Goal: Information Seeking & Learning: Learn about a topic

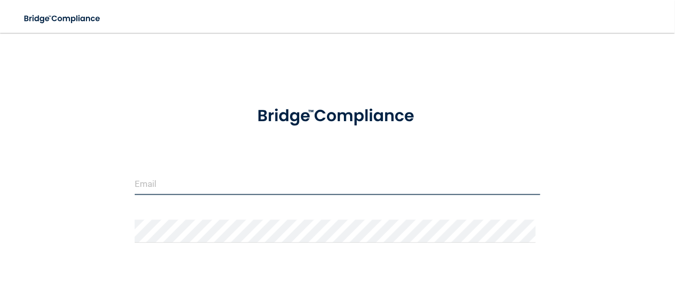
click at [205, 182] on input "email" at bounding box center [337, 183] width 405 height 23
type input "[EMAIL_ADDRESS][DOMAIN_NAME]"
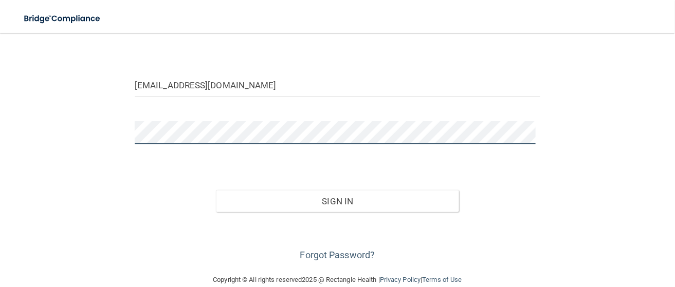
scroll to position [103, 0]
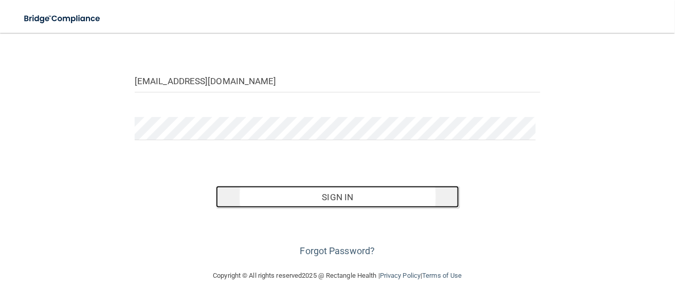
click at [338, 197] on button "Sign In" at bounding box center [337, 197] width 243 height 23
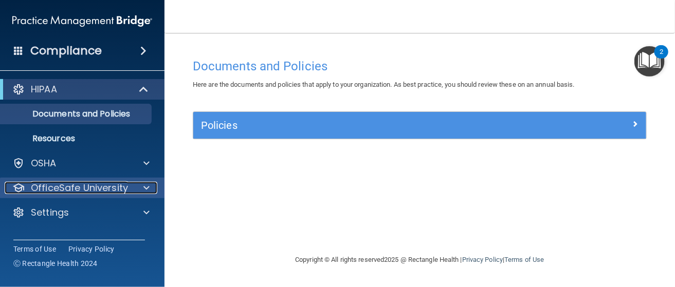
click at [71, 188] on p "OfficeSafe University" at bounding box center [79, 188] width 97 height 12
click at [109, 188] on p "OfficeSafe University" at bounding box center [79, 188] width 97 height 12
click at [76, 187] on p "OfficeSafe University" at bounding box center [79, 188] width 97 height 12
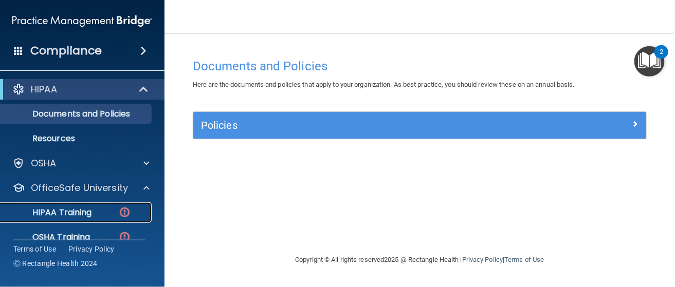
click at [61, 214] on p "HIPAA Training" at bounding box center [49, 213] width 85 height 10
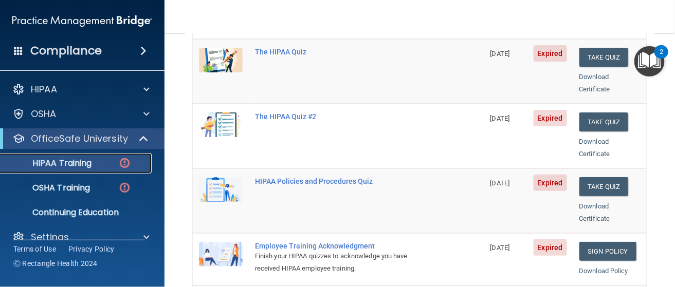
scroll to position [51, 0]
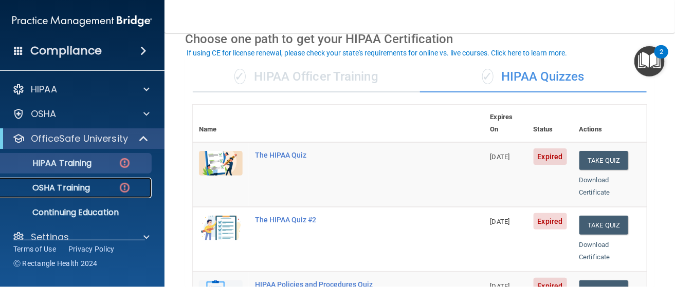
click at [61, 194] on link "OSHA Training" at bounding box center [71, 188] width 162 height 21
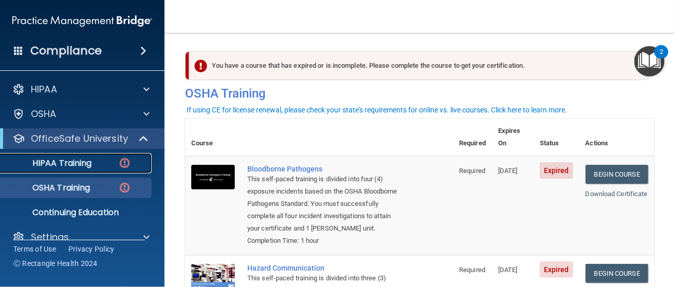
click at [89, 160] on p "HIPAA Training" at bounding box center [49, 163] width 85 height 10
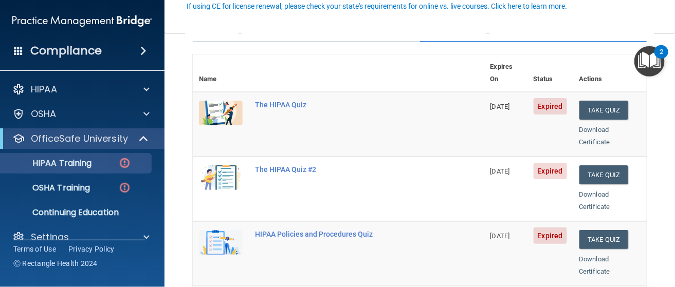
scroll to position [103, 0]
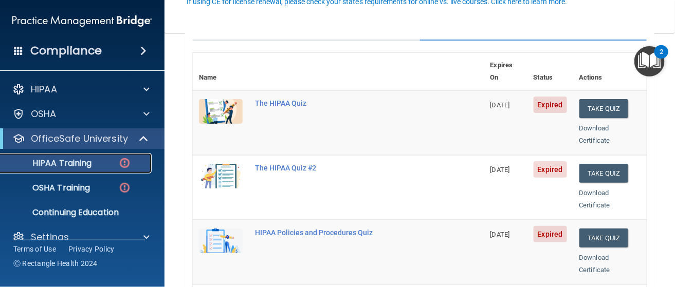
click at [61, 166] on p "HIPAA Training" at bounding box center [49, 163] width 85 height 10
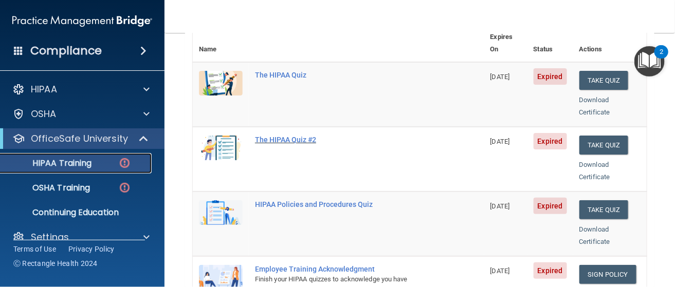
scroll to position [51, 0]
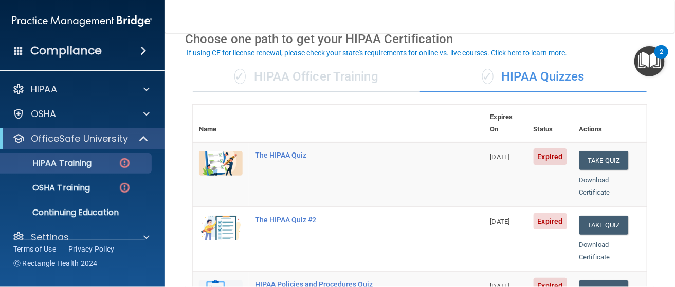
click at [226, 151] on img at bounding box center [221, 163] width 44 height 25
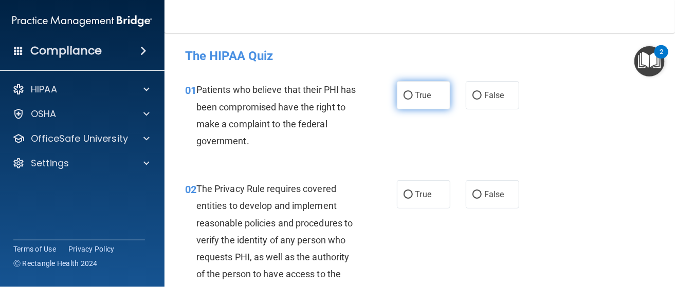
click at [403, 92] on input "True" at bounding box center [407, 96] width 9 height 8
radio input "true"
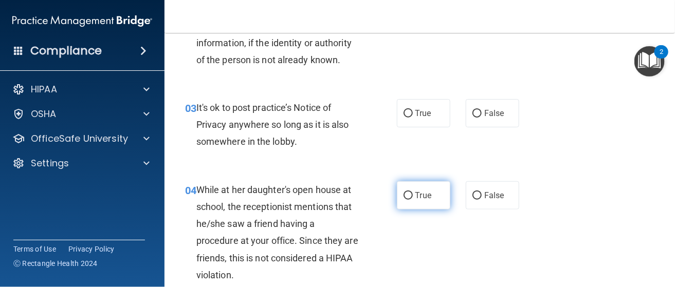
scroll to position [256, 0]
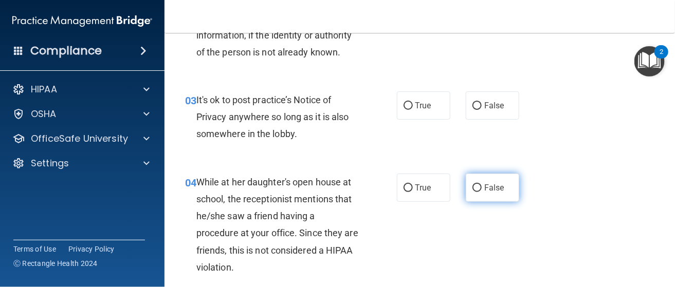
click at [472, 187] on input "False" at bounding box center [476, 188] width 9 height 8
radio input "true"
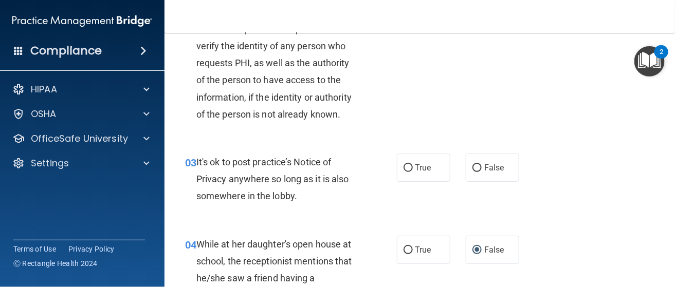
scroll to position [206, 0]
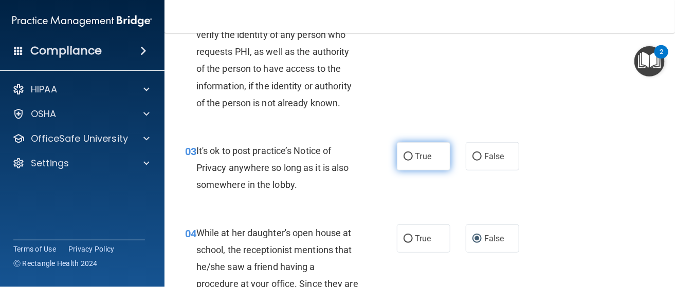
click at [404, 156] on input "True" at bounding box center [407, 157] width 9 height 8
radio input "true"
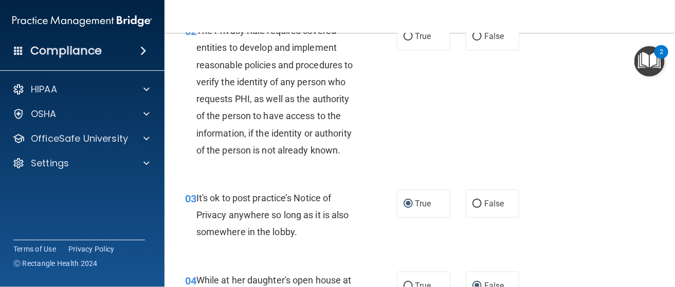
scroll to position [103, 0]
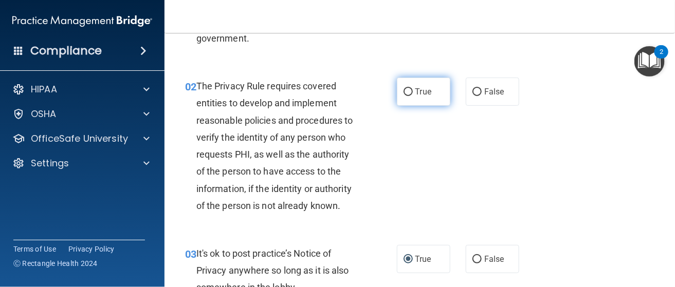
click at [415, 90] on span "True" at bounding box center [423, 92] width 16 height 10
click at [413, 90] on input "True" at bounding box center [407, 92] width 9 height 8
radio input "true"
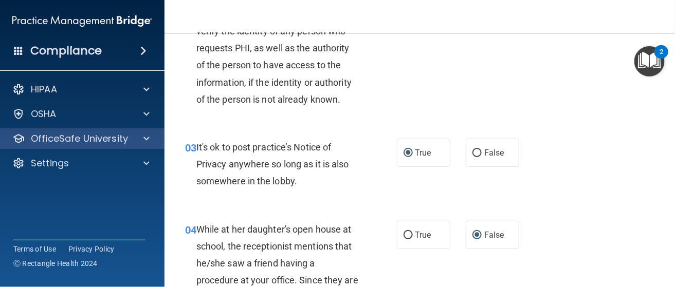
scroll to position [154, 0]
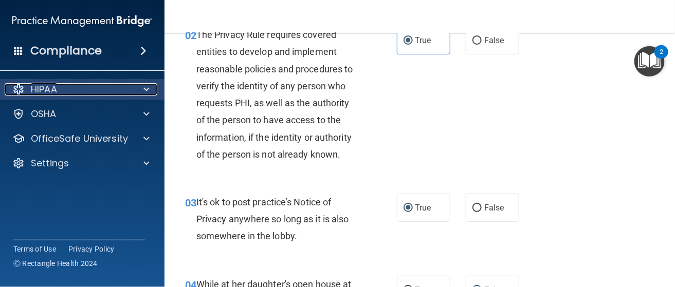
click at [38, 92] on p "HIPAA" at bounding box center [44, 89] width 26 height 12
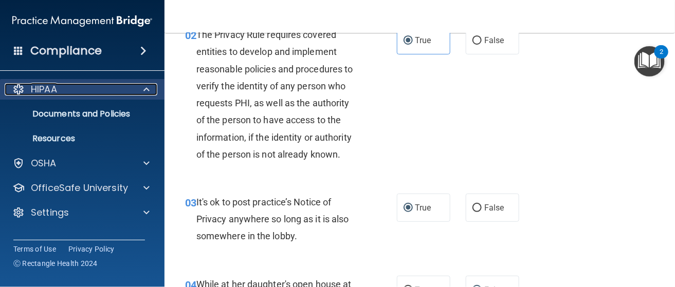
click at [39, 89] on p "HIPAA" at bounding box center [44, 89] width 26 height 12
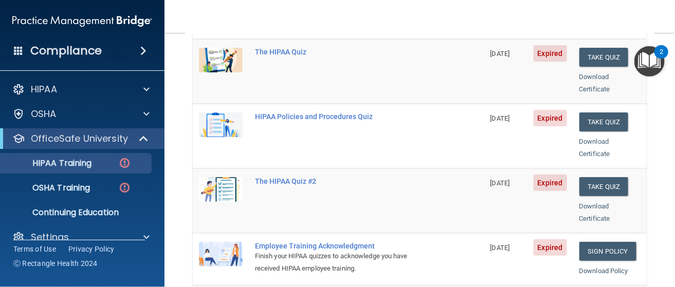
click at [213, 48] on img at bounding box center [221, 60] width 44 height 25
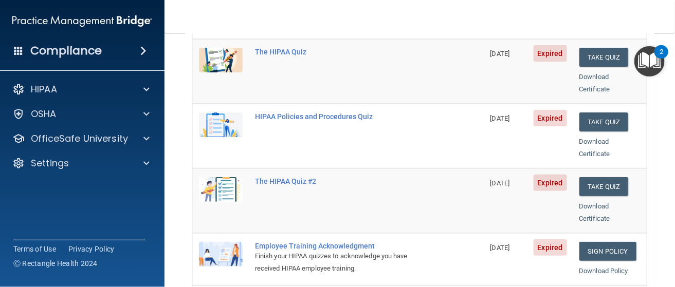
click at [213, 48] on img at bounding box center [221, 60] width 44 height 25
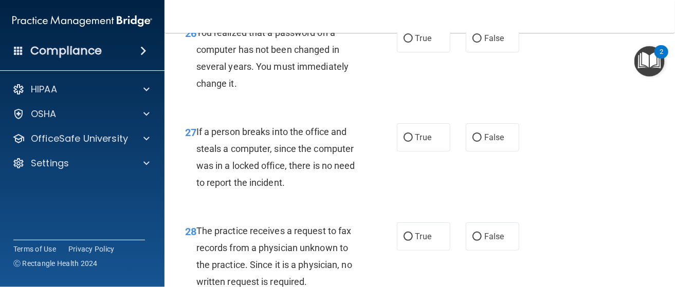
scroll to position [2723, 0]
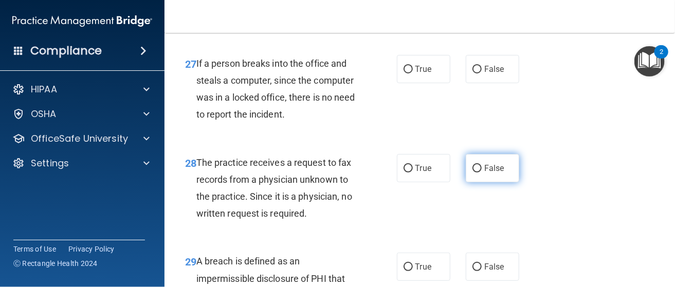
click at [472, 173] on input "False" at bounding box center [476, 169] width 9 height 8
radio input "true"
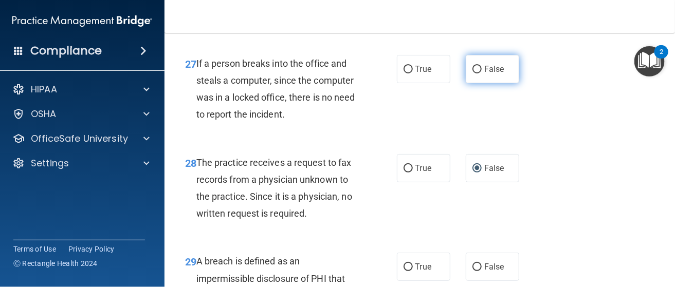
click at [473, 73] on input "False" at bounding box center [476, 70] width 9 height 8
radio input "true"
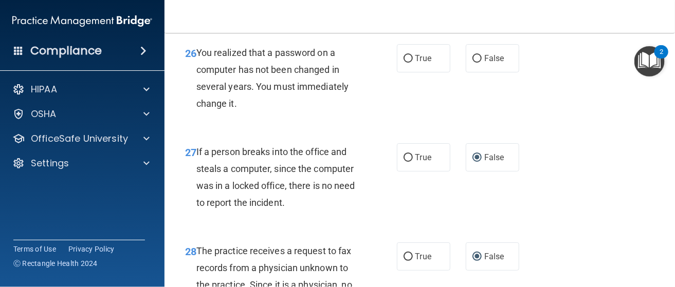
scroll to position [2621, 0]
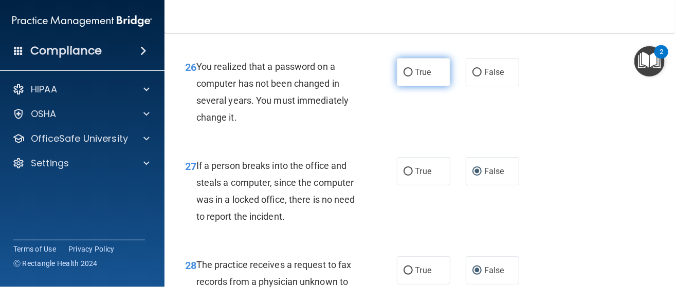
click at [403, 77] on input "True" at bounding box center [407, 73] width 9 height 8
radio input "true"
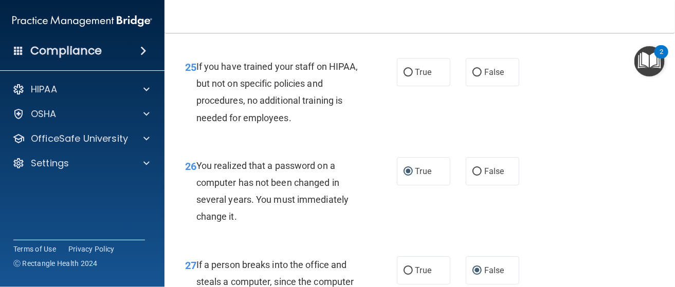
scroll to position [2517, 0]
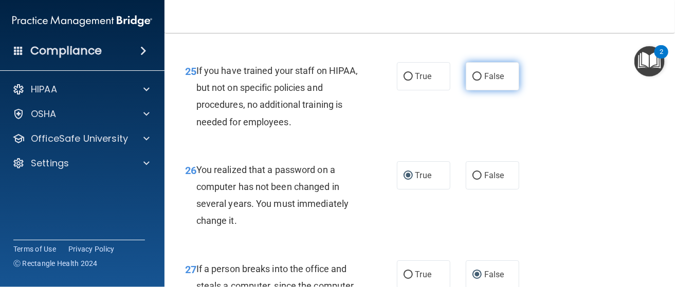
click at [473, 81] on input "False" at bounding box center [476, 77] width 9 height 8
radio input "true"
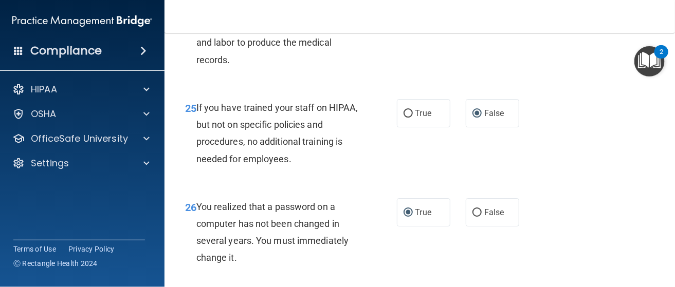
scroll to position [2415, 0]
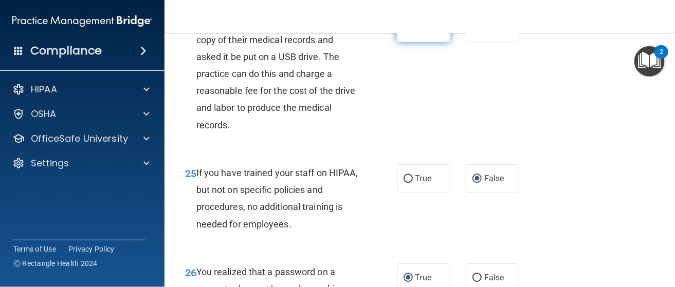
drag, startPoint x: 409, startPoint y: 65, endPoint x: 408, endPoint y: 72, distance: 6.7
click at [408, 42] on label "True" at bounding box center [423, 28] width 53 height 28
click at [404, 32] on input "True" at bounding box center [407, 29] width 9 height 8
radio input "true"
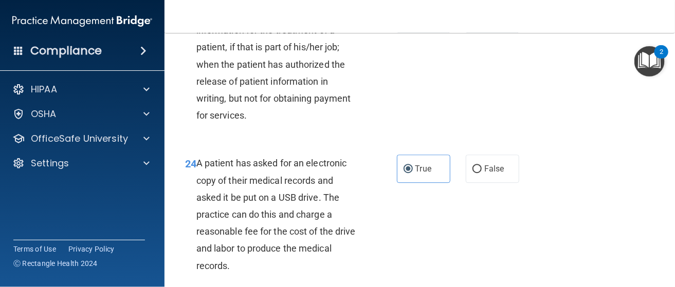
scroll to position [2210, 0]
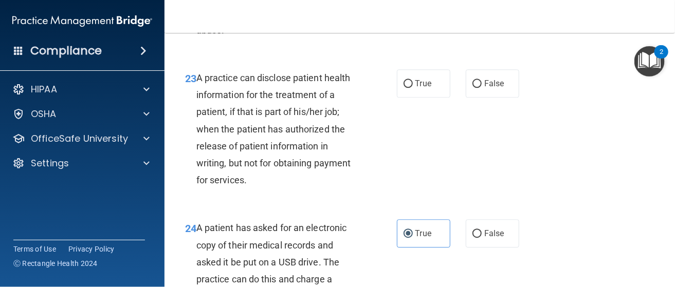
drag, startPoint x: 409, startPoint y: 120, endPoint x: 389, endPoint y: 148, distance: 34.5
click at [406, 98] on label "True" at bounding box center [423, 83] width 53 height 28
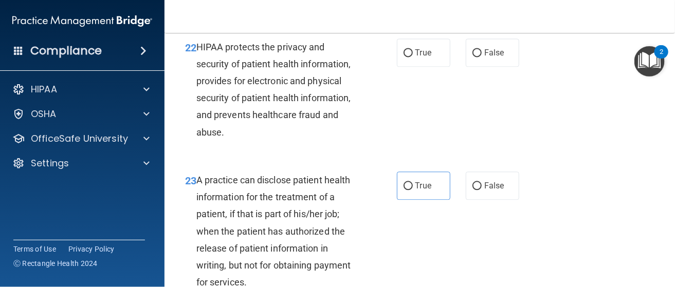
scroll to position [2106, 0]
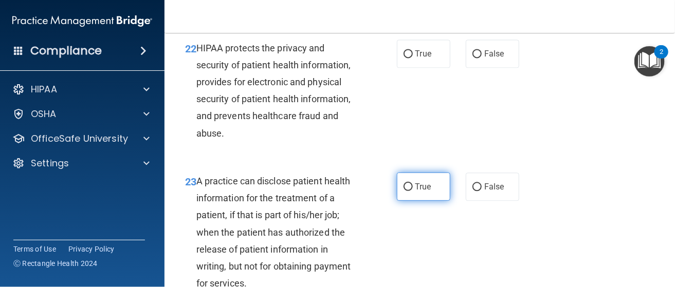
drag, startPoint x: 404, startPoint y: 219, endPoint x: 401, endPoint y: 212, distance: 7.8
click at [404, 191] on input "True" at bounding box center [407, 187] width 9 height 8
radio input "true"
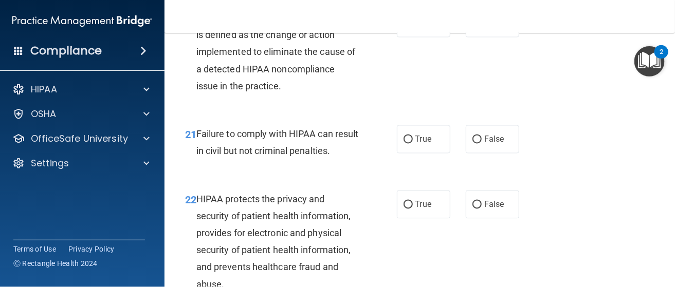
scroll to position [1953, 0]
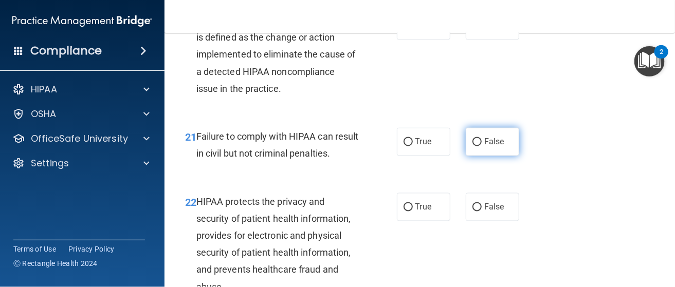
click at [472, 146] on input "False" at bounding box center [476, 143] width 9 height 8
radio input "true"
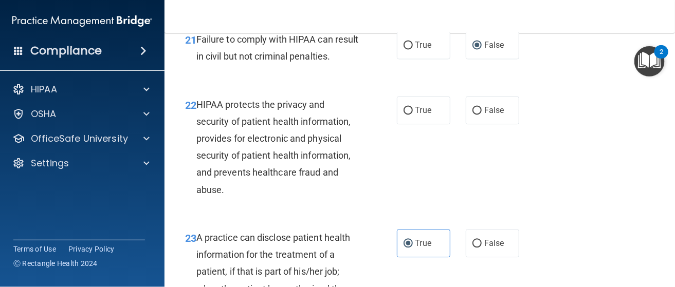
scroll to position [2055, 0]
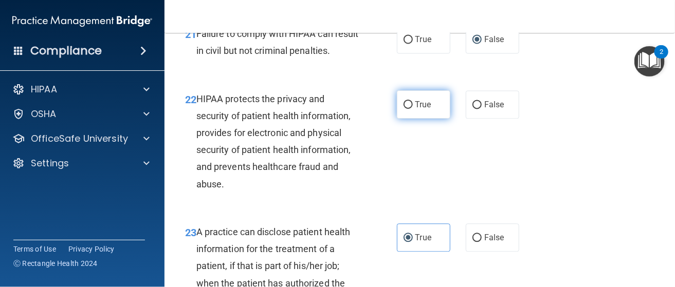
click at [404, 109] on input "True" at bounding box center [407, 105] width 9 height 8
radio input "true"
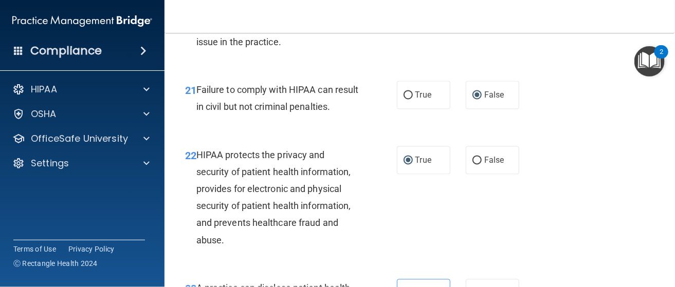
scroll to position [1901, 0]
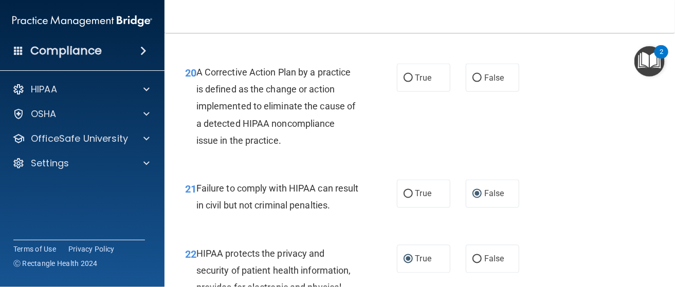
drag, startPoint x: 405, startPoint y: 93, endPoint x: 386, endPoint y: 126, distance: 38.2
click at [405, 82] on input "True" at bounding box center [407, 79] width 9 height 8
radio input "true"
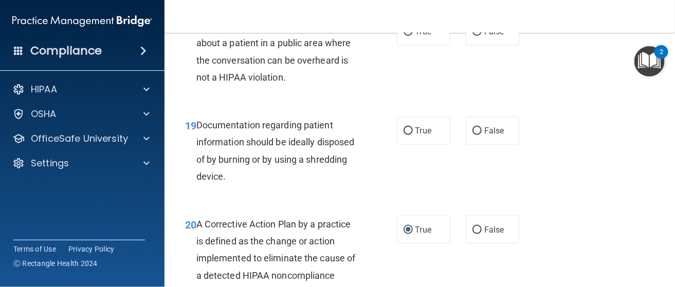
scroll to position [1747, 0]
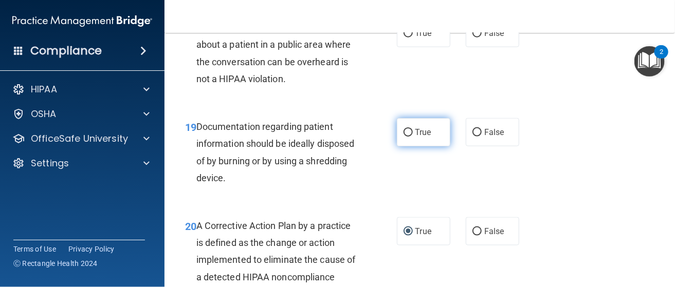
click at [403, 137] on input "True" at bounding box center [407, 133] width 9 height 8
radio input "true"
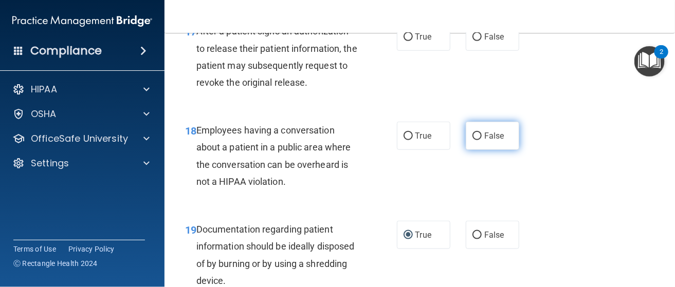
click at [474, 140] on input "False" at bounding box center [476, 137] width 9 height 8
radio input "true"
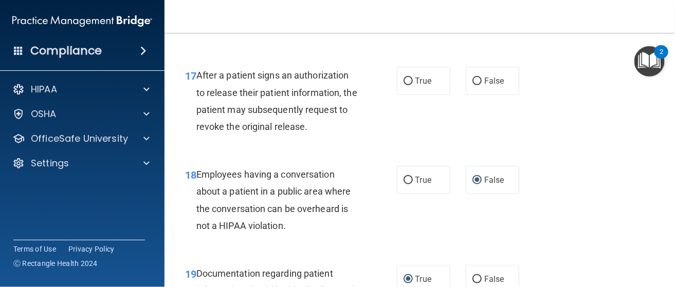
scroll to position [1542, 0]
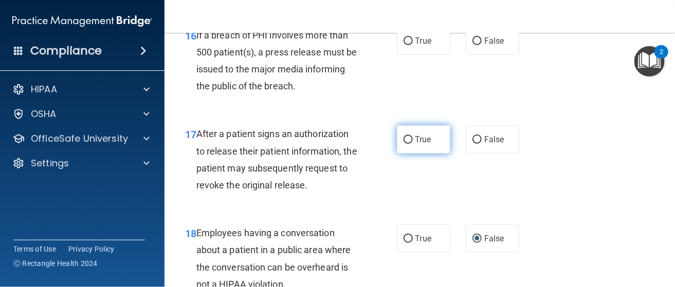
click at [403, 144] on input "True" at bounding box center [407, 140] width 9 height 8
radio input "true"
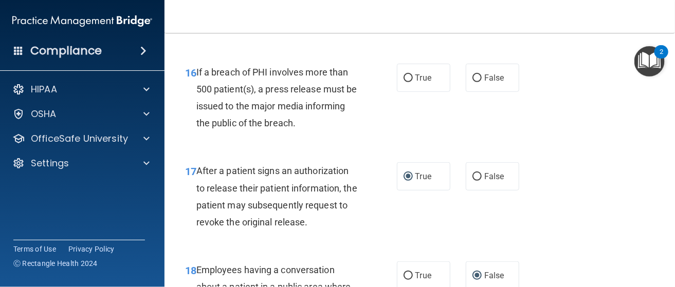
scroll to position [1490, 0]
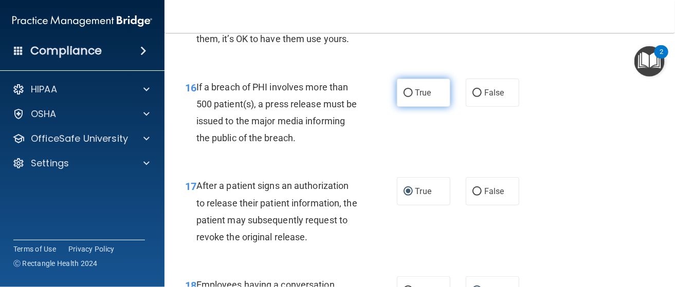
click at [403, 97] on input "True" at bounding box center [407, 93] width 9 height 8
radio input "true"
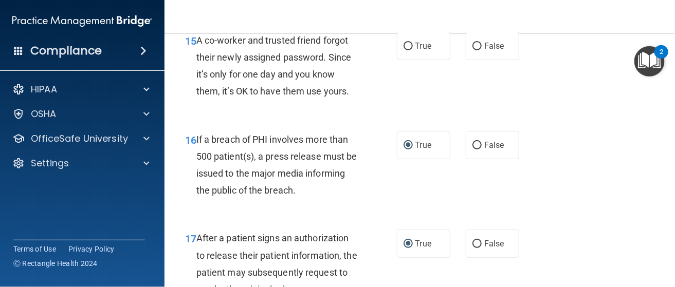
scroll to position [1387, 0]
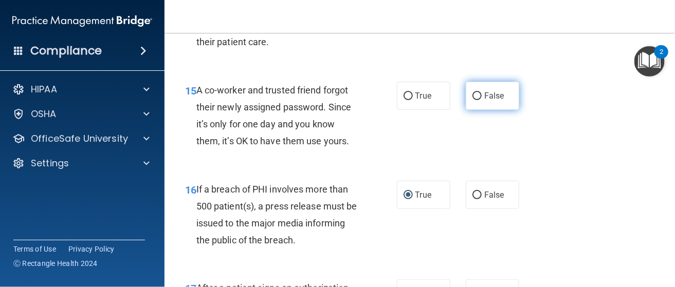
click at [477, 110] on label "False" at bounding box center [492, 96] width 53 height 28
click at [477, 100] on input "False" at bounding box center [476, 96] width 9 height 8
radio input "true"
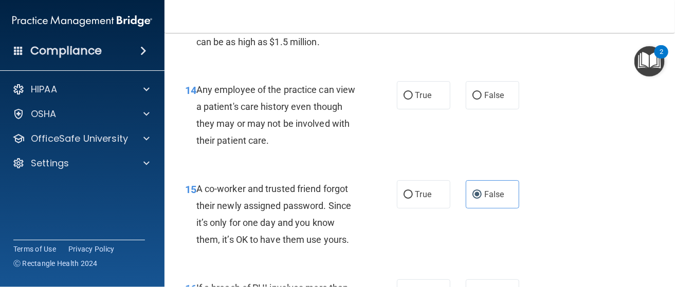
scroll to position [1284, 0]
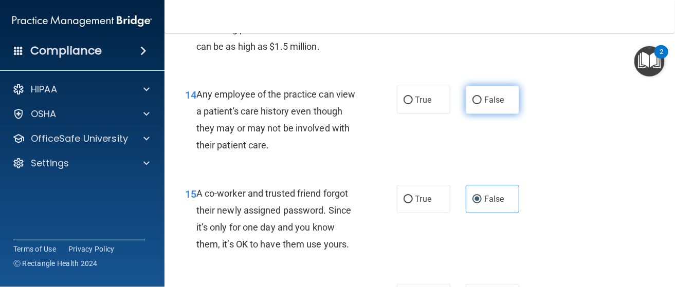
click at [472, 104] on input "False" at bounding box center [476, 101] width 9 height 8
radio input "true"
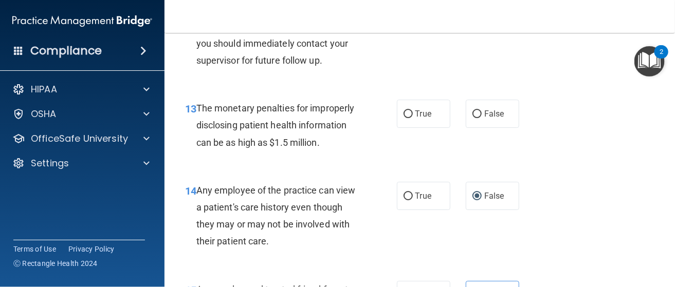
scroll to position [1182, 0]
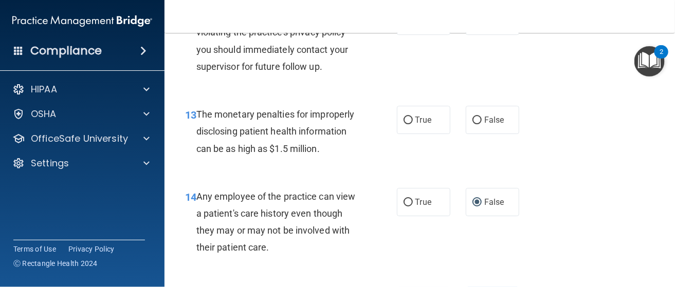
drag, startPoint x: 407, startPoint y: 137, endPoint x: 402, endPoint y: 162, distance: 25.1
click at [406, 124] on input "True" at bounding box center [407, 121] width 9 height 8
radio input "true"
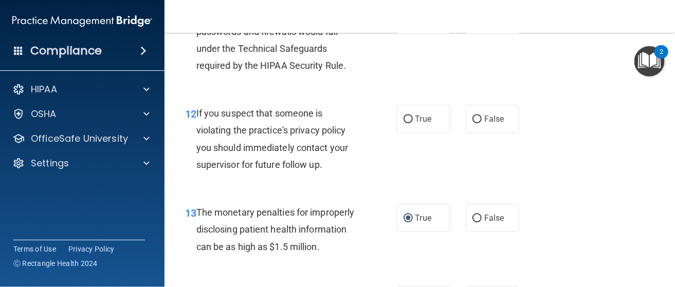
scroll to position [1079, 0]
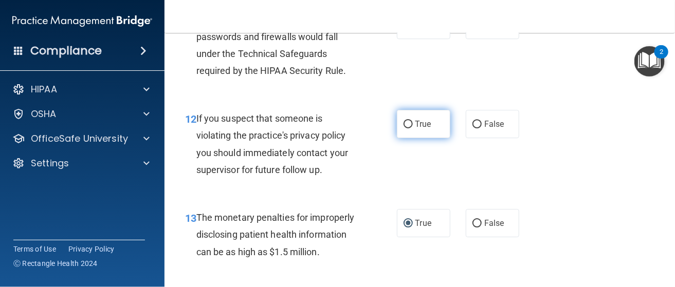
click at [403, 128] on input "True" at bounding box center [407, 125] width 9 height 8
radio input "true"
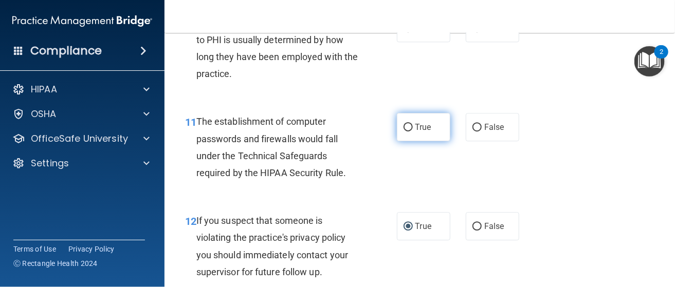
click at [403, 132] on input "True" at bounding box center [407, 128] width 9 height 8
radio input "true"
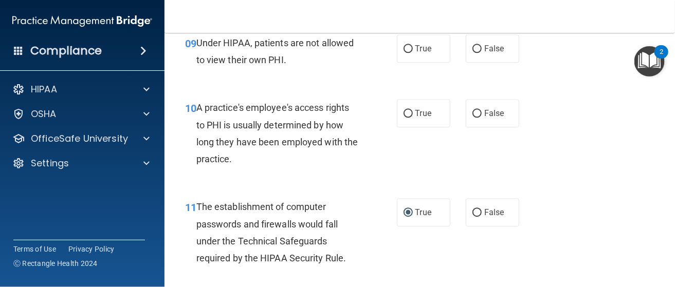
scroll to position [873, 0]
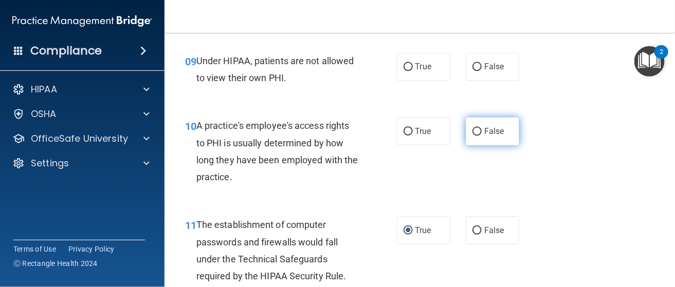
click at [472, 136] on input "False" at bounding box center [476, 132] width 9 height 8
radio input "true"
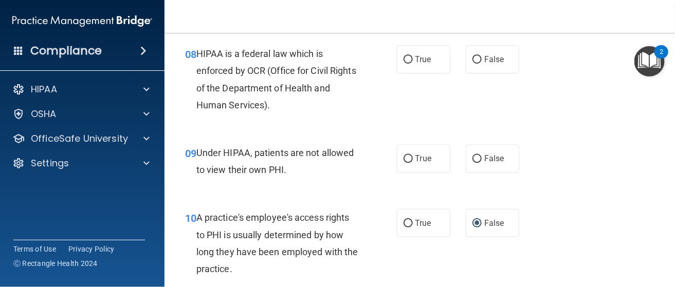
scroll to position [771, 0]
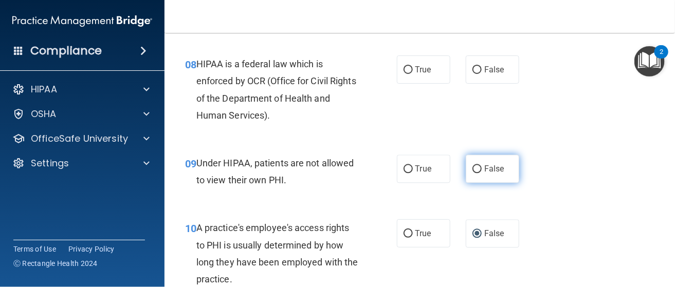
click at [472, 173] on input "False" at bounding box center [476, 169] width 9 height 8
radio input "true"
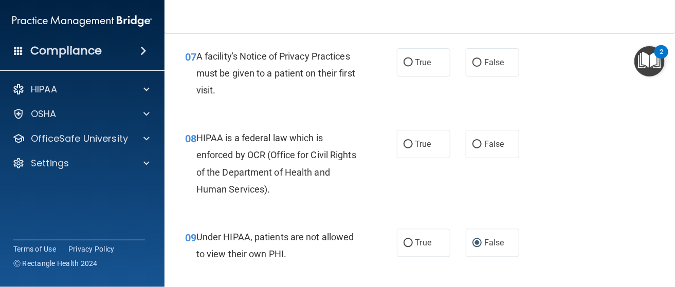
scroll to position [667, 0]
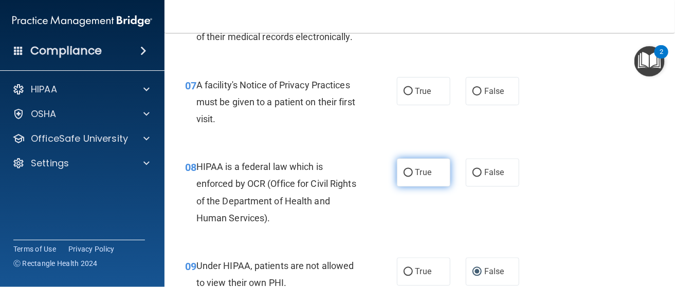
click at [408, 177] on input "True" at bounding box center [407, 174] width 9 height 8
radio input "true"
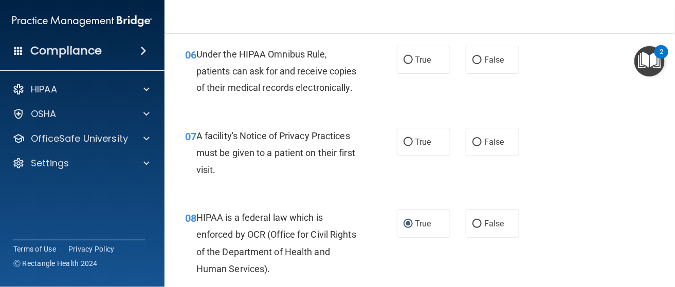
drag, startPoint x: 408, startPoint y: 159, endPoint x: 382, endPoint y: 166, distance: 27.2
click at [407, 146] on input "True" at bounding box center [407, 143] width 9 height 8
radio input "true"
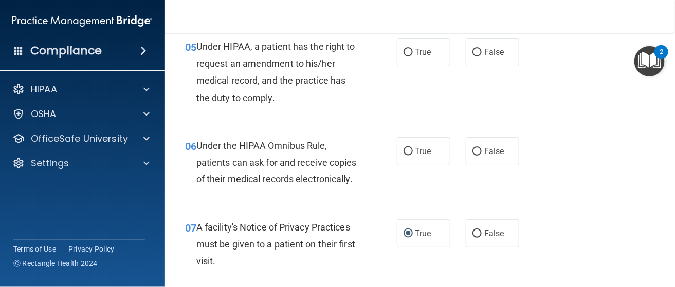
scroll to position [514, 0]
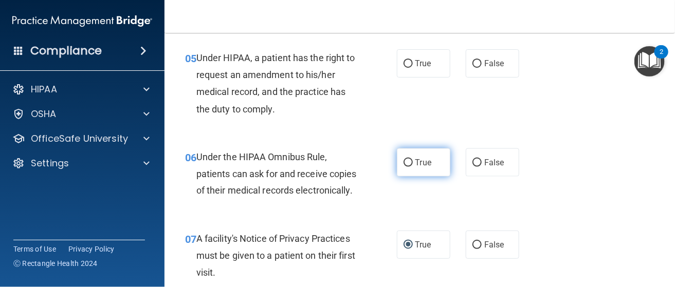
click at [403, 163] on input "True" at bounding box center [407, 163] width 9 height 8
radio input "true"
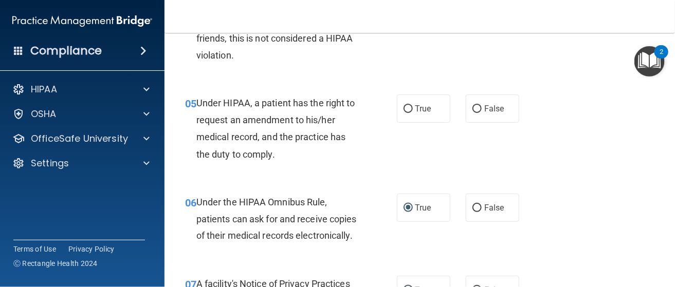
scroll to position [411, 0]
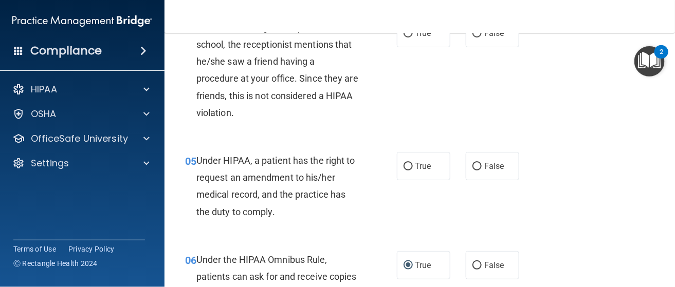
drag, startPoint x: 405, startPoint y: 166, endPoint x: 344, endPoint y: 184, distance: 63.4
click at [404, 166] on input "True" at bounding box center [407, 167] width 9 height 8
radio input "true"
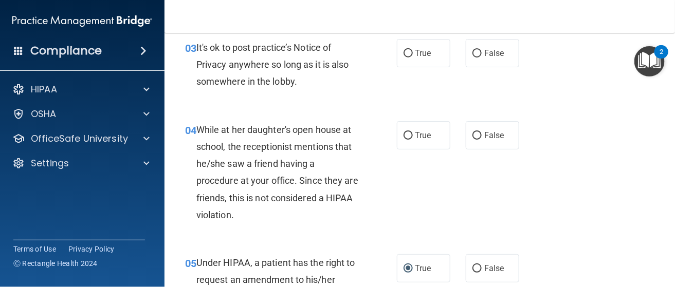
scroll to position [308, 0]
click at [472, 137] on input "False" at bounding box center [476, 137] width 9 height 8
radio input "true"
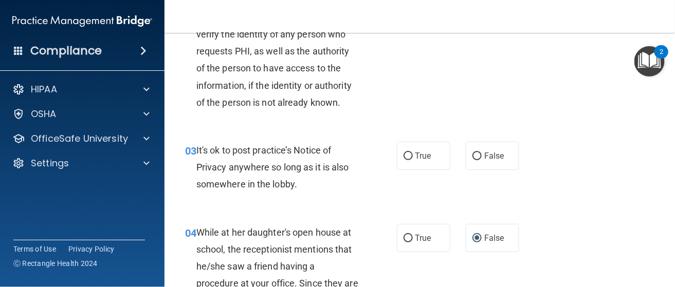
scroll to position [206, 0]
drag, startPoint x: 405, startPoint y: 156, endPoint x: 366, endPoint y: 167, distance: 41.1
click at [405, 155] on input "True" at bounding box center [407, 157] width 9 height 8
radio input "true"
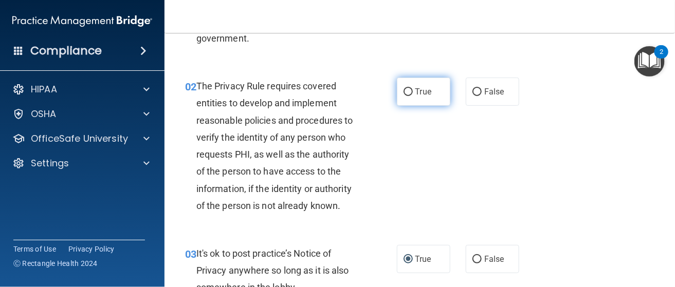
drag, startPoint x: 407, startPoint y: 88, endPoint x: 402, endPoint y: 96, distance: 9.6
click at [406, 90] on input "True" at bounding box center [407, 92] width 9 height 8
radio input "true"
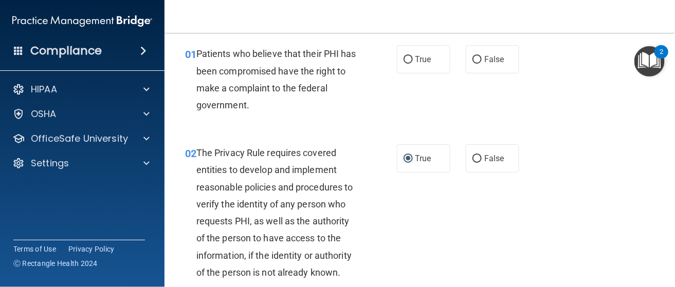
scroll to position [0, 0]
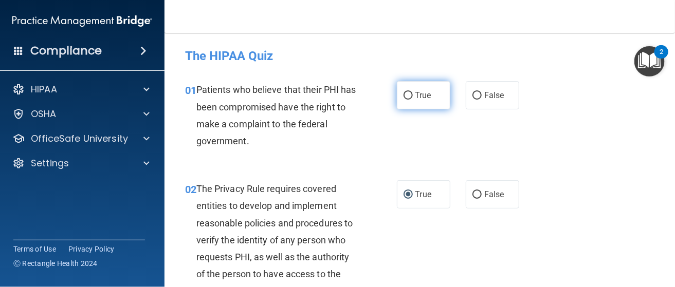
click at [406, 96] on input "True" at bounding box center [407, 96] width 9 height 8
radio input "true"
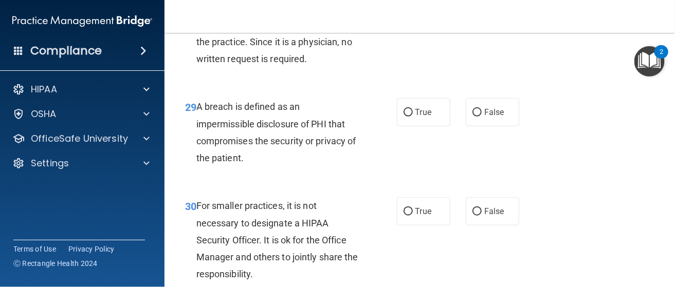
scroll to position [2889, 0]
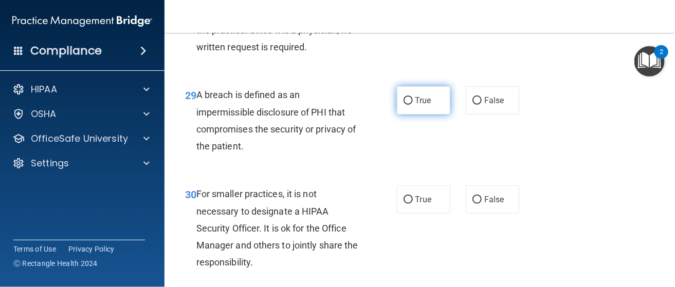
click at [403, 105] on input "True" at bounding box center [407, 101] width 9 height 8
radio input "true"
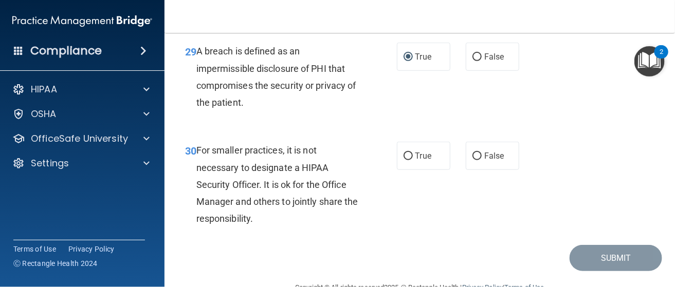
scroll to position [2992, 0]
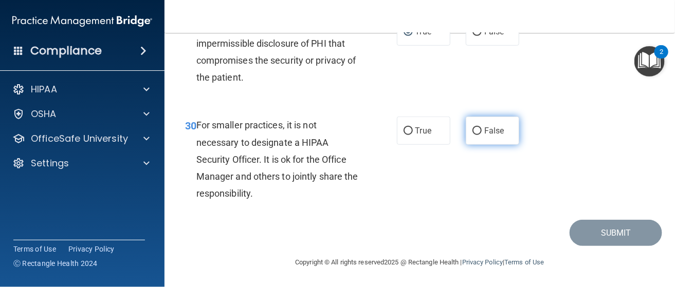
click at [474, 136] on label "False" at bounding box center [492, 131] width 53 height 28
click at [474, 135] on input "False" at bounding box center [476, 131] width 9 height 8
radio input "true"
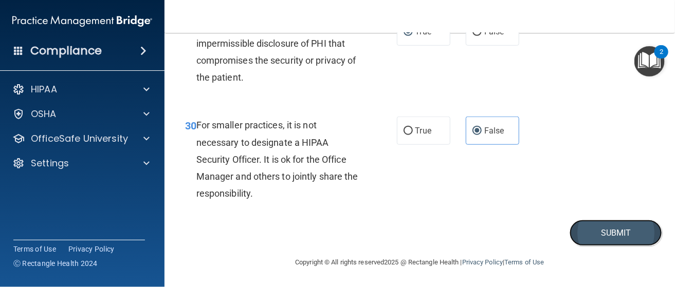
click at [602, 229] on button "Submit" at bounding box center [615, 233] width 92 height 26
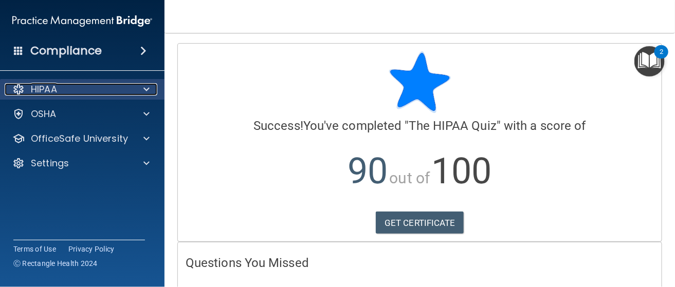
click at [48, 85] on p "HIPAA" at bounding box center [44, 89] width 26 height 12
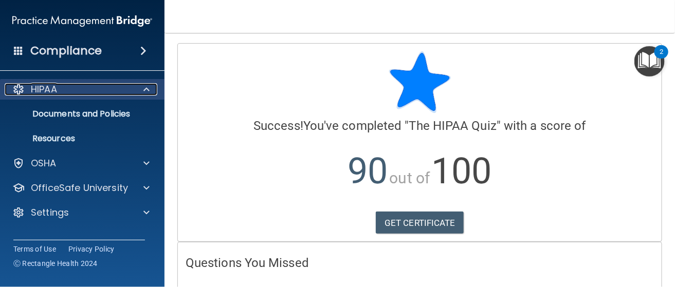
click at [41, 90] on p "HIPAA" at bounding box center [44, 89] width 26 height 12
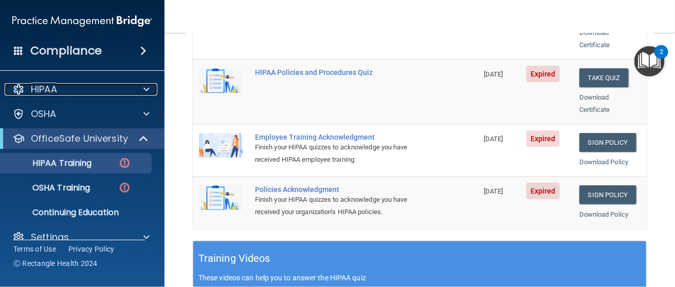
scroll to position [206, 0]
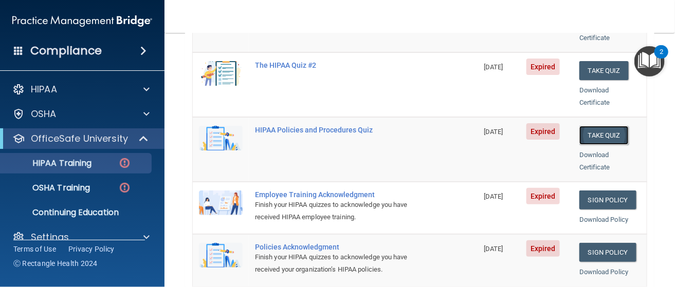
click at [591, 126] on button "Take Quiz" at bounding box center [603, 135] width 49 height 19
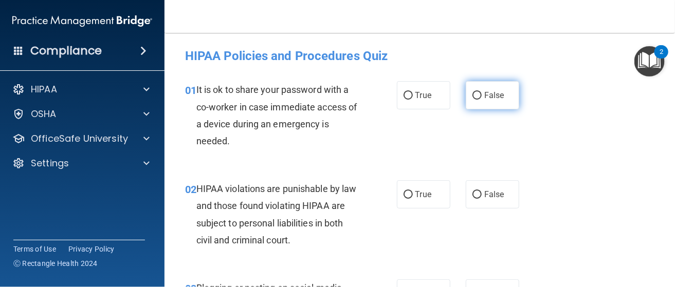
click at [472, 94] on input "False" at bounding box center [476, 96] width 9 height 8
radio input "true"
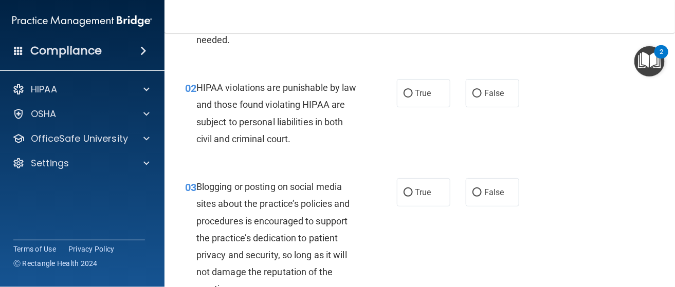
scroll to position [103, 0]
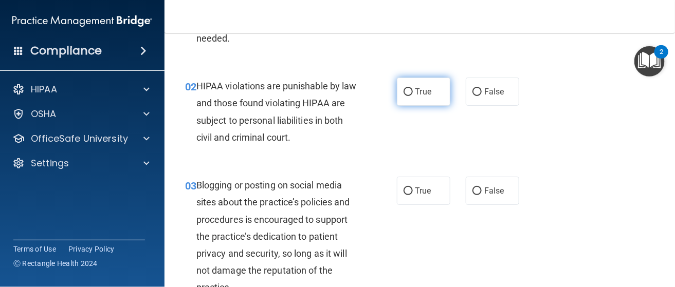
click at [405, 95] on input "True" at bounding box center [407, 92] width 9 height 8
radio input "true"
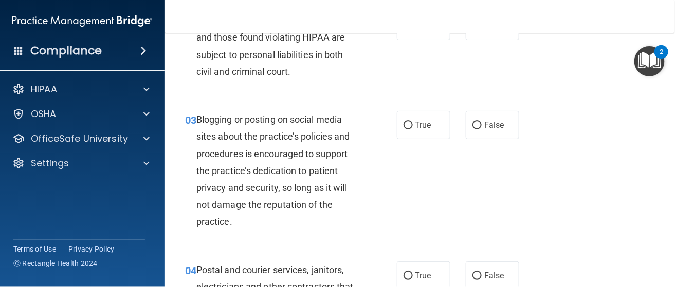
scroll to position [206, 0]
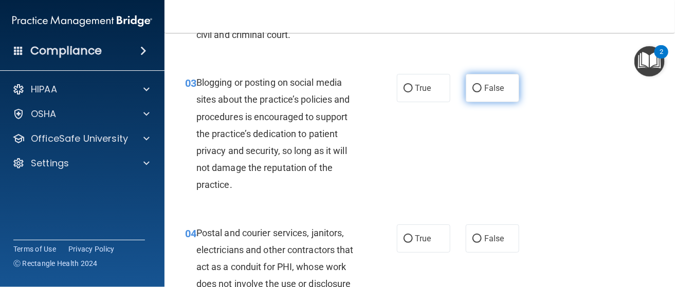
click at [472, 88] on input "False" at bounding box center [476, 89] width 9 height 8
radio input "true"
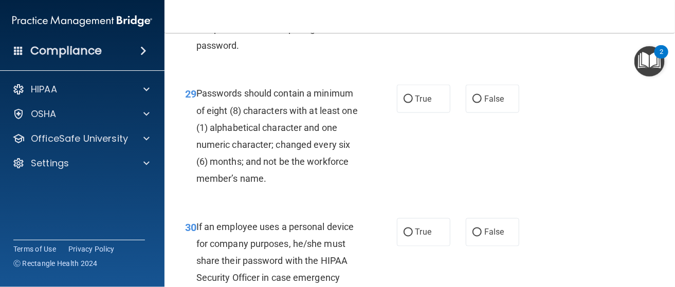
scroll to position [3197, 0]
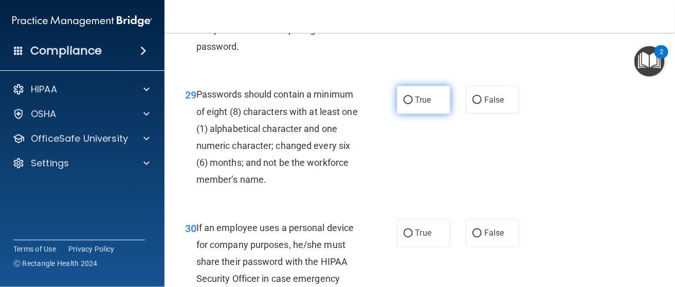
click at [405, 103] on label "True" at bounding box center [423, 100] width 53 height 28
click at [403, 97] on input "True" at bounding box center [407, 101] width 9 height 8
radio input "true"
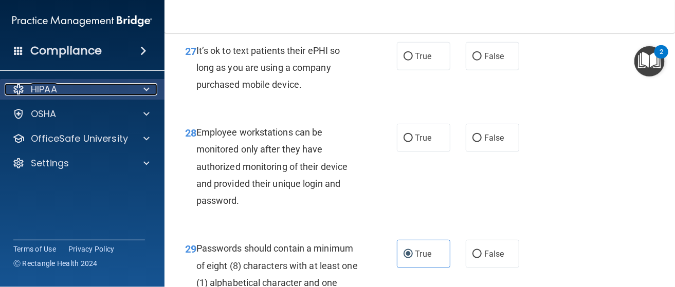
click at [37, 88] on p "HIPAA" at bounding box center [44, 89] width 26 height 12
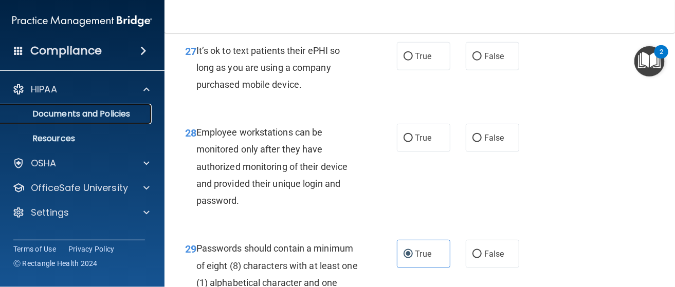
click at [34, 113] on p "Documents and Policies" at bounding box center [77, 114] width 140 height 10
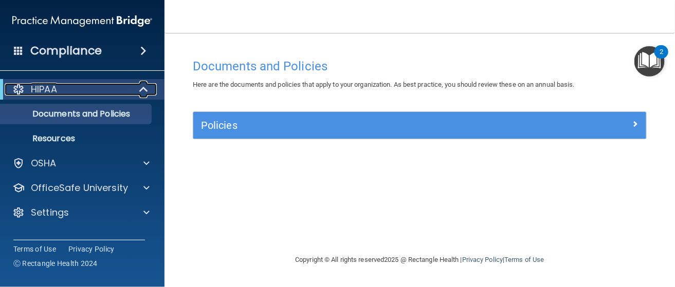
click at [31, 89] on p "HIPAA" at bounding box center [44, 89] width 26 height 12
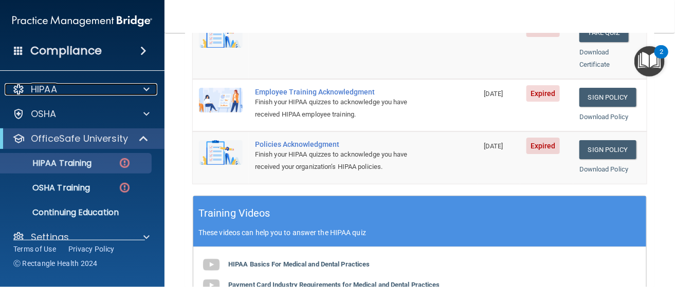
scroll to position [411, 0]
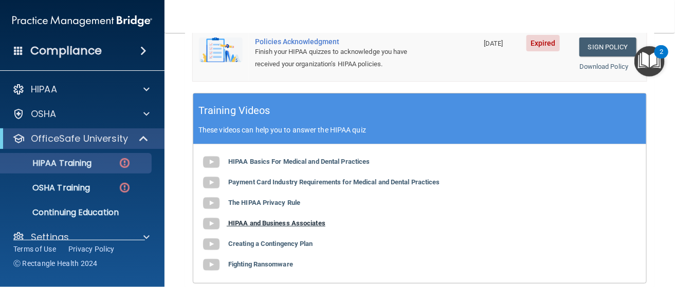
click at [213, 214] on img at bounding box center [211, 224] width 21 height 21
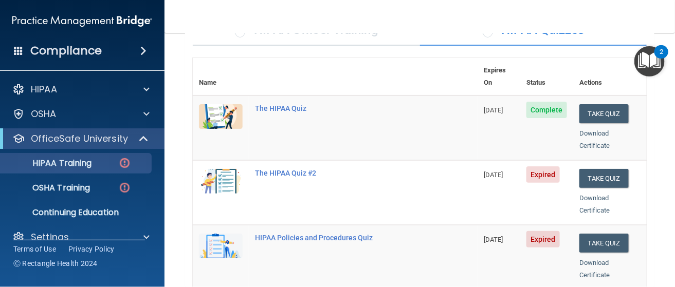
scroll to position [51, 0]
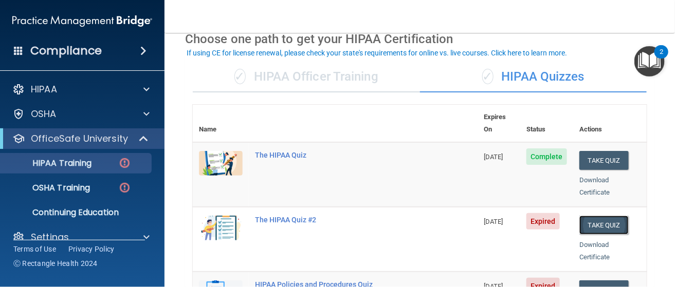
click at [592, 216] on button "Take Quiz" at bounding box center [603, 225] width 49 height 19
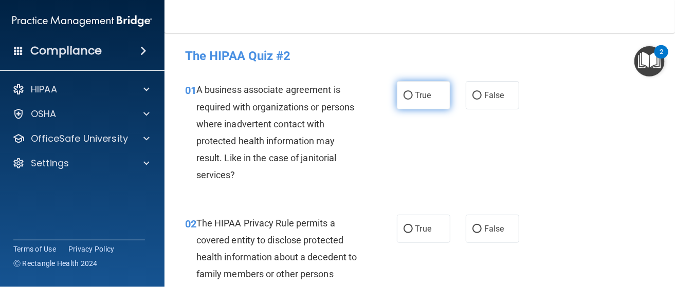
click at [405, 94] on input "True" at bounding box center [407, 96] width 9 height 8
radio input "true"
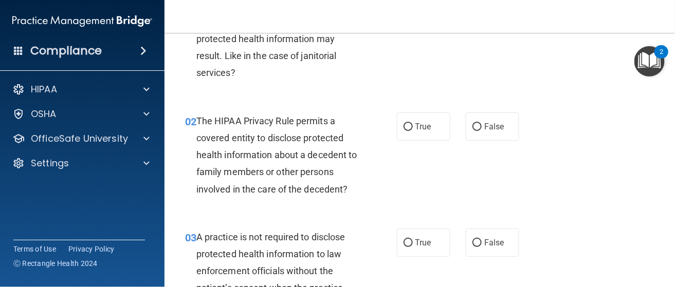
scroll to position [103, 0]
click at [406, 124] on input "True" at bounding box center [407, 127] width 9 height 8
radio input "true"
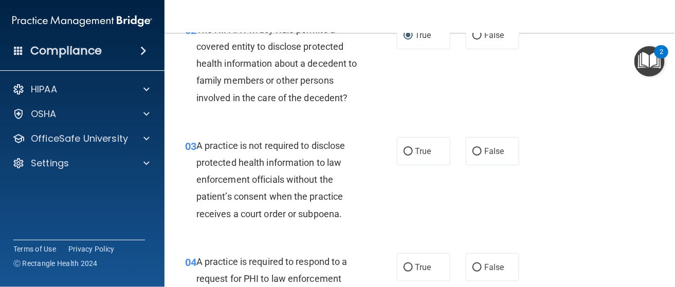
scroll to position [206, 0]
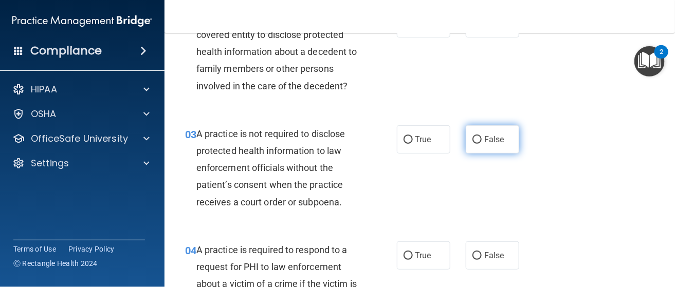
click at [474, 140] on input "False" at bounding box center [476, 140] width 9 height 8
radio input "true"
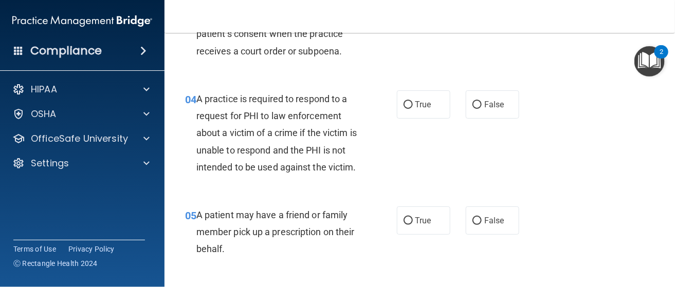
scroll to position [360, 0]
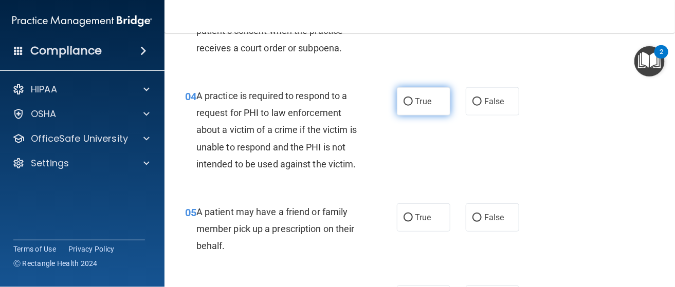
click at [405, 99] on input "True" at bounding box center [407, 102] width 9 height 8
radio input "true"
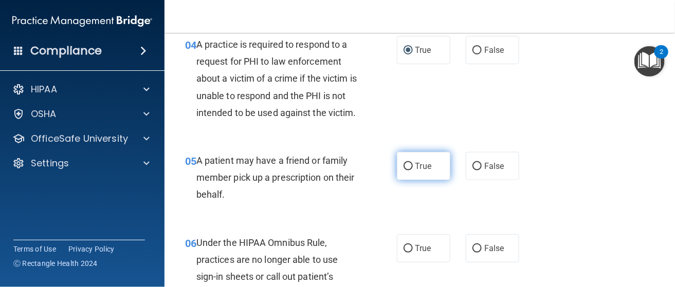
click at [415, 171] on span "True" at bounding box center [423, 166] width 16 height 10
click at [413, 171] on input "True" at bounding box center [407, 167] width 9 height 8
radio input "true"
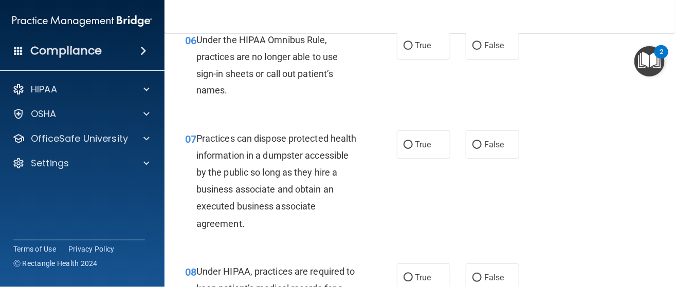
scroll to position [617, 0]
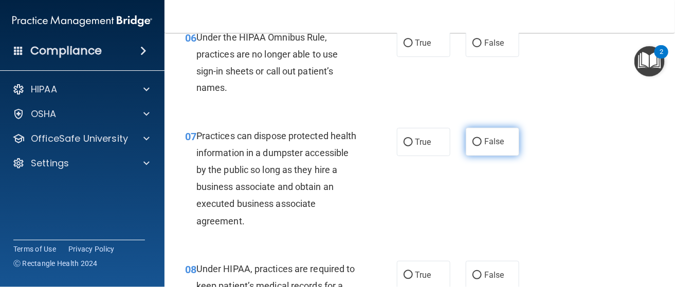
click at [472, 146] on input "False" at bounding box center [476, 143] width 9 height 8
radio input "true"
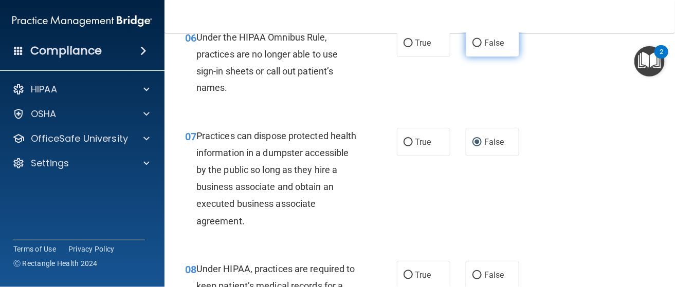
click at [472, 47] on input "False" at bounding box center [476, 44] width 9 height 8
radio input "true"
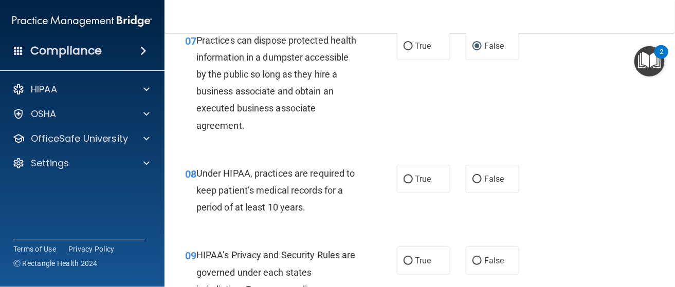
scroll to position [719, 0]
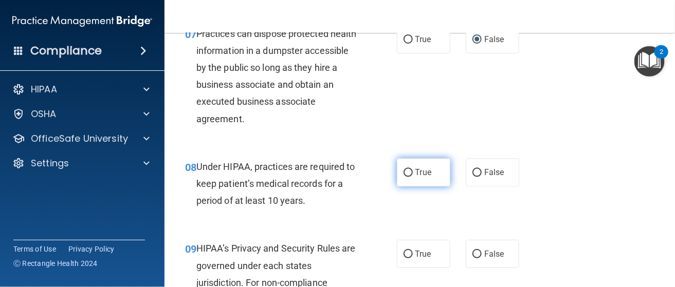
click at [409, 187] on label "True" at bounding box center [423, 172] width 53 height 28
click at [409, 177] on input "True" at bounding box center [407, 173] width 9 height 8
radio input "true"
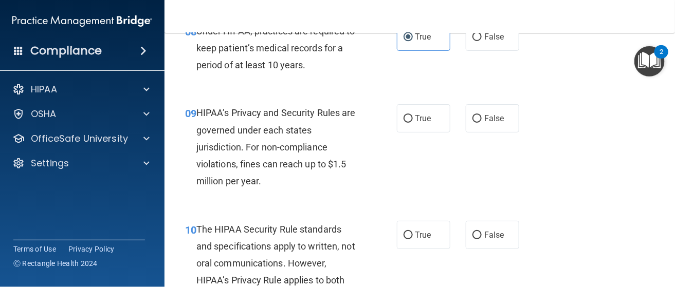
scroll to position [873, 0]
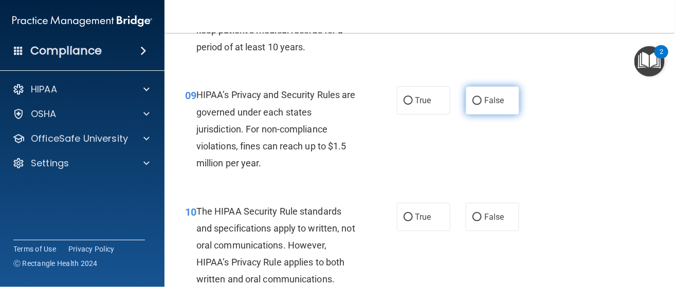
click at [472, 105] on input "False" at bounding box center [476, 101] width 9 height 8
radio input "true"
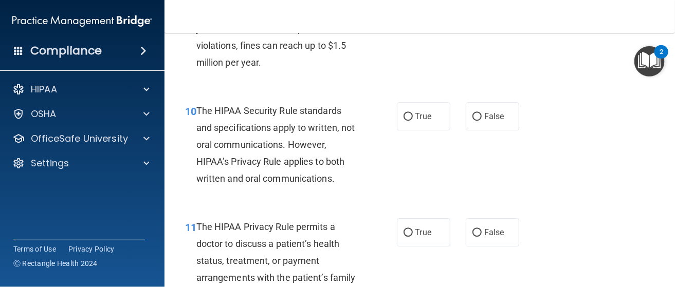
scroll to position [976, 0]
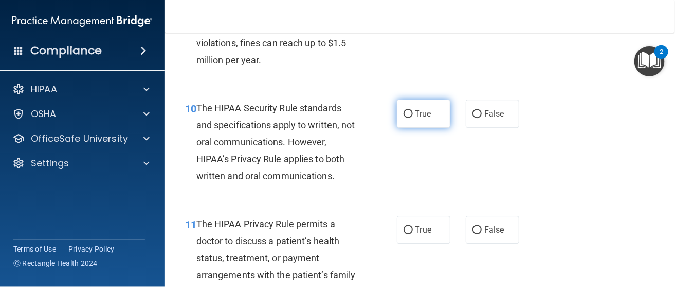
drag, startPoint x: 409, startPoint y: 135, endPoint x: 405, endPoint y: 140, distance: 6.7
click at [407, 128] on label "True" at bounding box center [423, 114] width 53 height 28
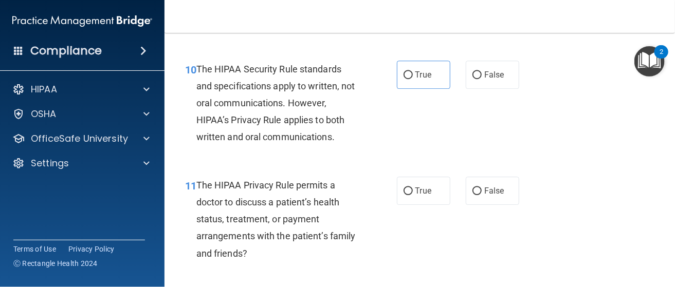
scroll to position [1028, 0]
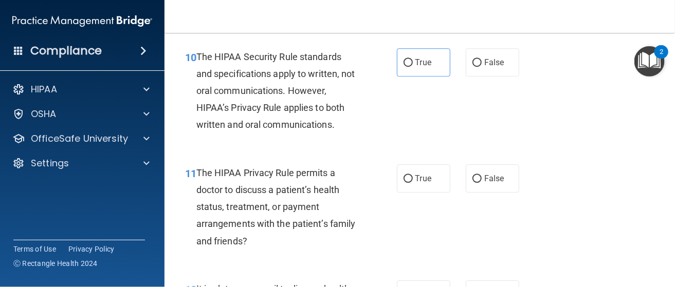
drag, startPoint x: 404, startPoint y: 75, endPoint x: 392, endPoint y: 97, distance: 25.1
click at [404, 67] on input "True" at bounding box center [407, 63] width 9 height 8
radio input "true"
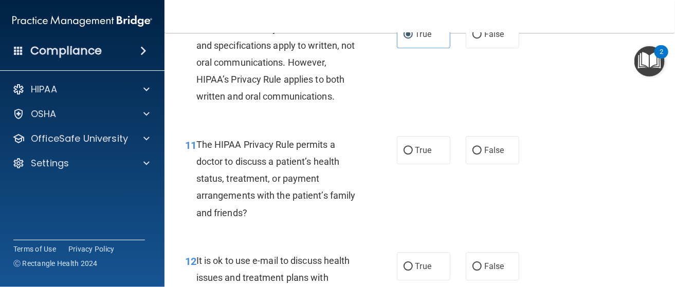
scroll to position [1079, 0]
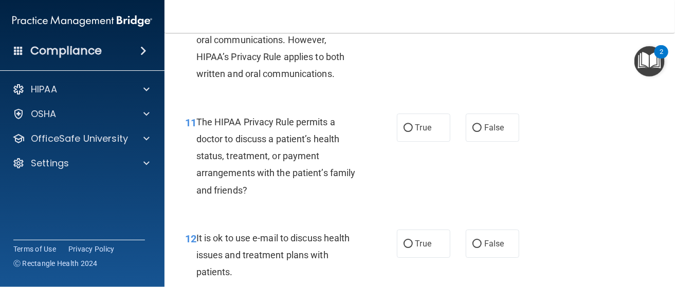
drag, startPoint x: 406, startPoint y: 140, endPoint x: 397, endPoint y: 160, distance: 21.6
click at [406, 132] on input "True" at bounding box center [407, 128] width 9 height 8
radio input "true"
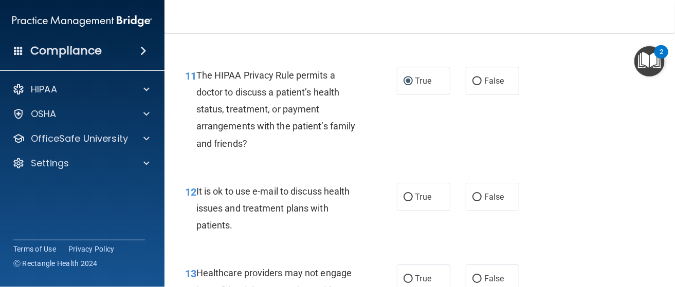
scroll to position [1182, 0]
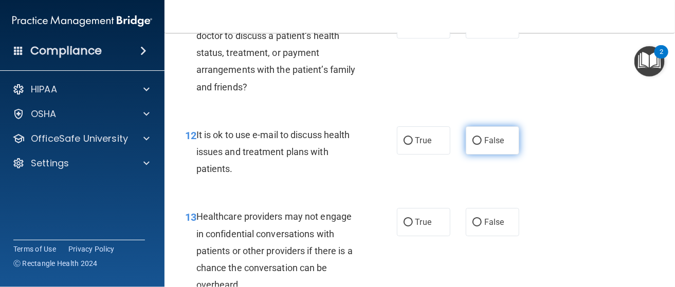
drag, startPoint x: 470, startPoint y: 155, endPoint x: 466, endPoint y: 159, distance: 5.5
click at [472, 145] on input "False" at bounding box center [476, 141] width 9 height 8
radio input "true"
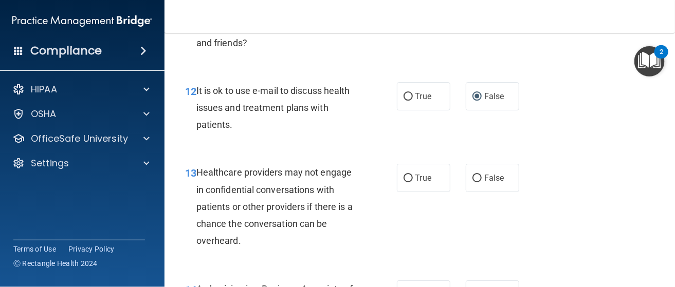
scroll to position [1284, 0]
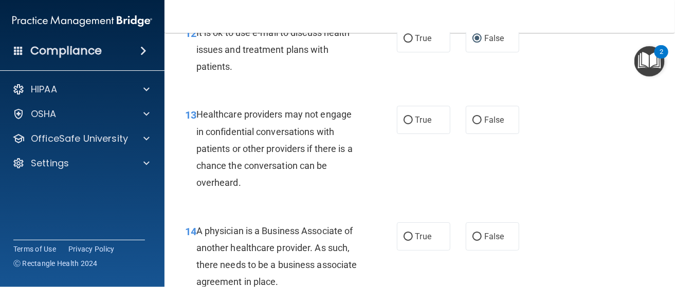
drag, startPoint x: 412, startPoint y: 139, endPoint x: 395, endPoint y: 165, distance: 31.5
click at [415, 125] on span "True" at bounding box center [423, 120] width 16 height 10
click at [411, 124] on input "True" at bounding box center [407, 121] width 9 height 8
radio input "true"
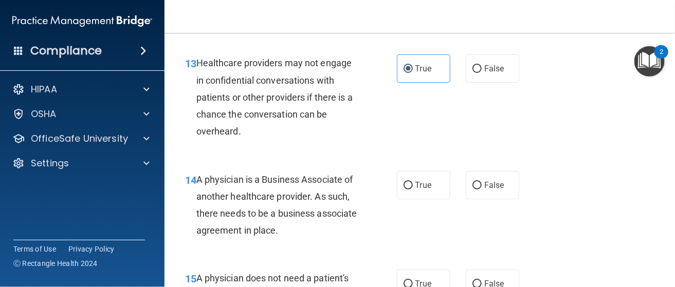
scroll to position [1387, 0]
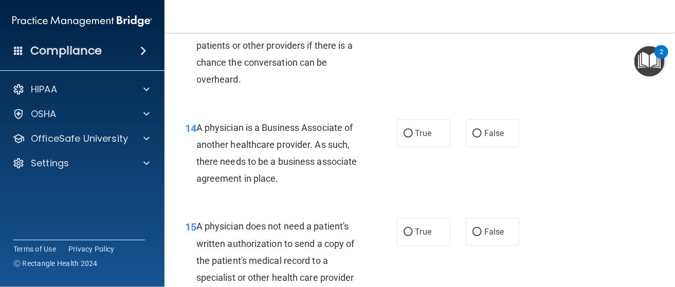
drag, startPoint x: 405, startPoint y: 150, endPoint x: 328, endPoint y: 179, distance: 82.5
click at [403, 138] on input "True" at bounding box center [407, 134] width 9 height 8
radio input "true"
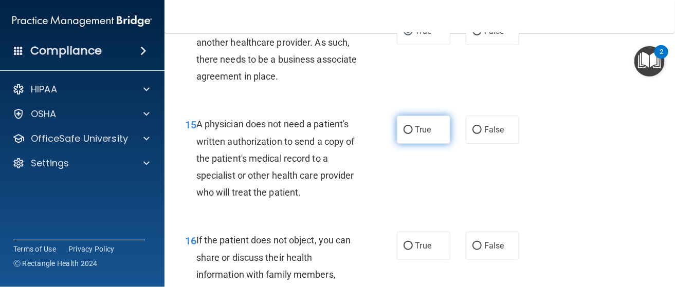
click at [415, 135] on span "True" at bounding box center [423, 130] width 16 height 10
click at [411, 134] on input "True" at bounding box center [407, 130] width 9 height 8
radio input "true"
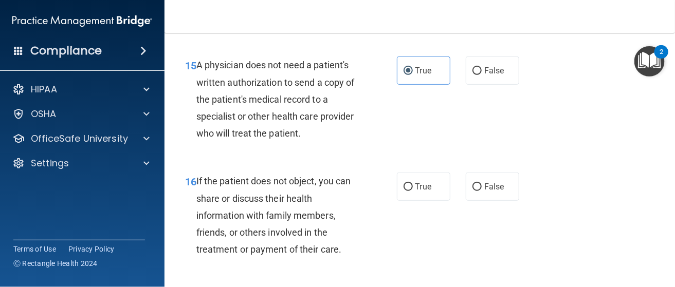
scroll to position [1593, 0]
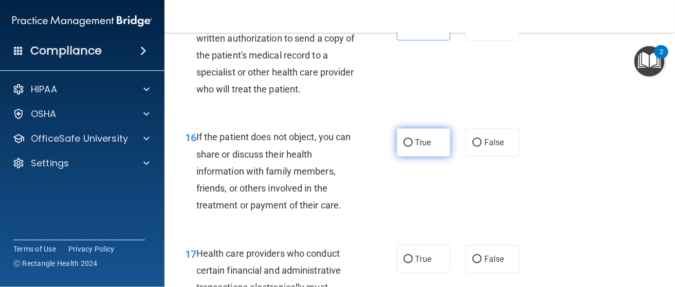
click at [406, 147] on input "True" at bounding box center [407, 143] width 9 height 8
radio input "true"
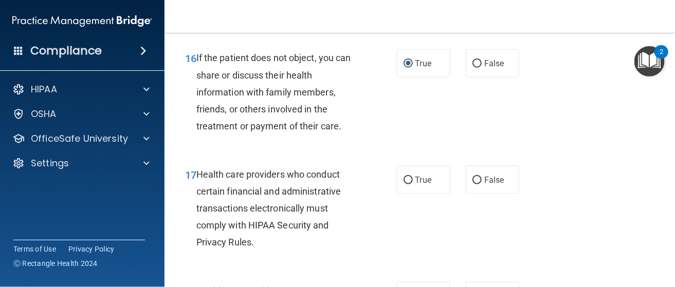
scroll to position [1747, 0]
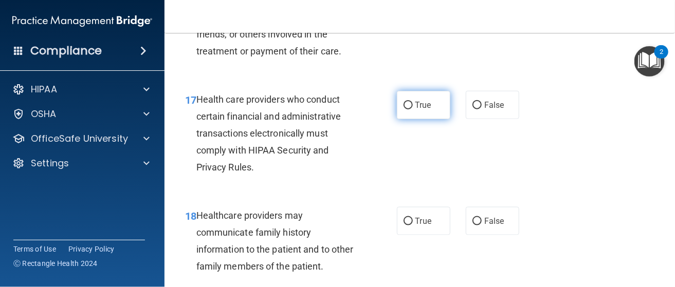
drag, startPoint x: 408, startPoint y: 124, endPoint x: 404, endPoint y: 134, distance: 10.9
click at [407, 109] on input "True" at bounding box center [407, 106] width 9 height 8
radio input "true"
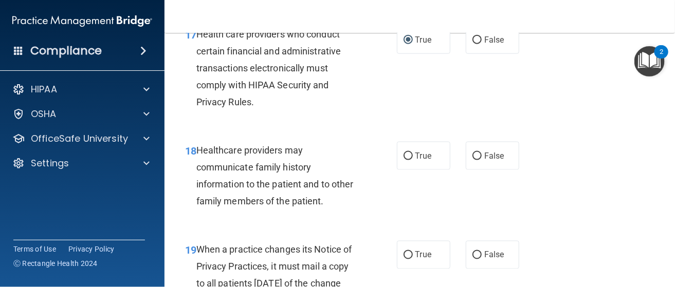
scroll to position [1901, 0]
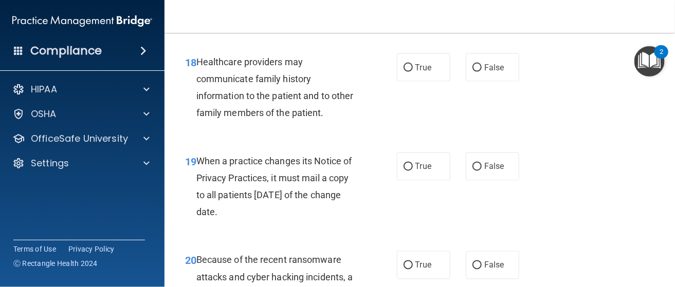
drag, startPoint x: 467, startPoint y: 85, endPoint x: 421, endPoint y: 121, distance: 57.9
click at [466, 82] on label "False" at bounding box center [492, 67] width 53 height 28
click at [472, 72] on input "False" at bounding box center [476, 68] width 9 height 8
radio input "true"
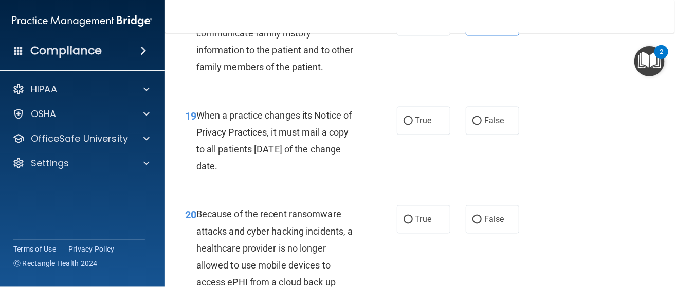
scroll to position [2004, 0]
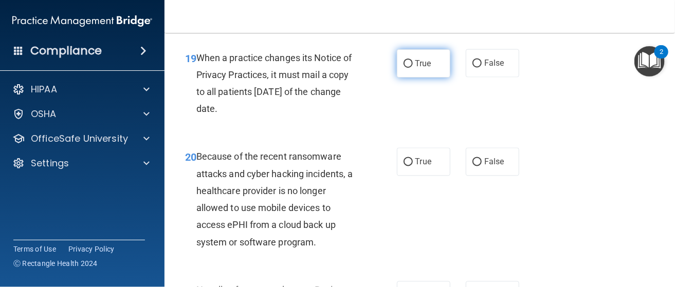
click at [403, 68] on input "True" at bounding box center [407, 64] width 9 height 8
radio input "true"
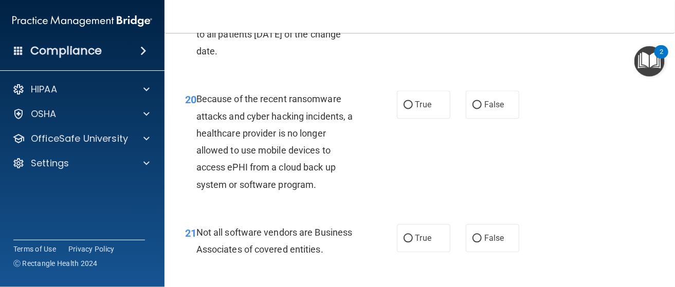
scroll to position [2106, 0]
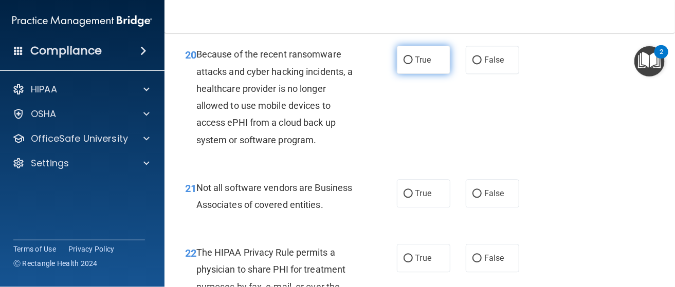
click at [407, 64] on input "True" at bounding box center [407, 61] width 9 height 8
radio input "true"
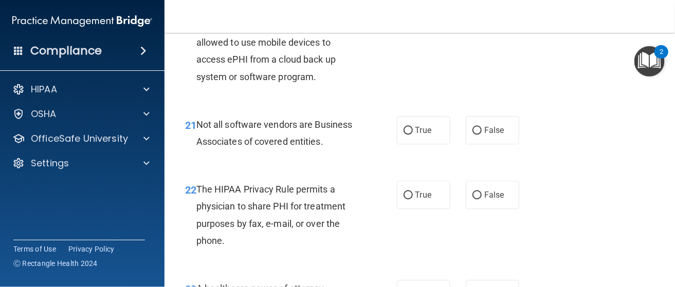
scroll to position [2261, 0]
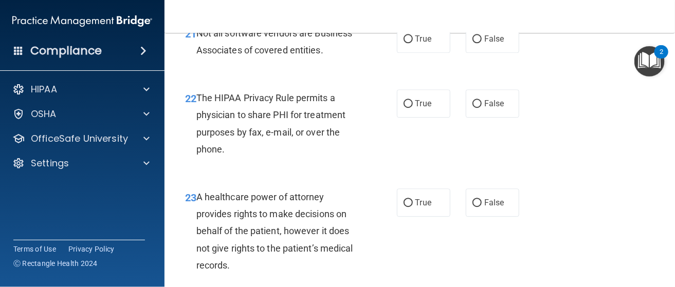
drag, startPoint x: 407, startPoint y: 56, endPoint x: 324, endPoint y: 113, distance: 100.6
click at [405, 43] on input "True" at bounding box center [407, 39] width 9 height 8
radio input "true"
click at [415, 108] on span "True" at bounding box center [423, 104] width 16 height 10
click at [412, 108] on input "True" at bounding box center [407, 104] width 9 height 8
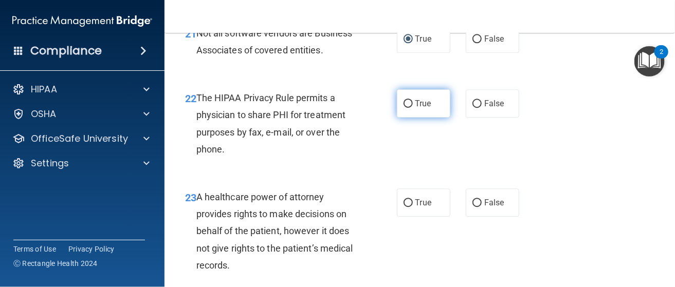
radio input "true"
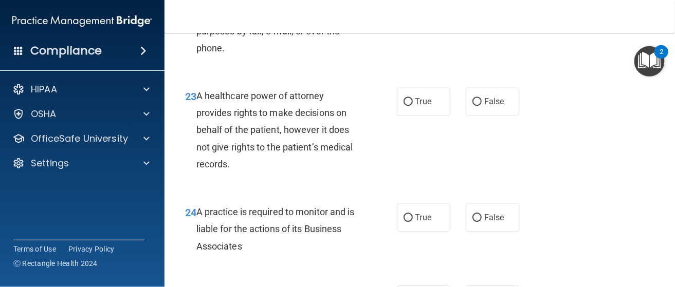
scroll to position [2364, 0]
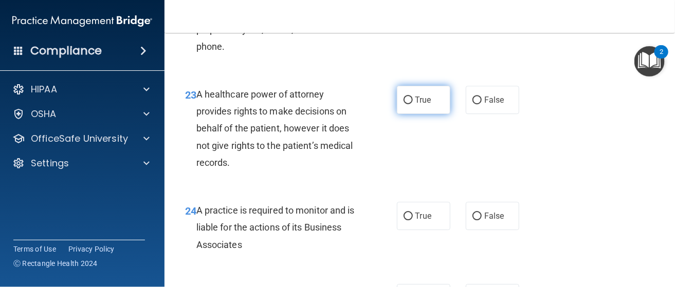
drag, startPoint x: 411, startPoint y: 117, endPoint x: 371, endPoint y: 139, distance: 45.8
click at [415, 105] on span "True" at bounding box center [423, 100] width 16 height 10
click at [411, 104] on input "True" at bounding box center [407, 101] width 9 height 8
radio input "true"
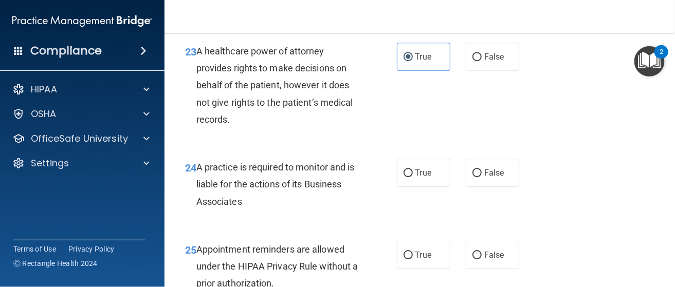
scroll to position [2466, 0]
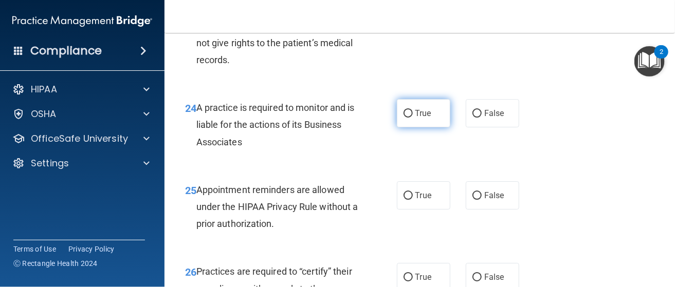
click at [402, 127] on label "True" at bounding box center [423, 113] width 53 height 28
click at [403, 118] on input "True" at bounding box center [407, 114] width 9 height 8
radio input "true"
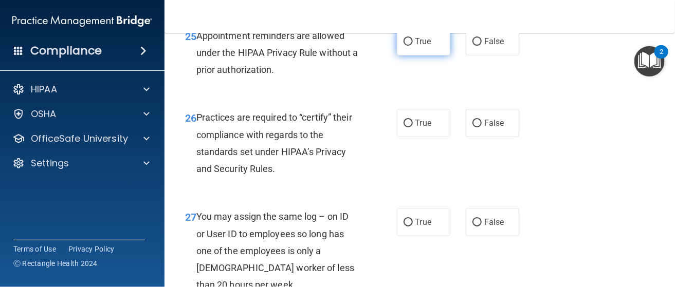
click at [405, 46] on input "True" at bounding box center [407, 42] width 9 height 8
radio input "true"
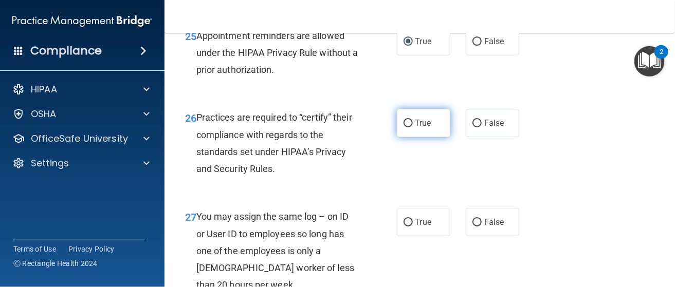
click at [405, 127] on input "True" at bounding box center [407, 124] width 9 height 8
radio input "true"
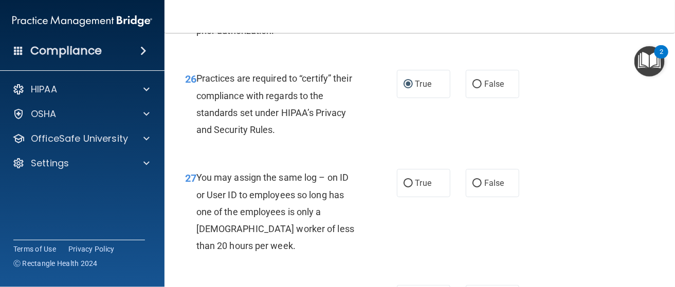
scroll to position [2723, 0]
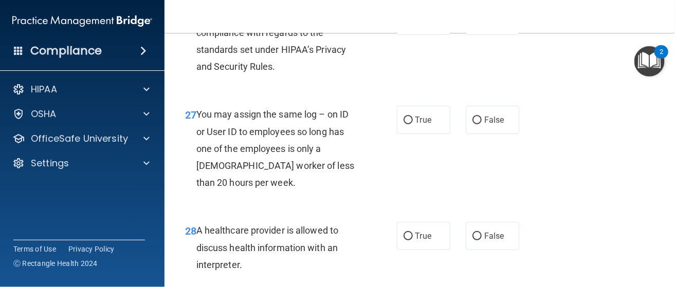
drag, startPoint x: 471, startPoint y: 141, endPoint x: 457, endPoint y: 157, distance: 20.4
click at [470, 134] on label "False" at bounding box center [492, 120] width 53 height 28
click at [472, 124] on input "False" at bounding box center [476, 121] width 9 height 8
radio input "true"
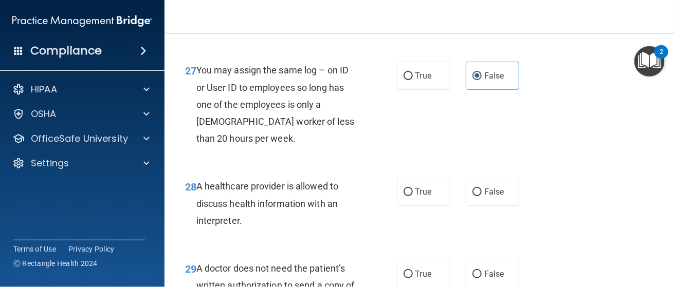
scroll to position [2826, 0]
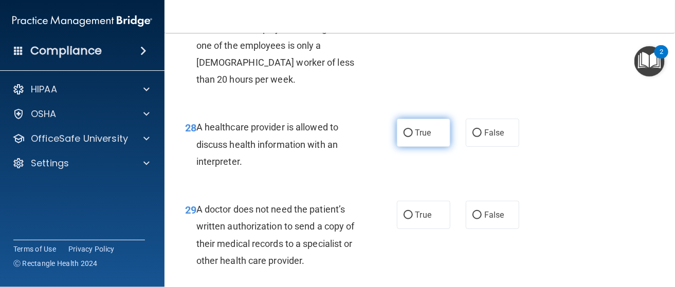
click at [403, 147] on label "True" at bounding box center [423, 133] width 53 height 28
click at [403, 137] on input "True" at bounding box center [407, 133] width 9 height 8
radio input "true"
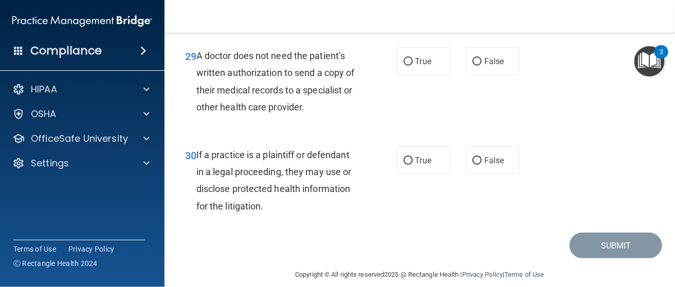
scroll to position [2980, 0]
click at [404, 65] on input "True" at bounding box center [407, 62] width 9 height 8
radio input "true"
click at [403, 164] on input "True" at bounding box center [407, 161] width 9 height 8
radio input "true"
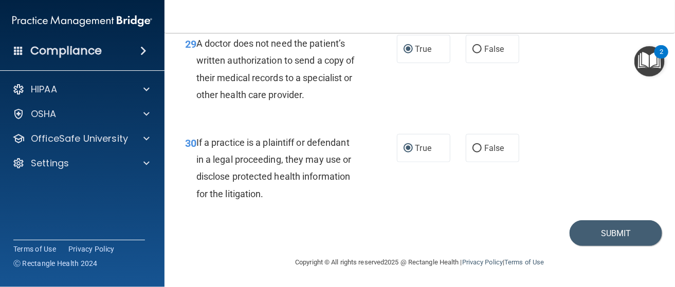
scroll to position [3010, 0]
click at [586, 233] on button "Submit" at bounding box center [615, 233] width 92 height 26
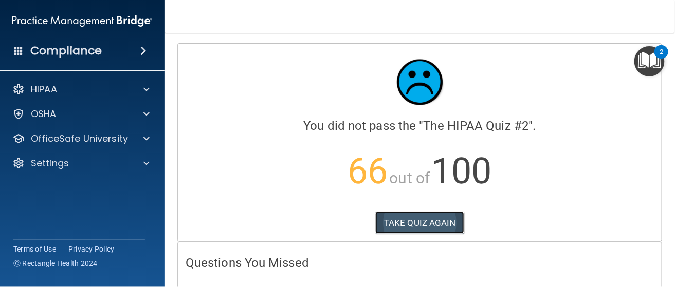
click at [441, 219] on button "TAKE QUIZ AGAIN" at bounding box center [419, 223] width 89 height 23
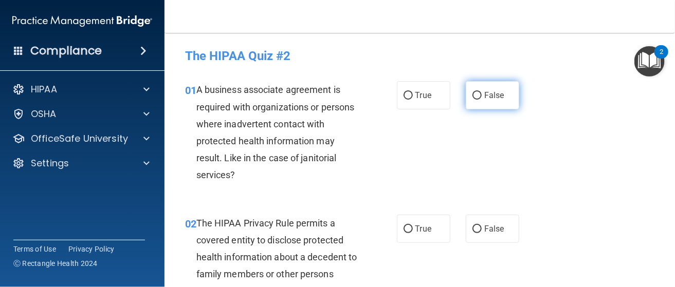
click at [475, 96] on input "False" at bounding box center [476, 96] width 9 height 8
radio input "true"
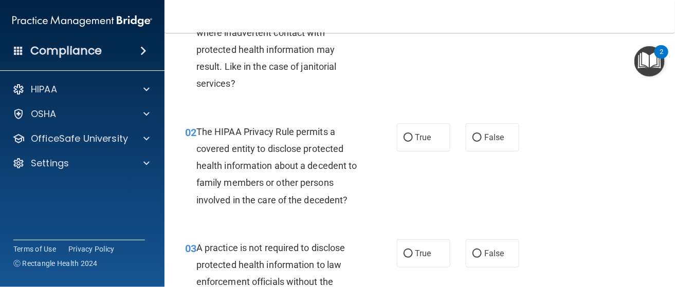
scroll to position [103, 0]
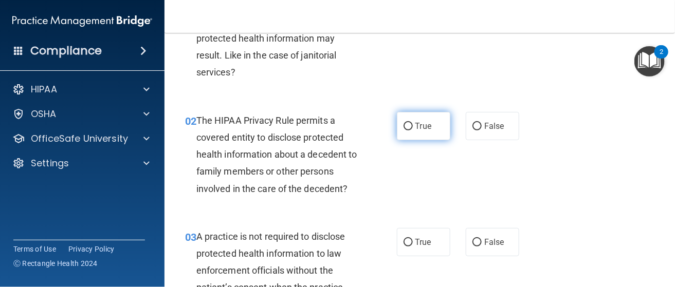
click at [406, 123] on input "True" at bounding box center [407, 127] width 9 height 8
radio input "true"
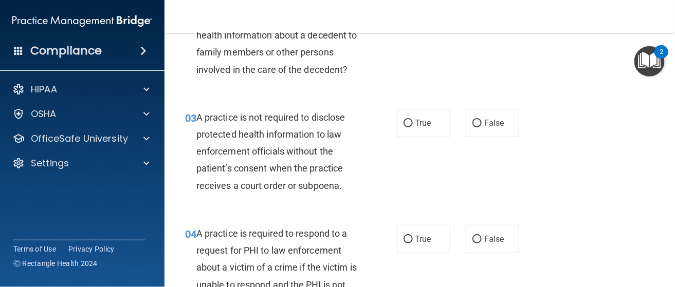
scroll to position [256, 0]
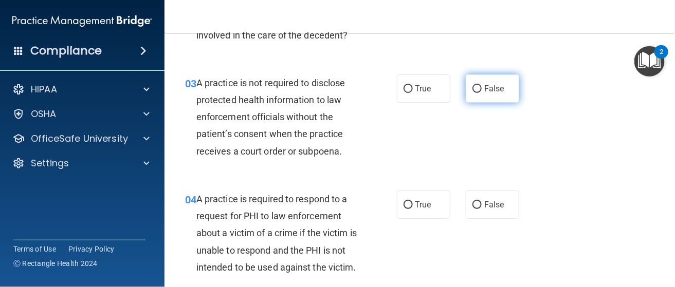
click at [472, 87] on input "False" at bounding box center [476, 89] width 9 height 8
radio input "true"
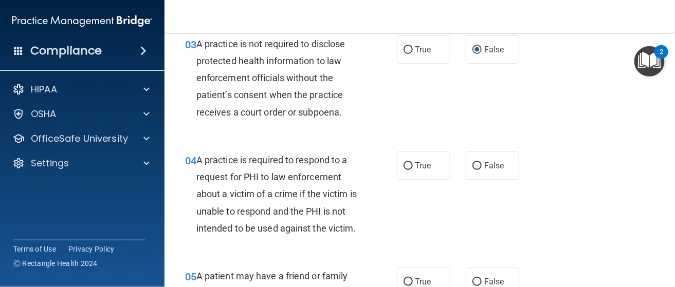
scroll to position [308, 0]
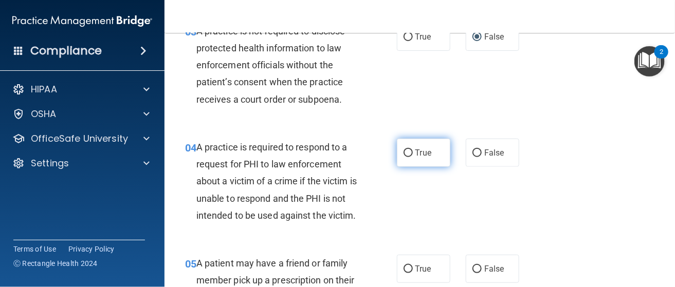
click at [407, 153] on input "True" at bounding box center [407, 154] width 9 height 8
radio input "true"
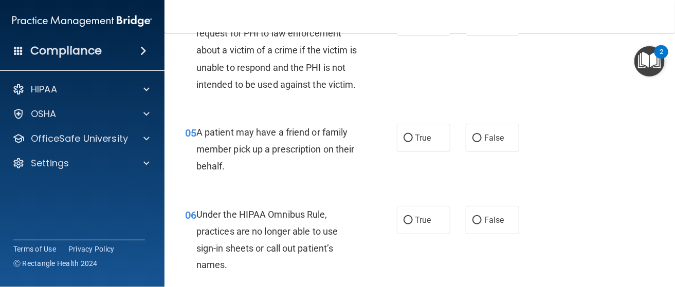
scroll to position [462, 0]
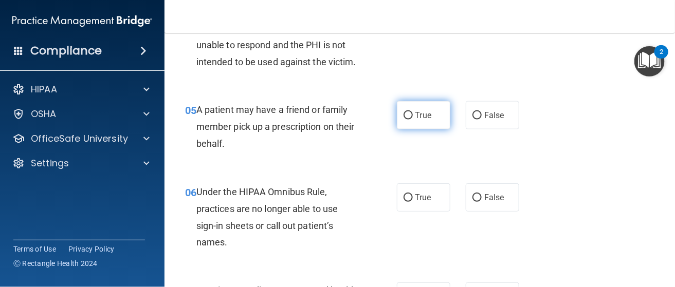
click at [409, 129] on label "True" at bounding box center [423, 115] width 53 height 28
click at [409, 120] on input "True" at bounding box center [407, 116] width 9 height 8
radio input "true"
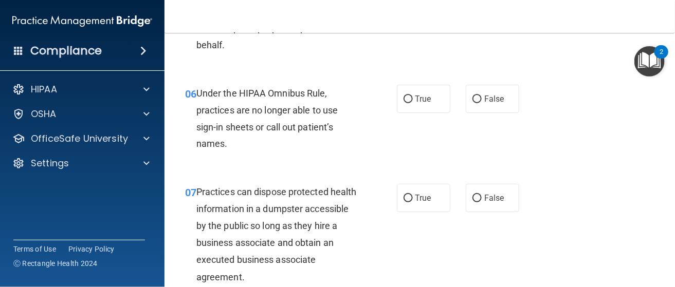
scroll to position [565, 0]
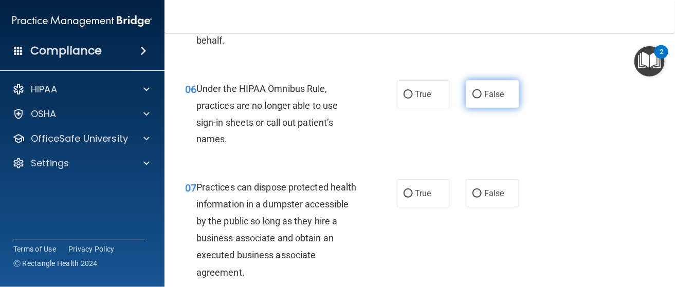
click at [472, 99] on input "False" at bounding box center [476, 95] width 9 height 8
radio input "true"
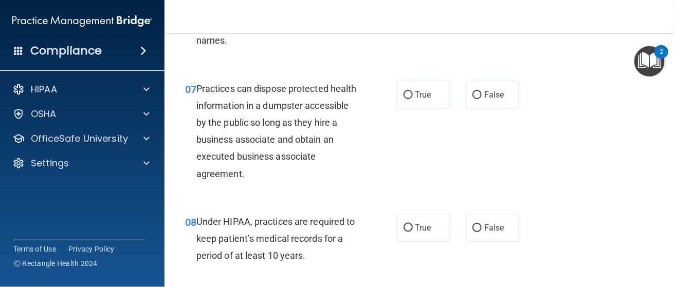
scroll to position [667, 0]
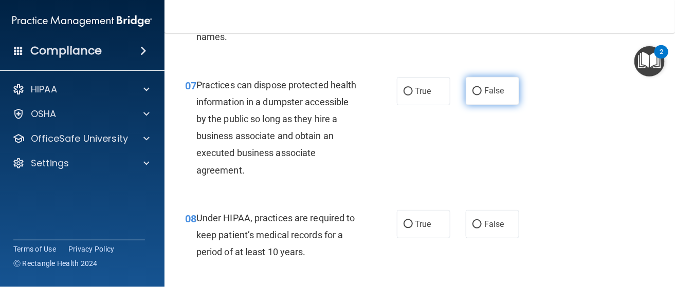
click at [474, 96] on input "False" at bounding box center [476, 92] width 9 height 8
radio input "true"
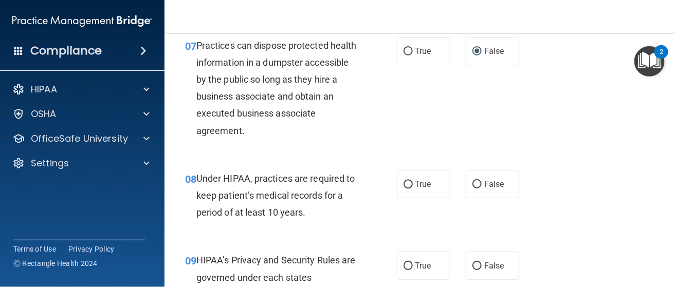
scroll to position [771, 0]
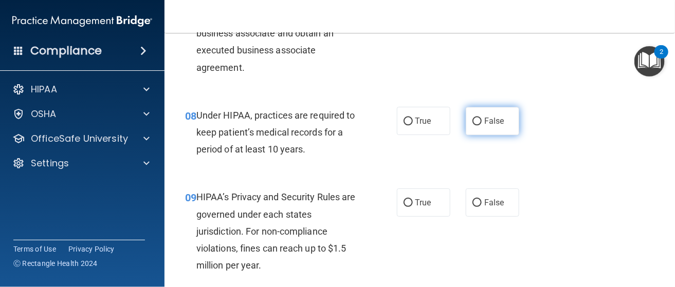
click at [472, 125] on input "False" at bounding box center [476, 122] width 9 height 8
radio input "true"
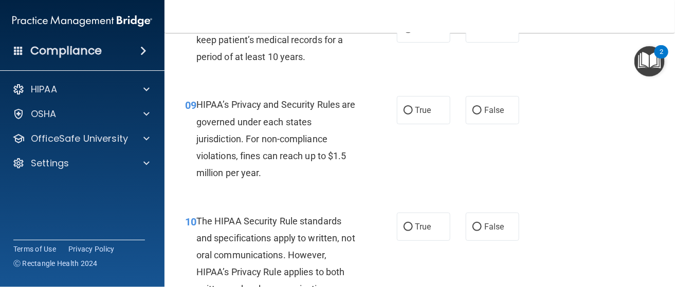
scroll to position [873, 0]
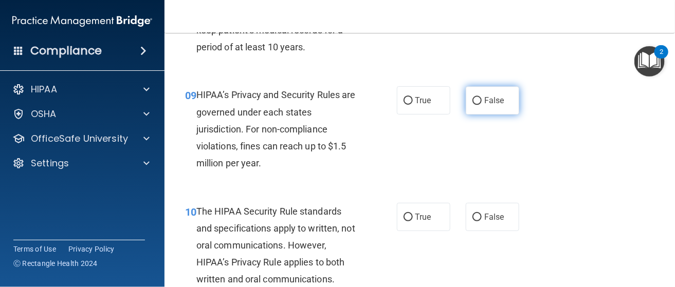
click at [472, 105] on input "False" at bounding box center [476, 101] width 9 height 8
radio input "true"
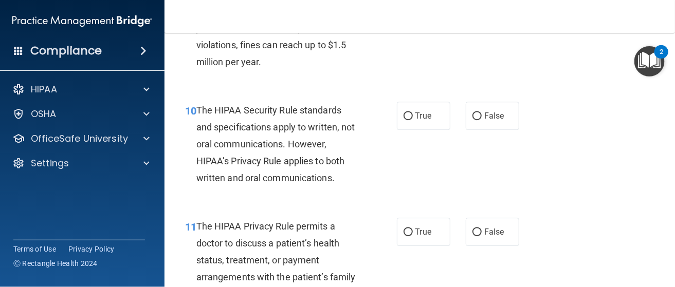
scroll to position [976, 0]
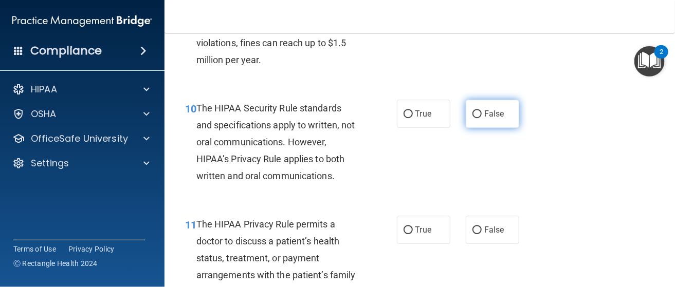
click at [472, 118] on input "False" at bounding box center [476, 114] width 9 height 8
radio input "true"
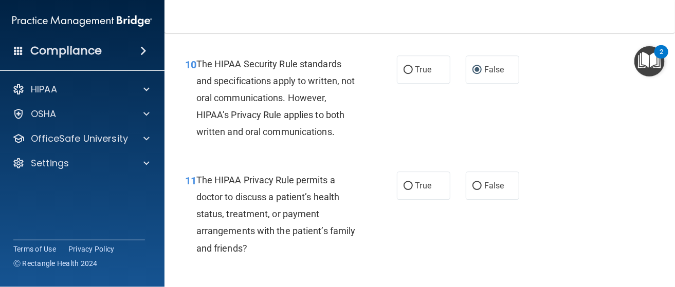
scroll to position [1079, 0]
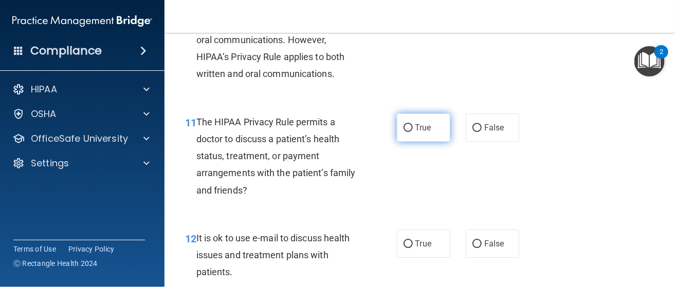
click at [403, 132] on input "True" at bounding box center [407, 128] width 9 height 8
radio input "true"
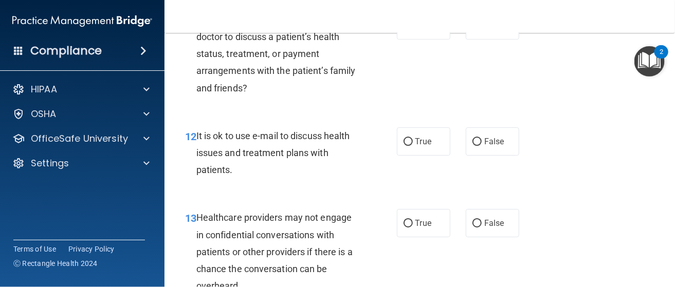
scroll to position [1182, 0]
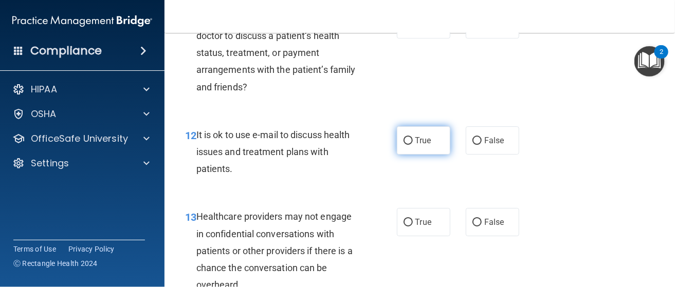
click at [403, 145] on input "True" at bounding box center [407, 141] width 9 height 8
radio input "true"
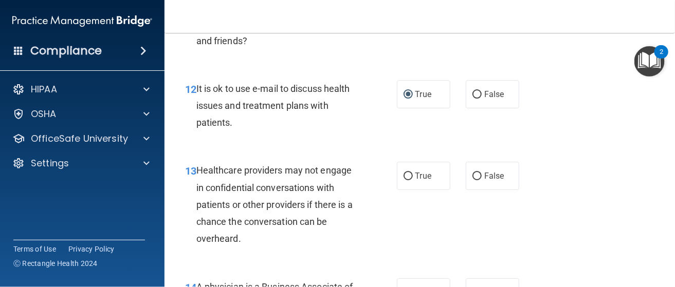
scroll to position [1284, 0]
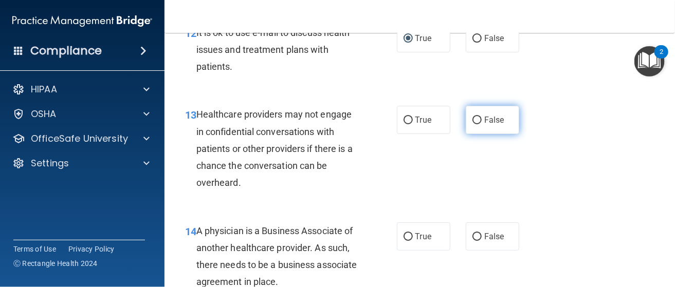
click at [472, 124] on input "False" at bounding box center [476, 121] width 9 height 8
radio input "true"
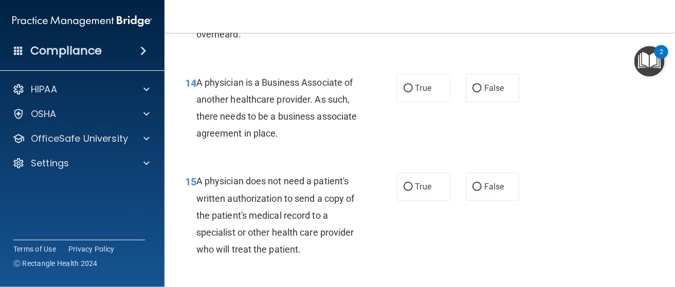
scroll to position [1439, 0]
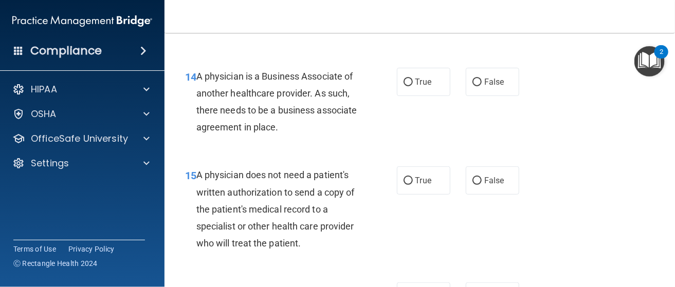
drag, startPoint x: 473, startPoint y: 96, endPoint x: 448, endPoint y: 125, distance: 39.0
click at [472, 86] on input "False" at bounding box center [476, 83] width 9 height 8
radio input "true"
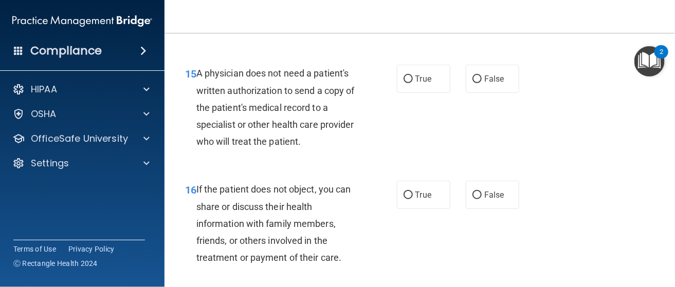
scroll to position [1542, 0]
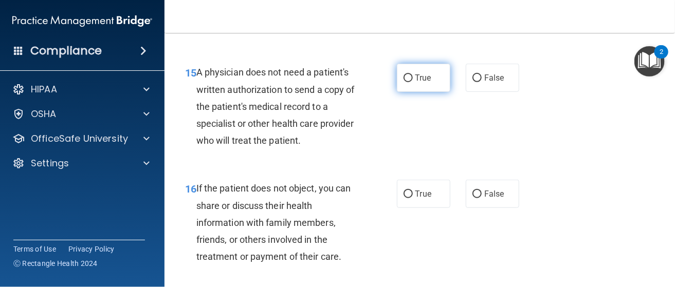
click at [398, 92] on label "True" at bounding box center [423, 78] width 53 height 28
click at [403, 82] on input "True" at bounding box center [407, 79] width 9 height 8
radio input "true"
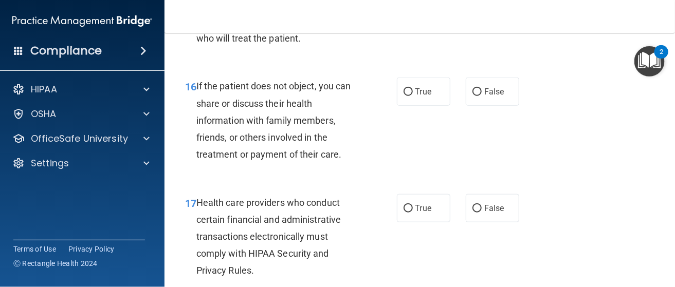
scroll to position [1644, 0]
click at [403, 96] on input "True" at bounding box center [407, 92] width 9 height 8
radio input "true"
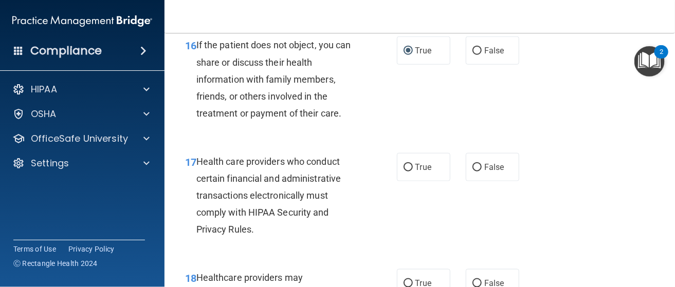
scroll to position [1747, 0]
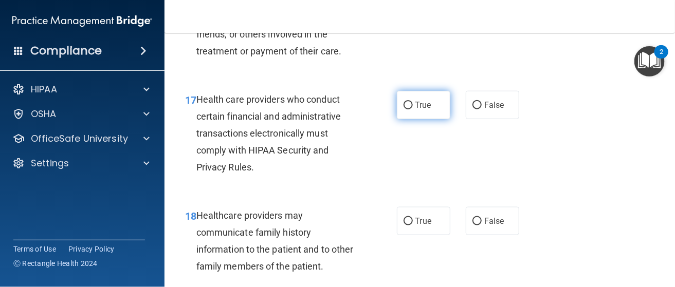
click at [404, 109] on input "True" at bounding box center [407, 106] width 9 height 8
radio input "true"
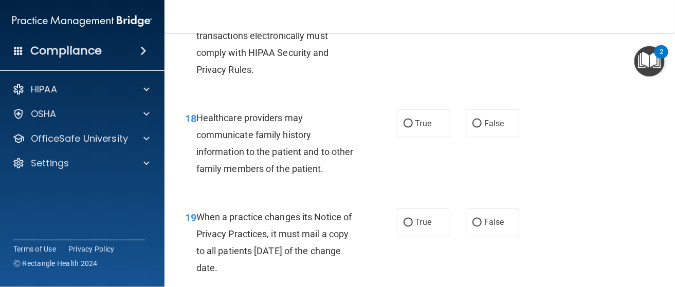
scroll to position [1850, 0]
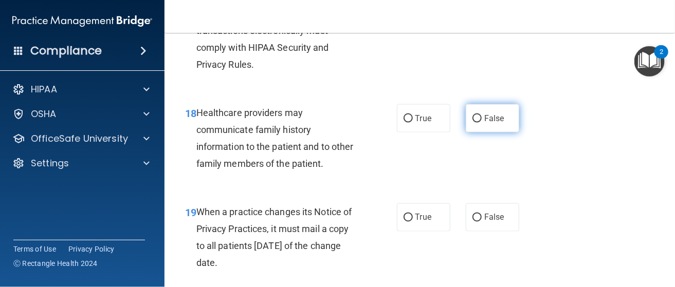
click at [472, 123] on input "False" at bounding box center [476, 119] width 9 height 8
radio input "true"
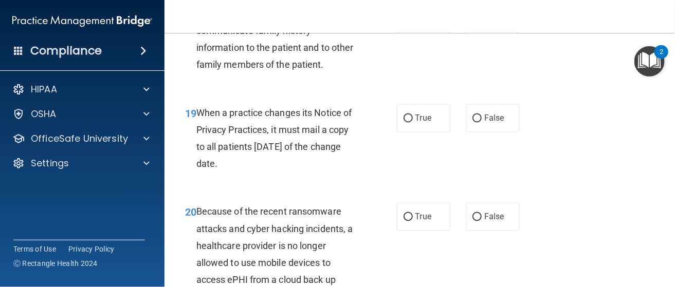
scroll to position [1953, 0]
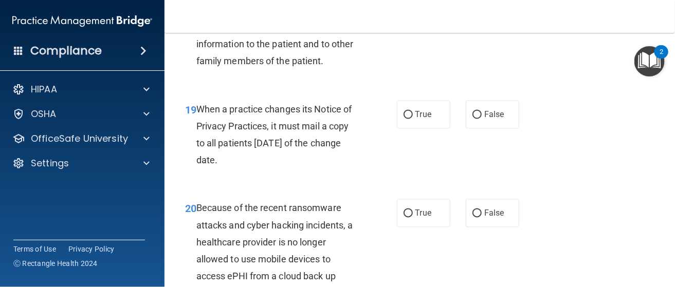
drag, startPoint x: 470, startPoint y: 134, endPoint x: 425, endPoint y: 156, distance: 49.6
click at [472, 119] on input "False" at bounding box center [476, 116] width 9 height 8
radio input "true"
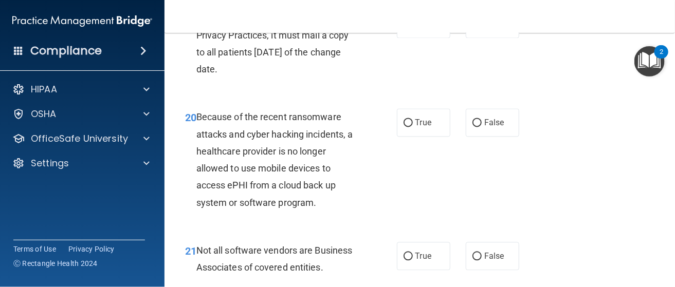
scroll to position [2055, 0]
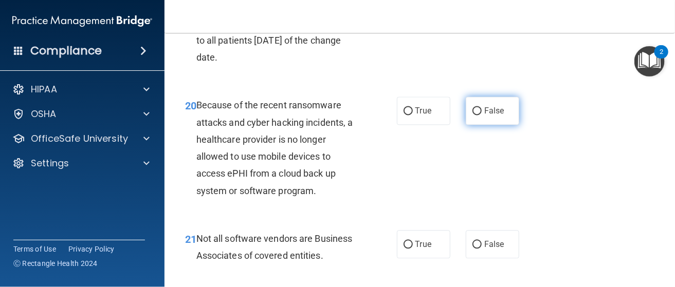
click at [473, 115] on input "False" at bounding box center [476, 111] width 9 height 8
radio input "true"
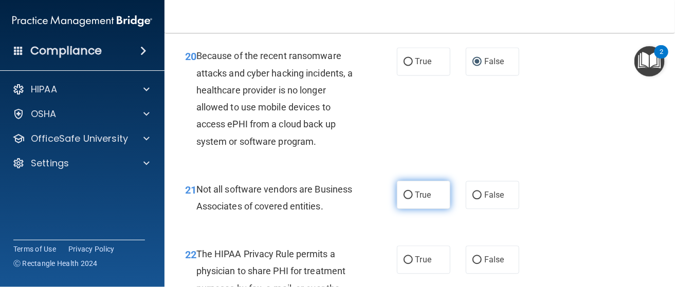
scroll to position [2158, 0]
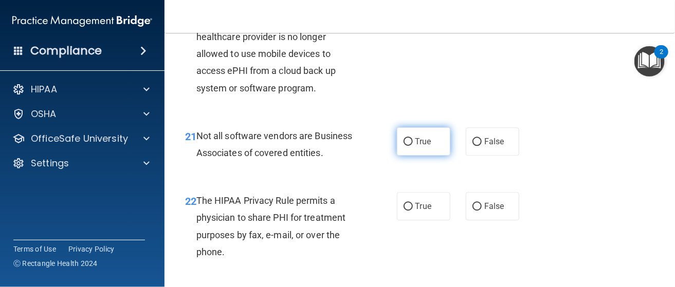
click at [409, 156] on label "True" at bounding box center [423, 141] width 53 height 28
click at [409, 146] on input "True" at bounding box center [407, 142] width 9 height 8
radio input "true"
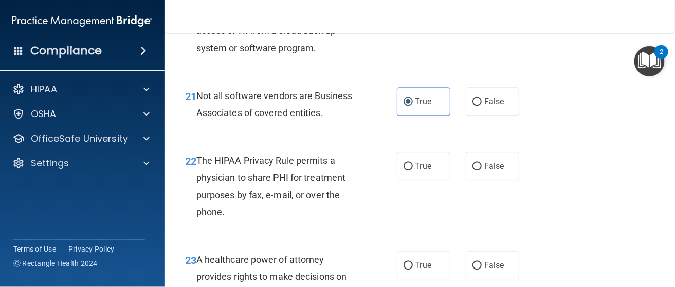
scroll to position [2261, 0]
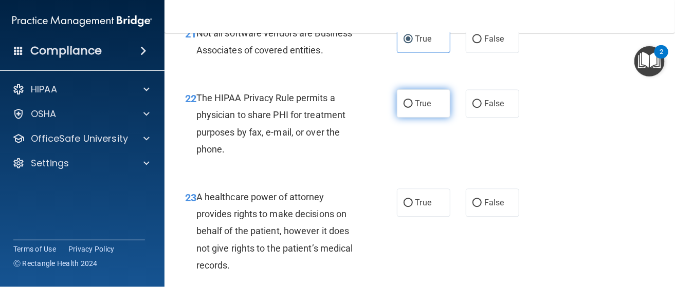
click at [404, 108] on input "True" at bounding box center [407, 104] width 9 height 8
radio input "true"
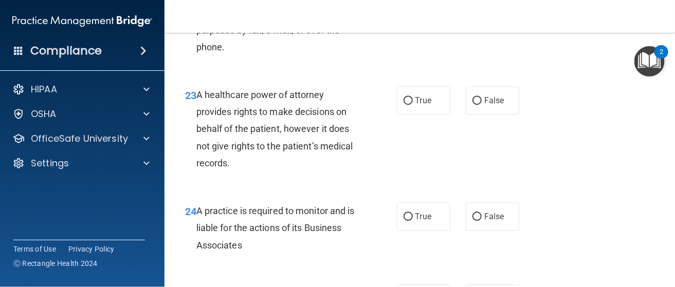
scroll to position [2364, 0]
click at [472, 104] on input "False" at bounding box center [476, 101] width 9 height 8
radio input "true"
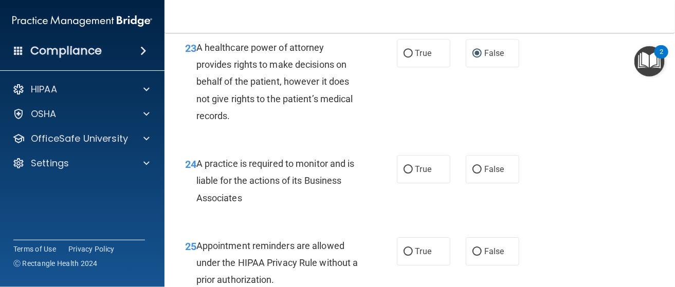
scroll to position [2466, 0]
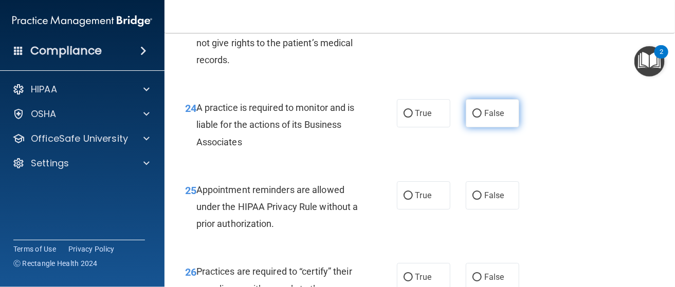
click at [472, 118] on input "False" at bounding box center [476, 114] width 9 height 8
radio input "true"
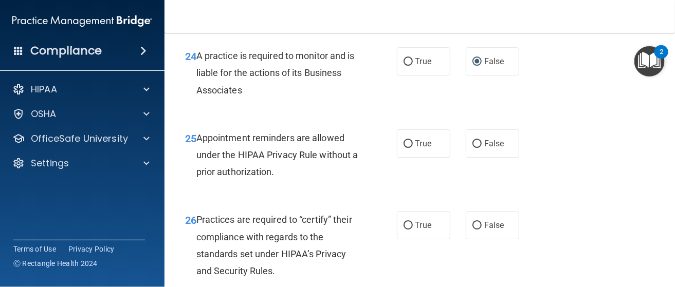
scroll to position [2569, 0]
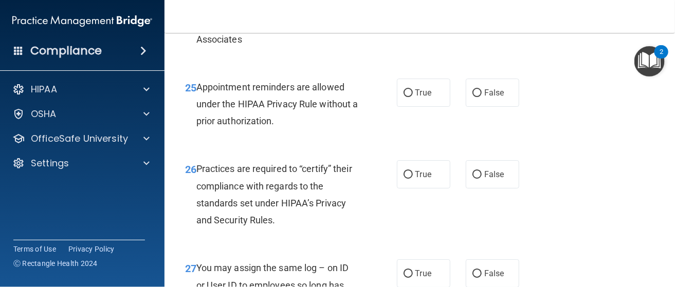
drag, startPoint x: 404, startPoint y: 107, endPoint x: 377, endPoint y: 121, distance: 30.6
click at [404, 97] on input "True" at bounding box center [407, 93] width 9 height 8
radio input "true"
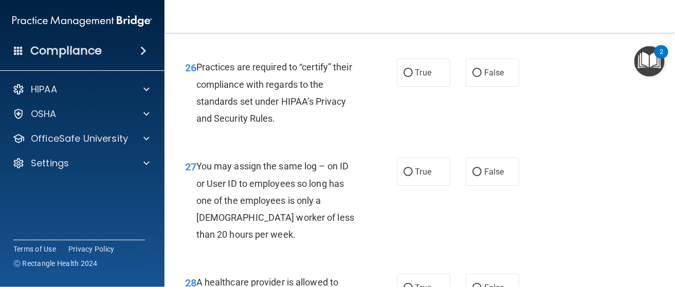
scroll to position [2672, 0]
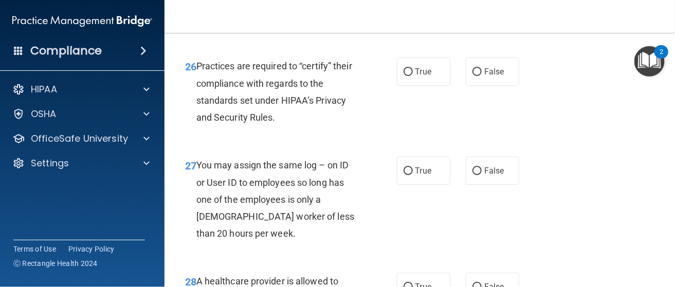
drag, startPoint x: 470, startPoint y: 88, endPoint x: 396, endPoint y: 136, distance: 87.7
click at [472, 76] on input "False" at bounding box center [476, 72] width 9 height 8
radio input "true"
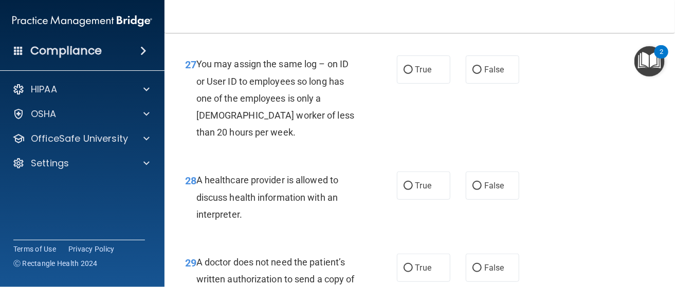
scroll to position [2775, 0]
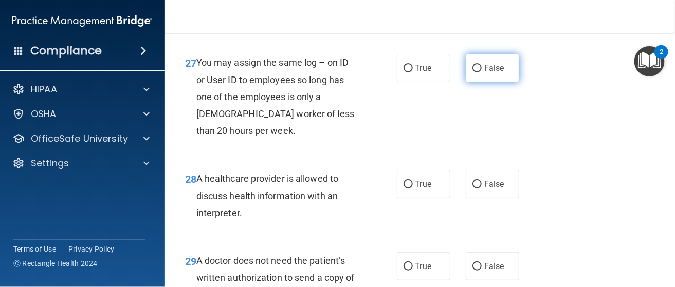
click at [472, 72] on input "False" at bounding box center [476, 69] width 9 height 8
radio input "true"
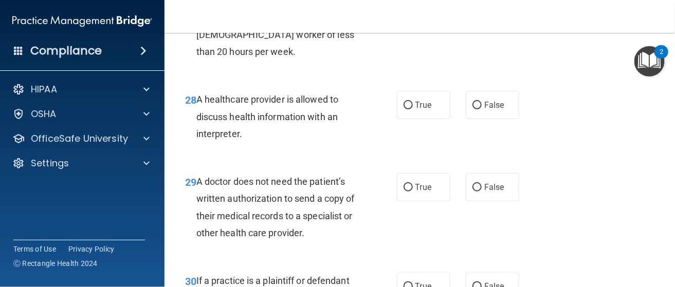
scroll to position [2878, 0]
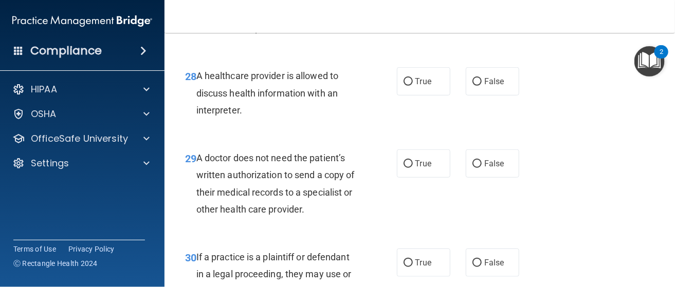
drag, startPoint x: 404, startPoint y: 102, endPoint x: 376, endPoint y: 119, distance: 33.2
click at [404, 86] on input "True" at bounding box center [407, 82] width 9 height 8
radio input "true"
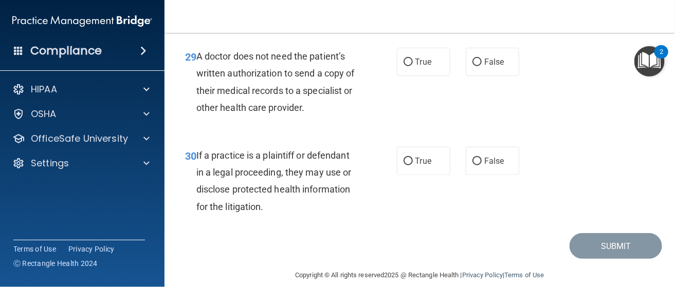
scroll to position [2980, 0]
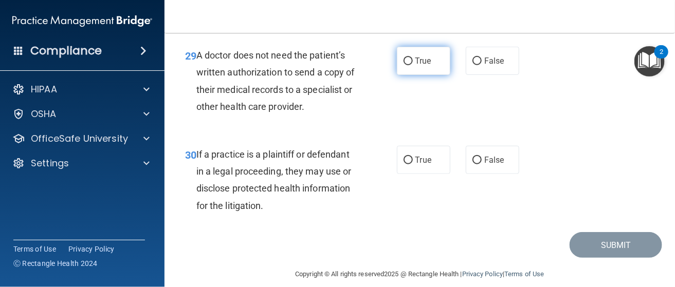
click at [403, 65] on input "True" at bounding box center [407, 62] width 9 height 8
radio input "true"
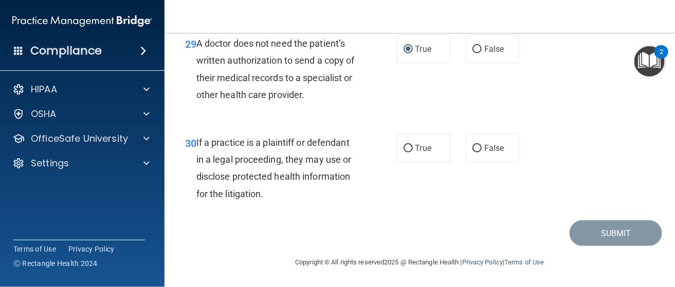
scroll to position [3010, 0]
click at [406, 146] on input "True" at bounding box center [407, 149] width 9 height 8
radio input "true"
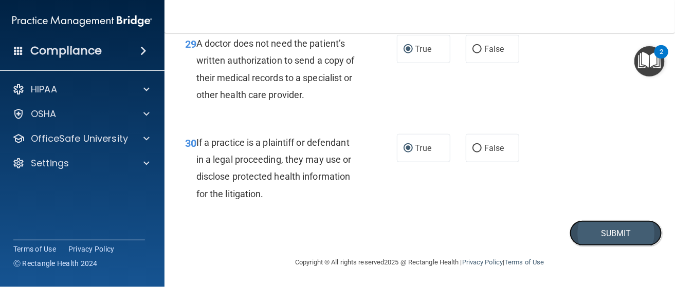
click at [605, 235] on button "Submit" at bounding box center [615, 233] width 92 height 26
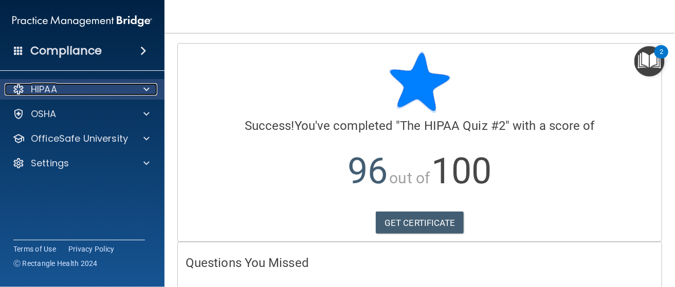
click at [19, 89] on div at bounding box center [18, 89] width 12 height 12
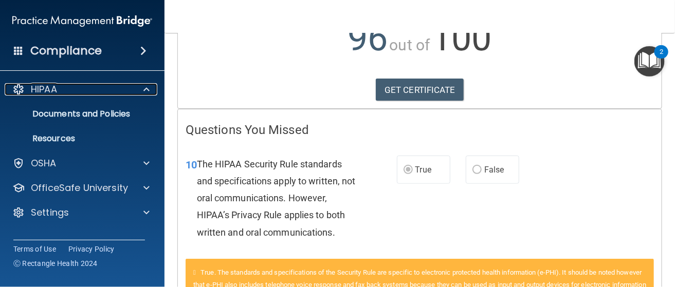
scroll to position [36, 0]
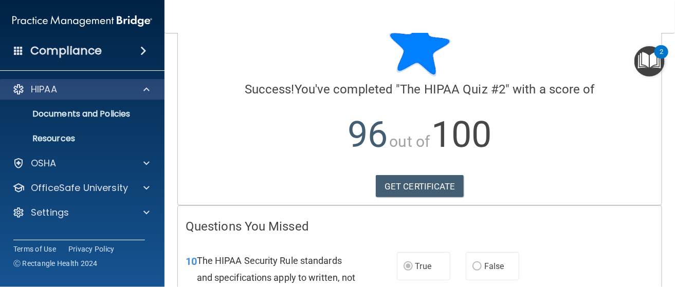
click at [33, 96] on div "HIPAA" at bounding box center [82, 89] width 165 height 21
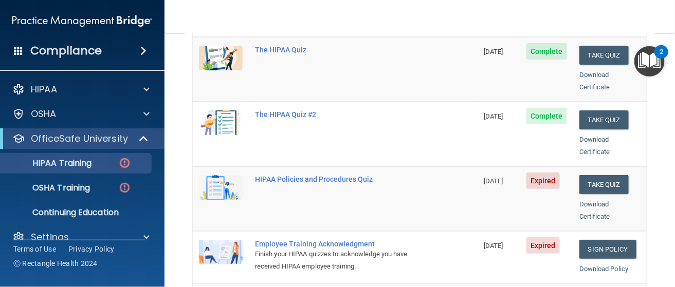
scroll to position [154, 0]
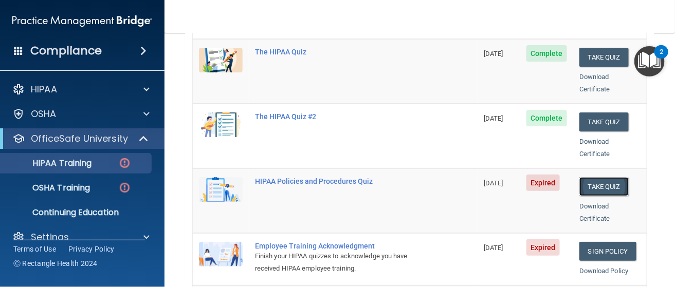
click at [605, 177] on button "Take Quiz" at bounding box center [603, 186] width 49 height 19
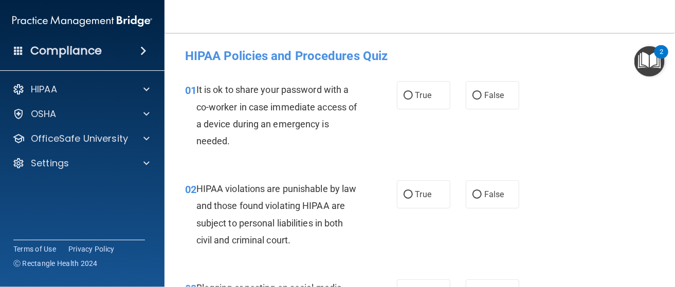
drag, startPoint x: 471, startPoint y: 95, endPoint x: 460, endPoint y: 135, distance: 41.4
click at [472, 95] on input "False" at bounding box center [476, 96] width 9 height 8
radio input "true"
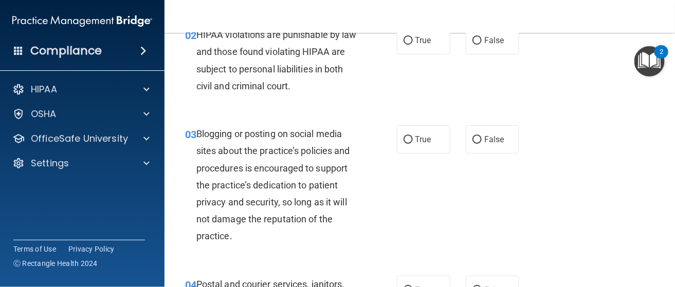
scroll to position [103, 0]
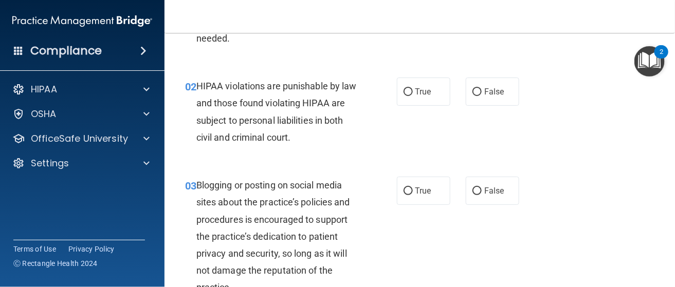
drag, startPoint x: 406, startPoint y: 90, endPoint x: 392, endPoint y: 124, distance: 37.0
click at [406, 90] on input "True" at bounding box center [407, 92] width 9 height 8
radio input "true"
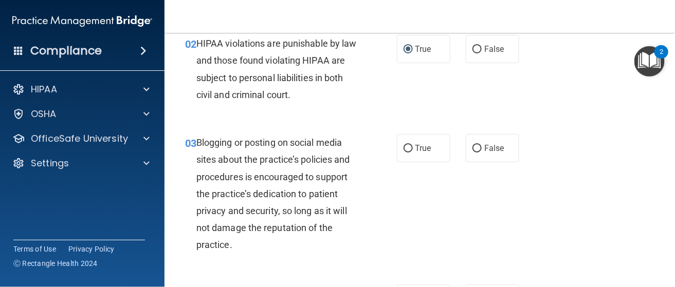
scroll to position [206, 0]
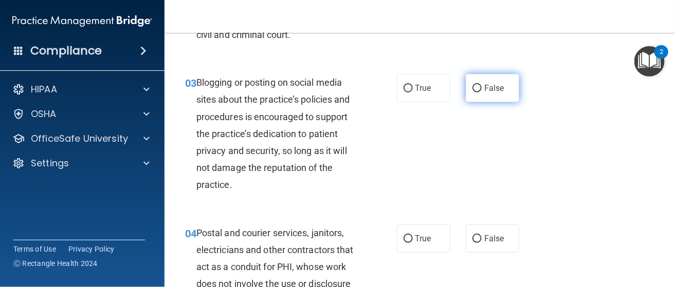
click at [478, 87] on label "False" at bounding box center [492, 88] width 53 height 28
click at [478, 87] on input "False" at bounding box center [476, 89] width 9 height 8
radio input "true"
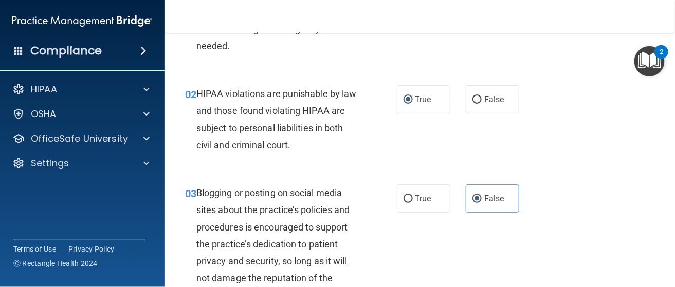
scroll to position [51, 0]
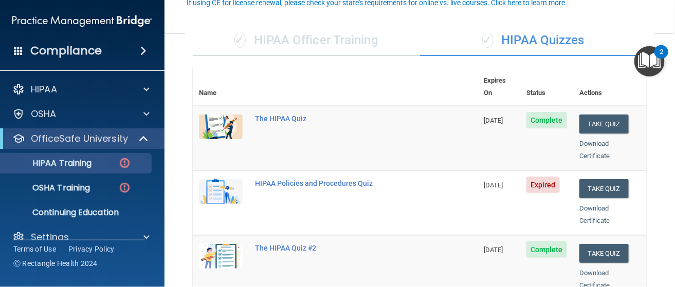
scroll to position [103, 0]
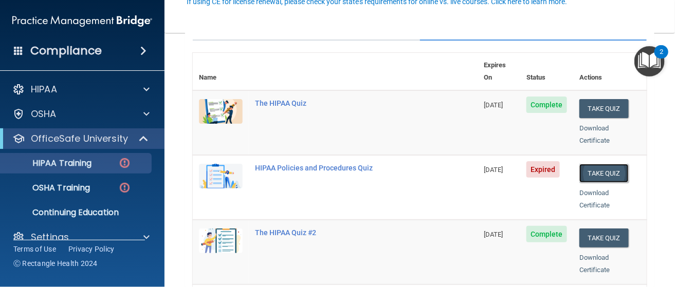
click at [585, 164] on button "Take Quiz" at bounding box center [603, 173] width 49 height 19
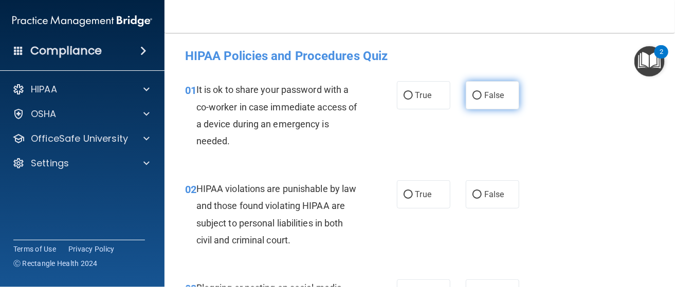
click at [472, 98] on input "False" at bounding box center [476, 96] width 9 height 8
radio input "true"
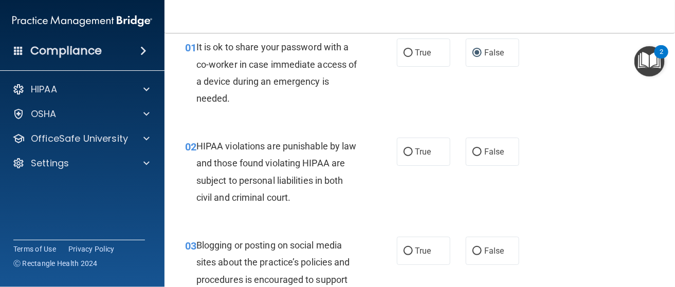
scroll to position [103, 0]
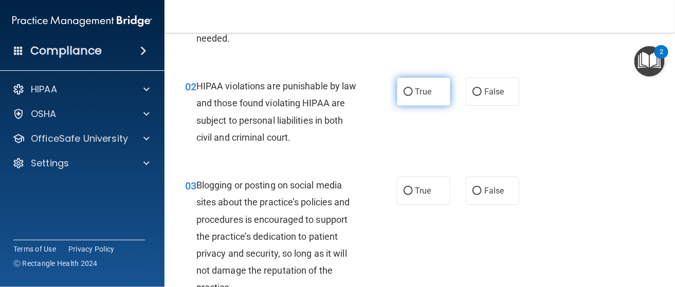
click at [403, 94] on input "True" at bounding box center [407, 92] width 9 height 8
radio input "true"
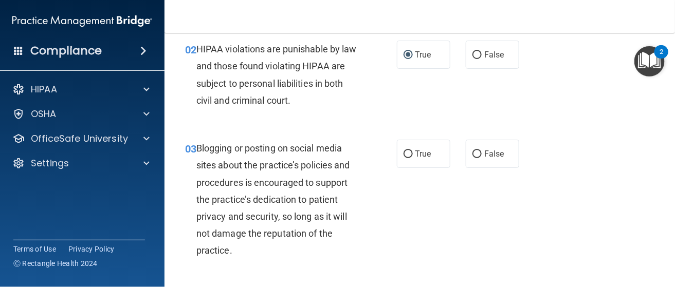
scroll to position [206, 0]
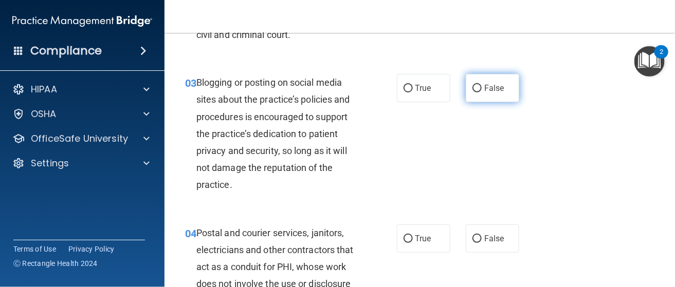
drag, startPoint x: 476, startPoint y: 89, endPoint x: 470, endPoint y: 99, distance: 12.0
click at [476, 89] on label "False" at bounding box center [492, 88] width 53 height 28
click at [472, 87] on input "False" at bounding box center [476, 89] width 9 height 8
radio input "true"
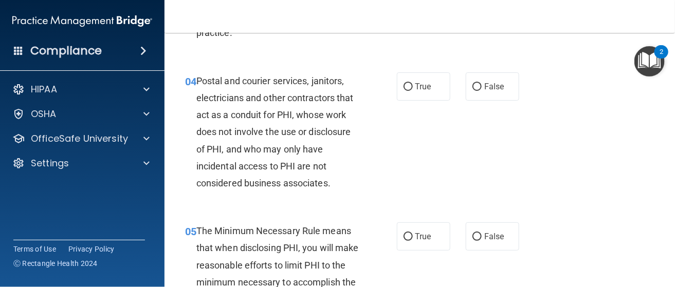
scroll to position [360, 0]
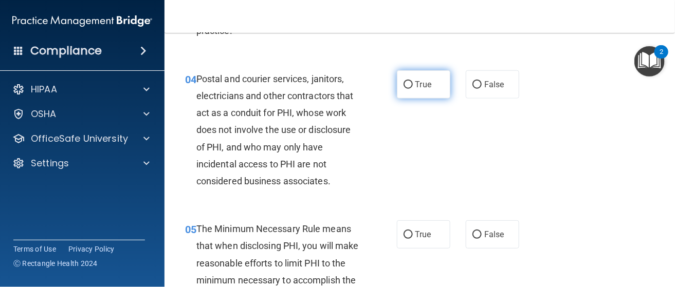
click at [405, 86] on input "True" at bounding box center [407, 85] width 9 height 8
radio input "true"
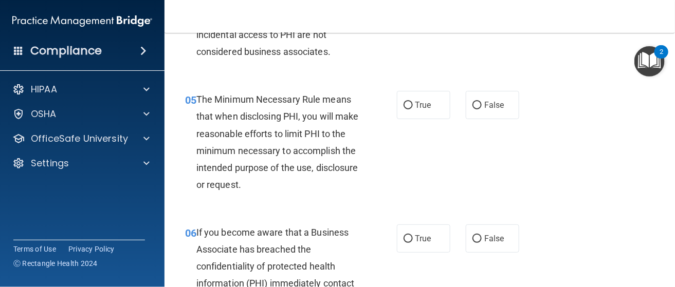
scroll to position [514, 0]
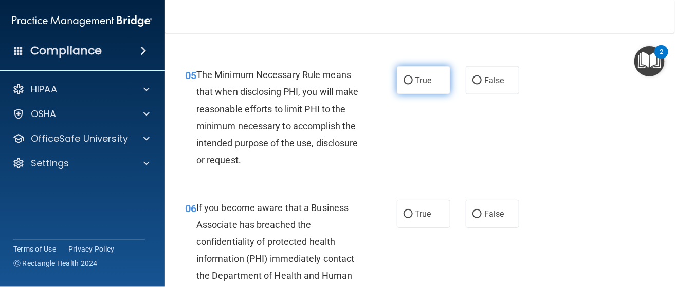
click at [405, 80] on input "True" at bounding box center [407, 81] width 9 height 8
radio input "true"
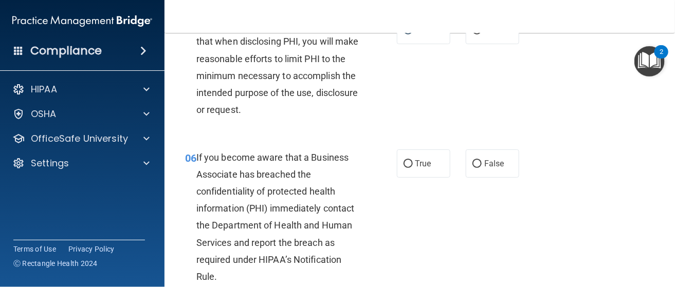
scroll to position [617, 0]
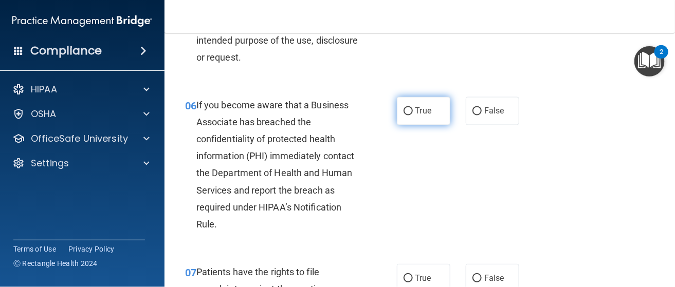
click at [403, 110] on input "True" at bounding box center [407, 112] width 9 height 8
radio input "true"
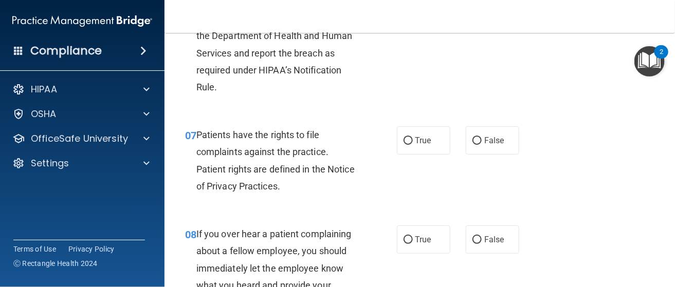
scroll to position [771, 0]
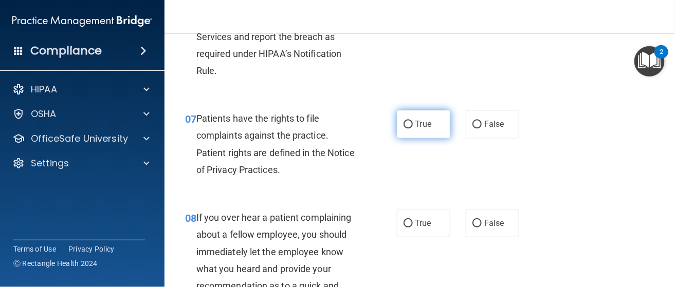
click at [403, 126] on input "True" at bounding box center [407, 125] width 9 height 8
radio input "true"
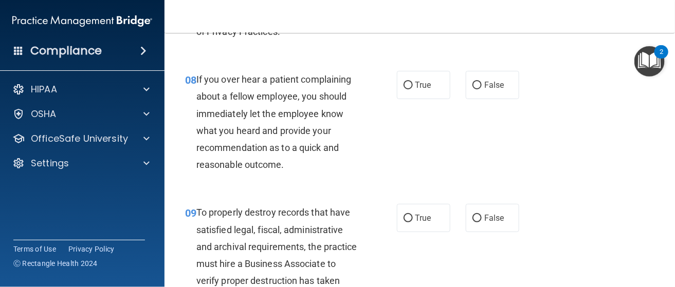
scroll to position [925, 0]
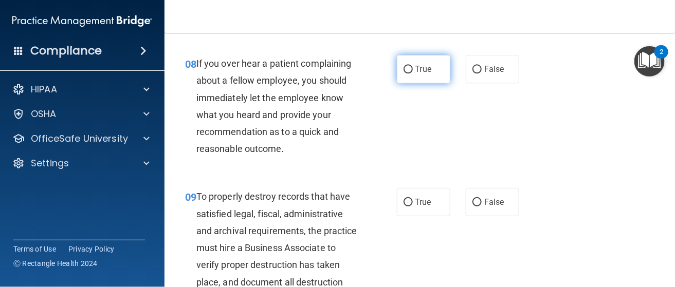
click at [405, 70] on input "True" at bounding box center [407, 70] width 9 height 8
radio input "true"
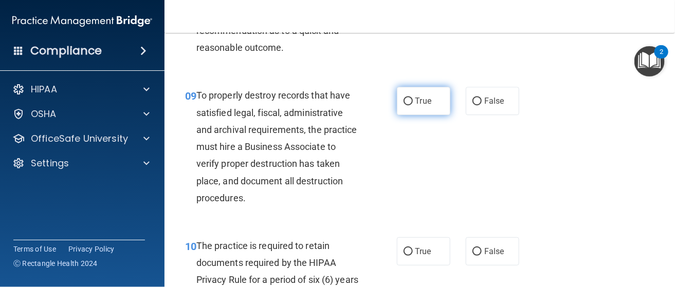
scroll to position [1028, 0]
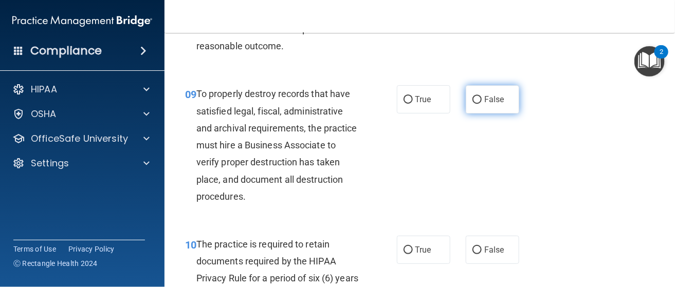
click at [473, 102] on input "False" at bounding box center [476, 100] width 9 height 8
radio input "true"
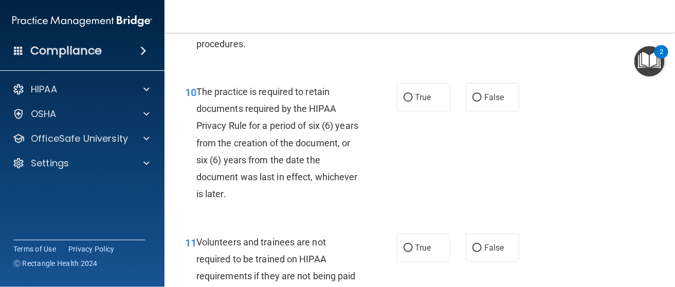
scroll to position [1182, 0]
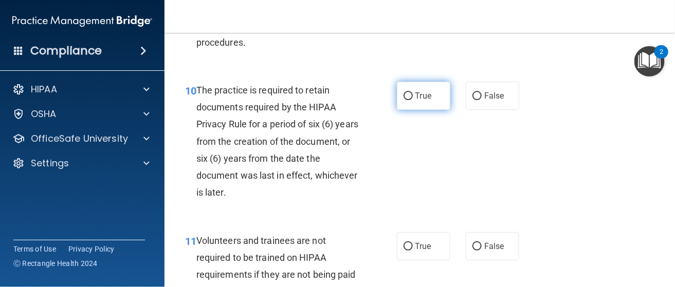
click at [405, 98] on input "True" at bounding box center [407, 96] width 9 height 8
radio input "true"
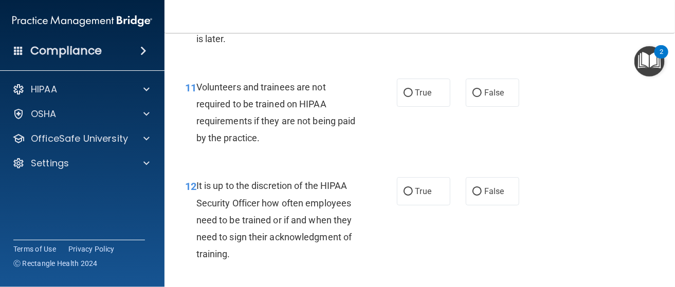
scroll to position [1336, 0]
click at [472, 93] on input "False" at bounding box center [476, 93] width 9 height 8
radio input "true"
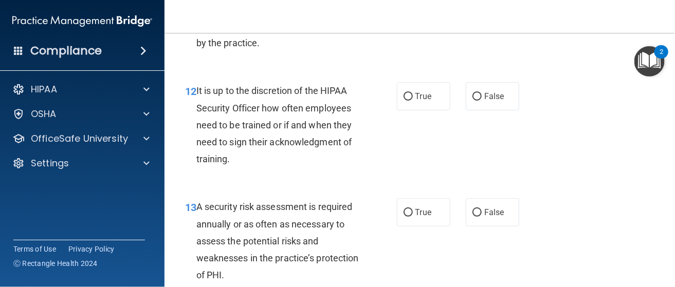
scroll to position [1439, 0]
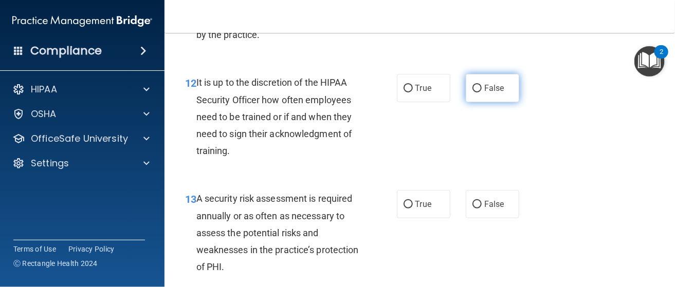
click at [474, 89] on input "False" at bounding box center [476, 89] width 9 height 8
radio input "true"
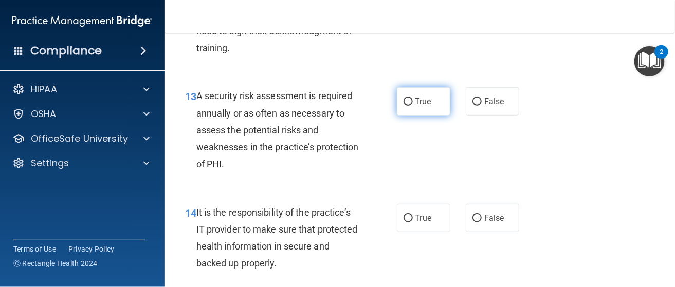
click at [403, 99] on input "True" at bounding box center [407, 102] width 9 height 8
radio input "true"
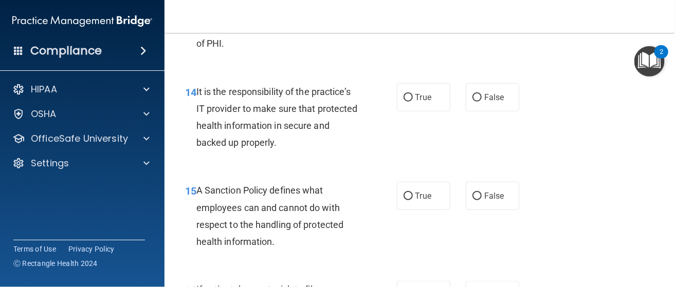
scroll to position [1695, 0]
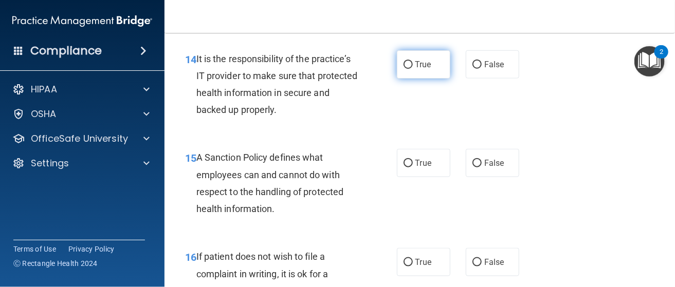
click at [407, 65] on input "True" at bounding box center [407, 65] width 9 height 8
radio input "true"
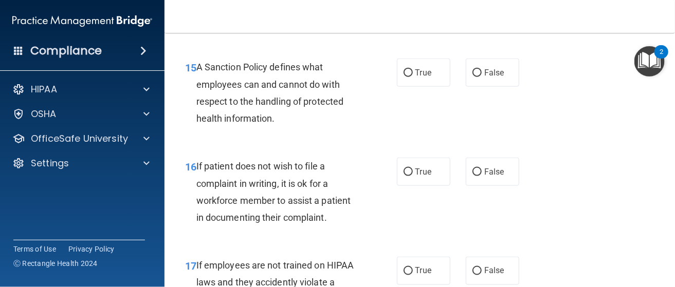
scroll to position [1798, 0]
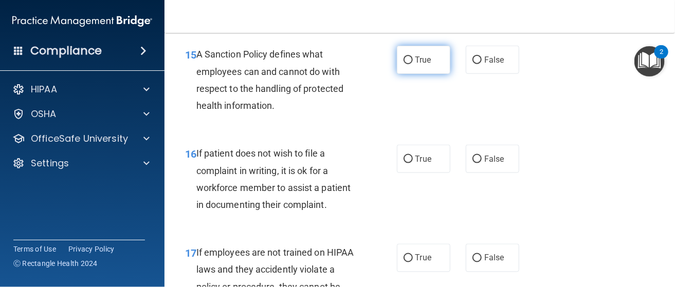
click at [415, 61] on span "True" at bounding box center [423, 60] width 16 height 10
click at [413, 61] on input "True" at bounding box center [407, 61] width 9 height 8
radio input "true"
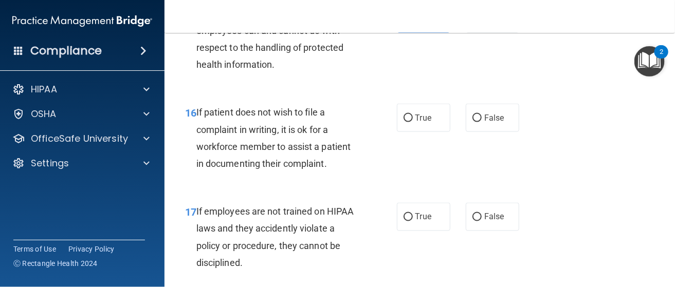
scroll to position [1901, 0]
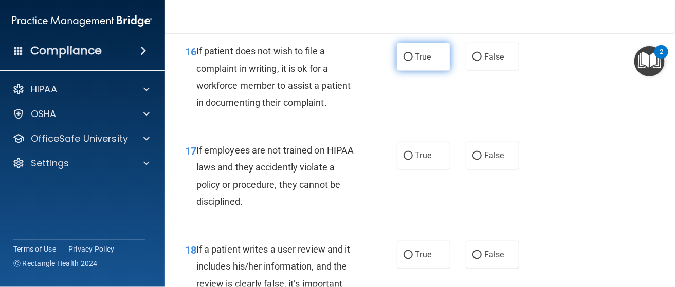
click at [403, 58] on input "True" at bounding box center [407, 57] width 9 height 8
radio input "true"
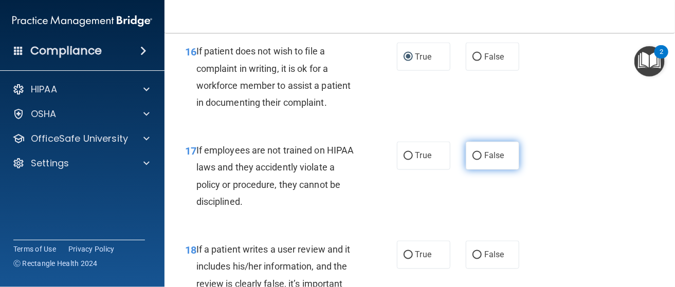
click at [472, 154] on input "False" at bounding box center [476, 157] width 9 height 8
radio input "true"
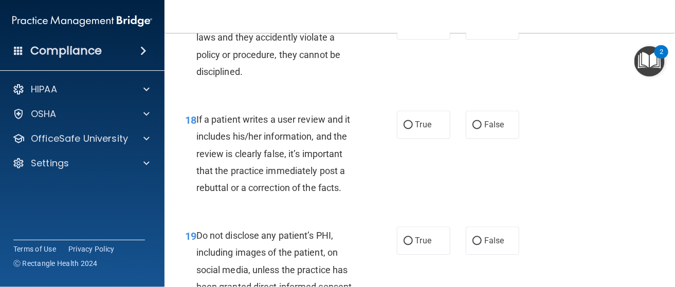
scroll to position [2055, 0]
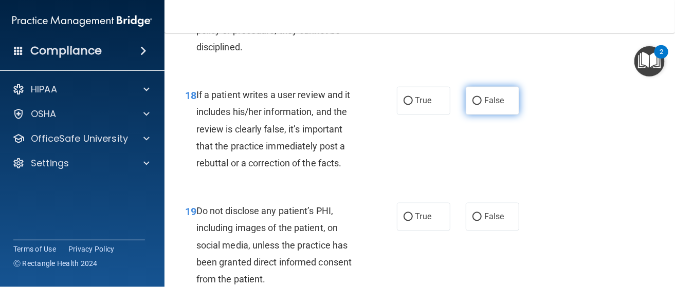
click at [472, 98] on input "False" at bounding box center [476, 101] width 9 height 8
radio input "true"
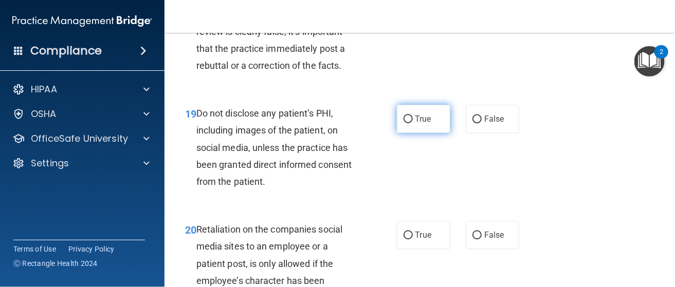
scroll to position [2158, 0]
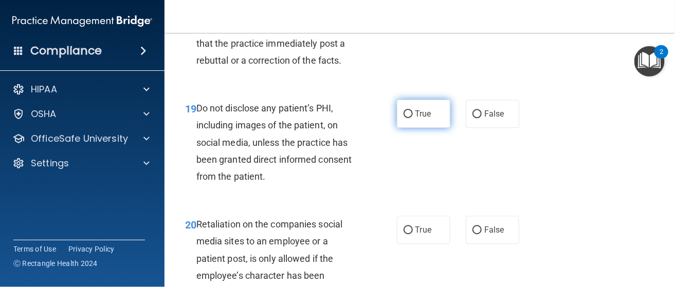
click at [403, 112] on input "True" at bounding box center [407, 114] width 9 height 8
radio input "true"
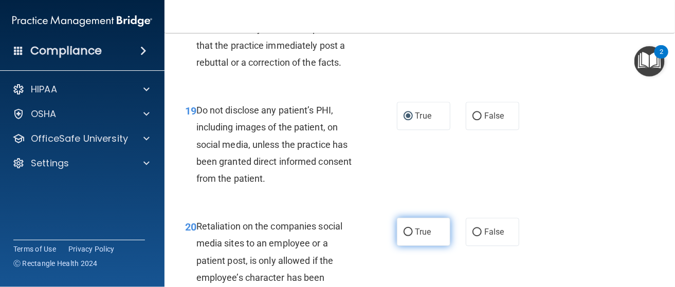
scroll to position [2261, 0]
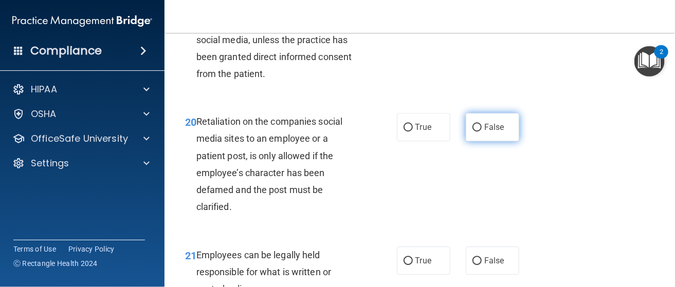
click at [472, 131] on input "False" at bounding box center [476, 128] width 9 height 8
radio input "true"
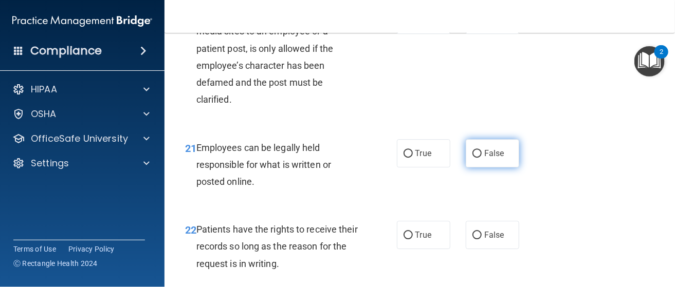
scroll to position [2415, 0]
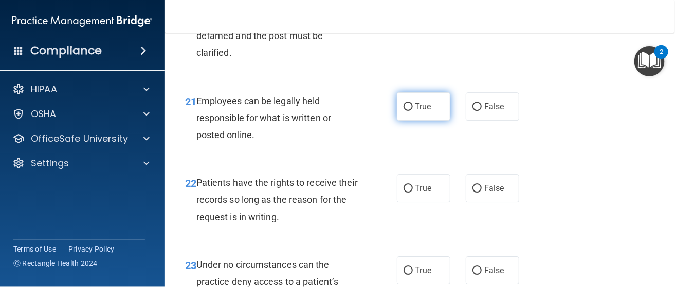
click at [406, 107] on input "True" at bounding box center [407, 107] width 9 height 8
radio input "true"
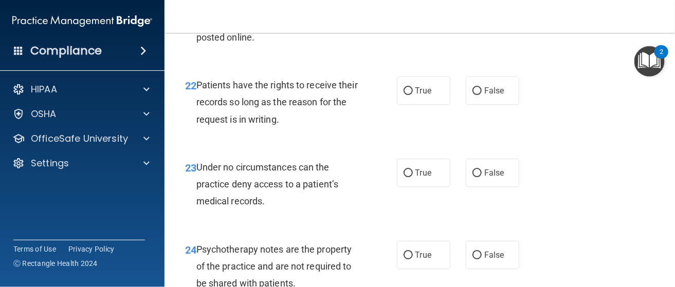
scroll to position [2517, 0]
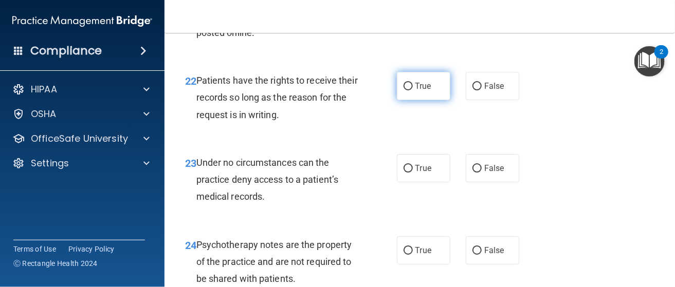
click at [401, 90] on label "True" at bounding box center [423, 86] width 53 height 28
click at [403, 90] on input "True" at bounding box center [407, 87] width 9 height 8
radio input "true"
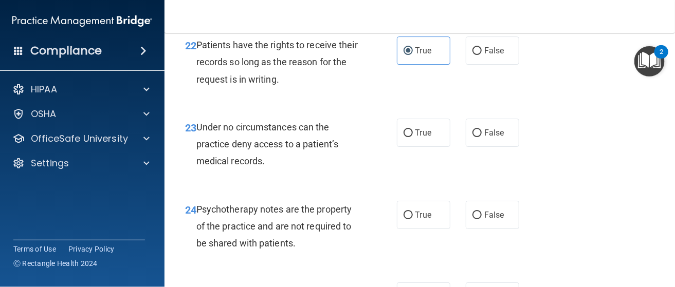
scroll to position [2569, 0]
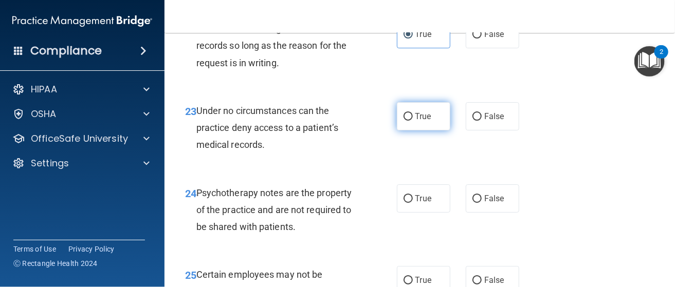
click at [403, 115] on input "True" at bounding box center [407, 117] width 9 height 8
radio input "true"
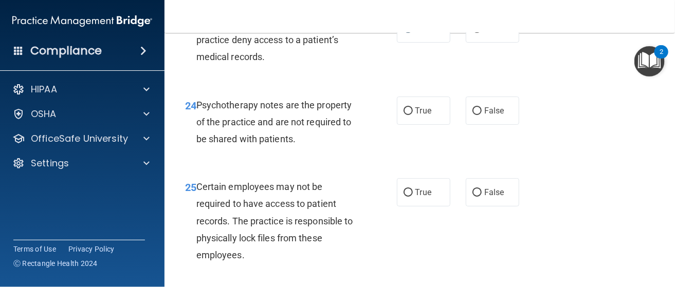
scroll to position [2672, 0]
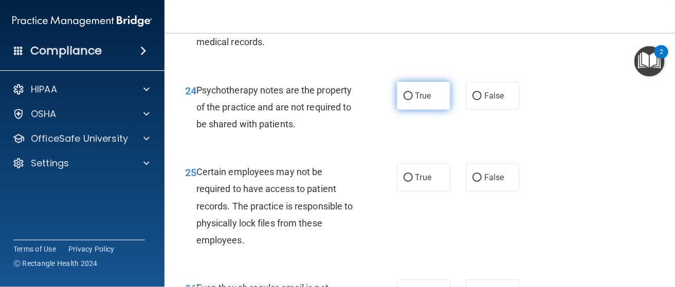
click at [406, 93] on input "True" at bounding box center [407, 96] width 9 height 8
radio input "true"
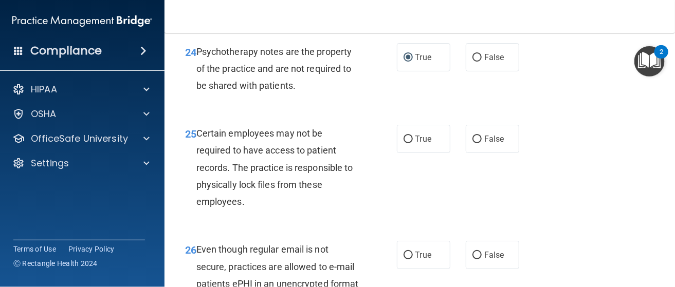
scroll to position [2723, 0]
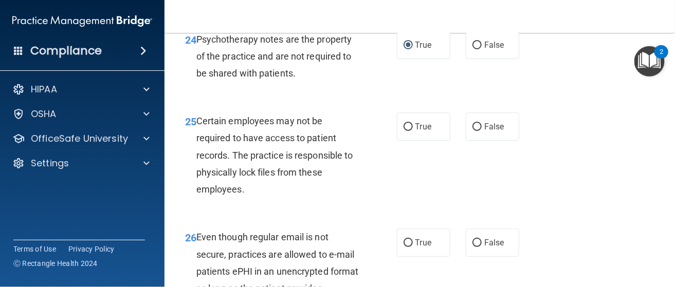
drag, startPoint x: 470, startPoint y: 126, endPoint x: 469, endPoint y: 151, distance: 25.2
click at [472, 127] on input "False" at bounding box center [476, 127] width 9 height 8
radio input "true"
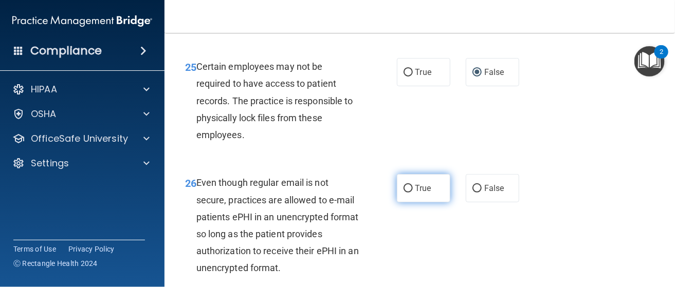
scroll to position [2826, 0]
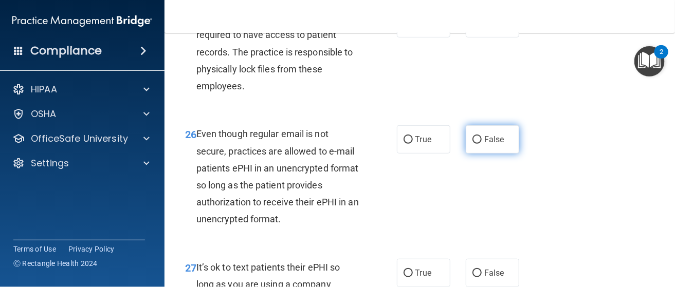
click at [472, 136] on input "False" at bounding box center [476, 140] width 9 height 8
radio input "true"
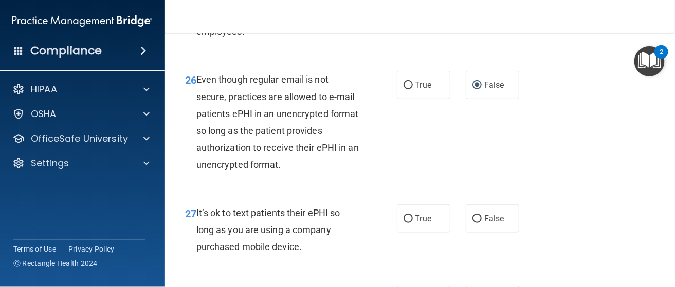
scroll to position [2928, 0]
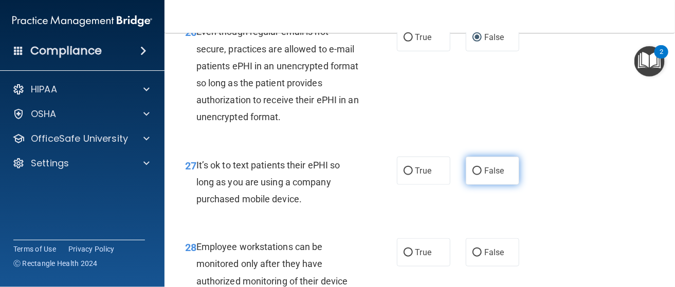
click at [474, 170] on input "False" at bounding box center [476, 172] width 9 height 8
radio input "true"
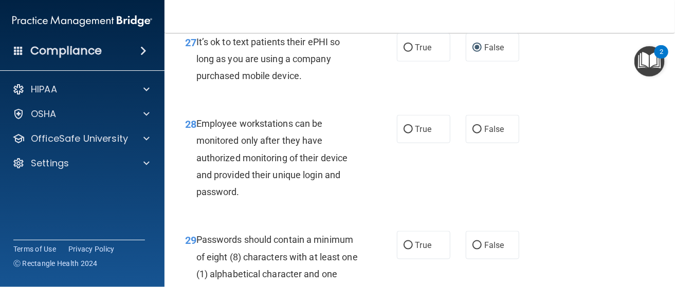
scroll to position [3083, 0]
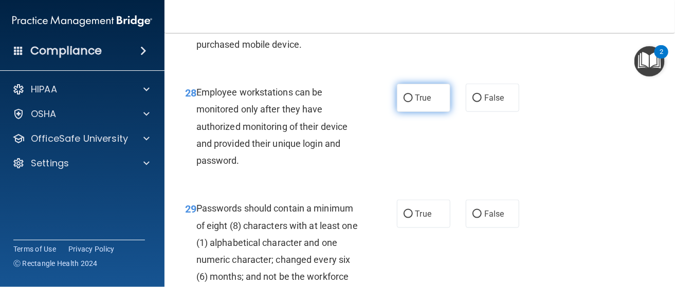
click at [405, 102] on input "True" at bounding box center [407, 99] width 9 height 8
radio input "true"
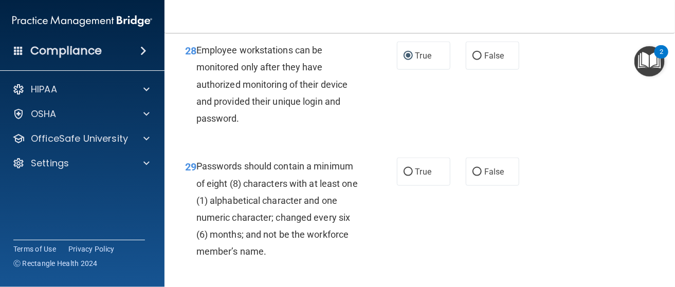
scroll to position [3186, 0]
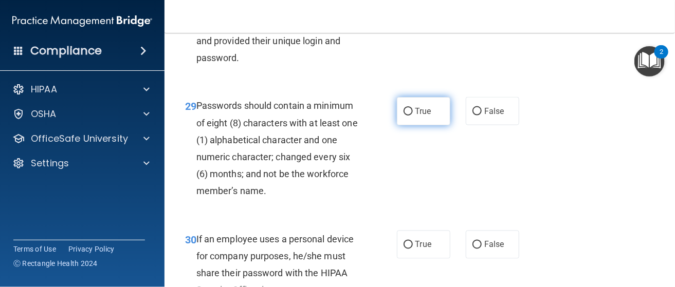
click at [410, 108] on label "True" at bounding box center [423, 111] width 53 height 28
click at [410, 108] on input "True" at bounding box center [407, 112] width 9 height 8
radio input "true"
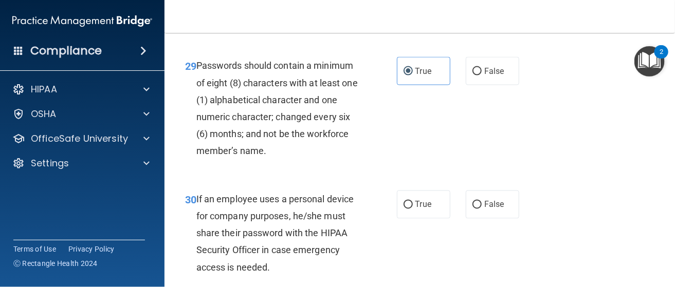
scroll to position [3289, 0]
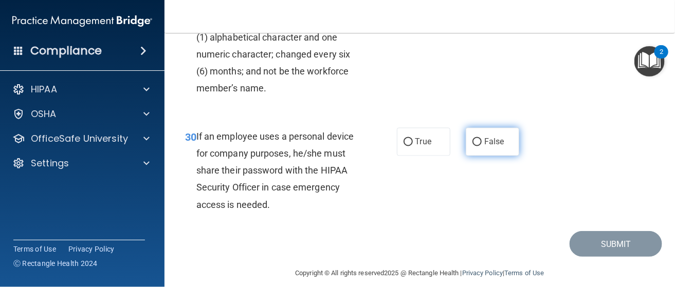
click at [474, 142] on input "False" at bounding box center [476, 143] width 9 height 8
radio input "true"
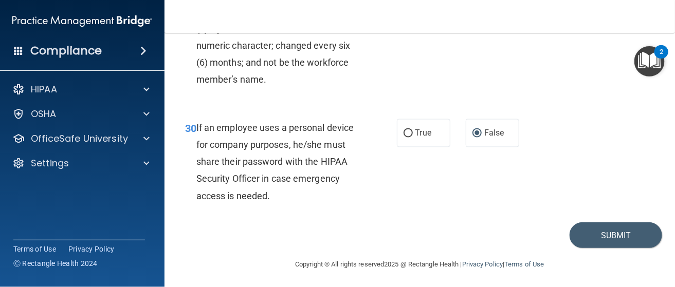
scroll to position [3299, 0]
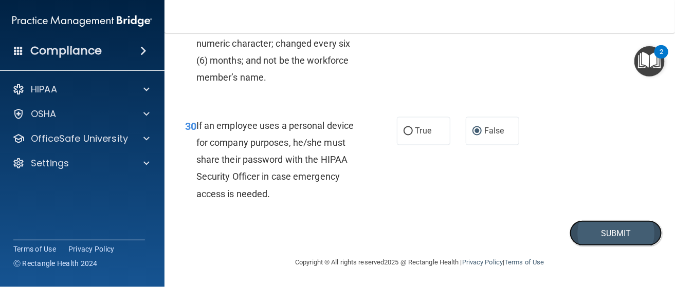
click at [595, 234] on button "Submit" at bounding box center [615, 233] width 92 height 26
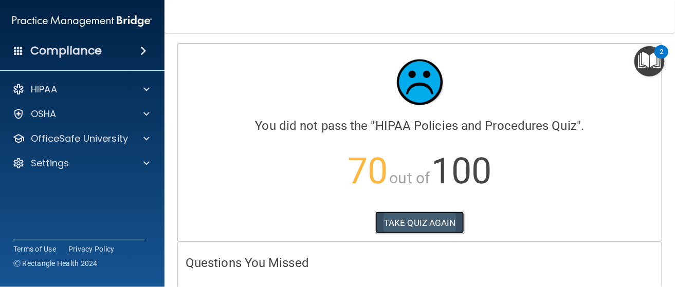
click at [388, 225] on button "TAKE QUIZ AGAIN" at bounding box center [419, 223] width 89 height 23
click at [388, 213] on button "TAKE QUIZ AGAIN" at bounding box center [419, 223] width 89 height 23
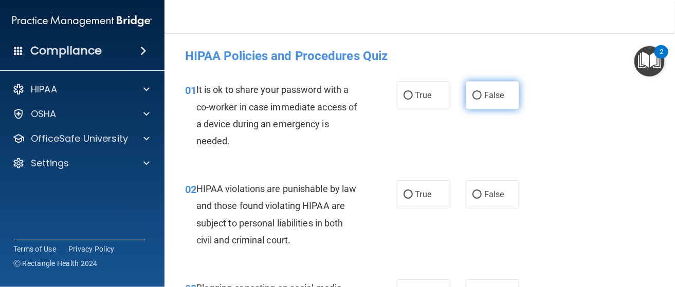
click at [472, 95] on input "False" at bounding box center [476, 96] width 9 height 8
radio input "true"
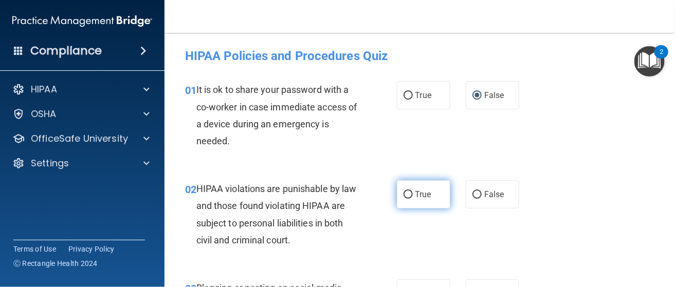
click at [403, 193] on input "True" at bounding box center [407, 195] width 9 height 8
radio input "true"
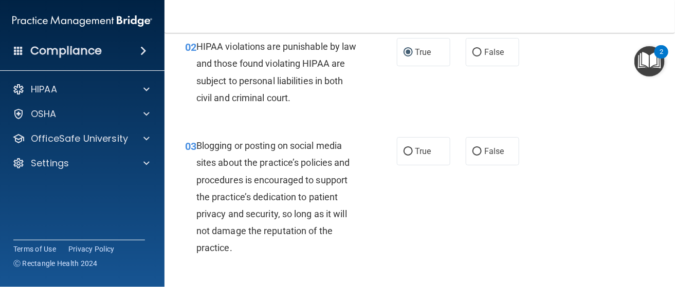
scroll to position [154, 0]
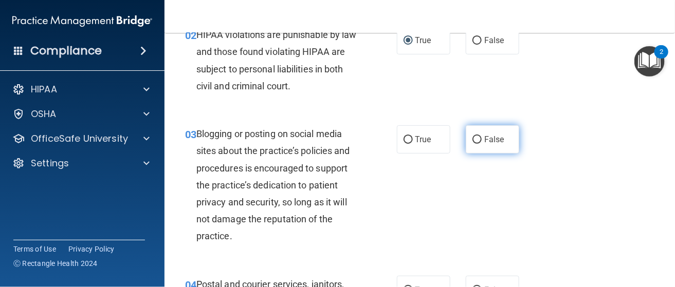
click at [473, 140] on input "False" at bounding box center [476, 140] width 9 height 8
radio input "true"
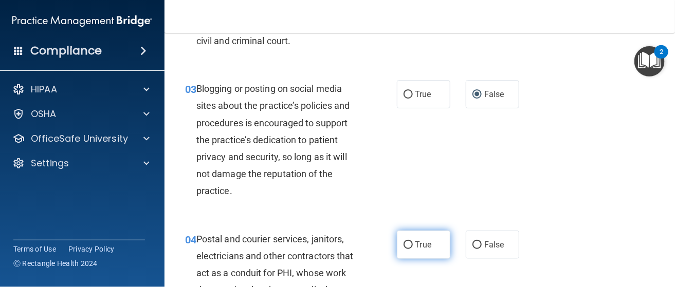
scroll to position [256, 0]
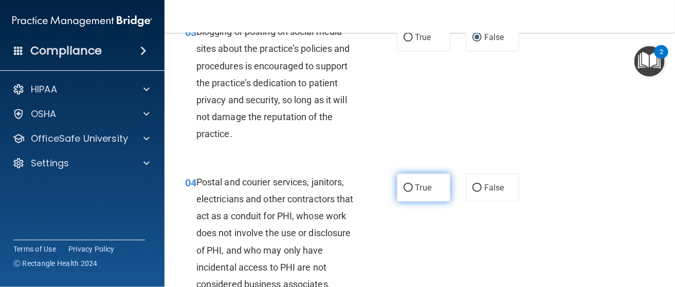
click at [405, 186] on input "True" at bounding box center [407, 188] width 9 height 8
radio input "true"
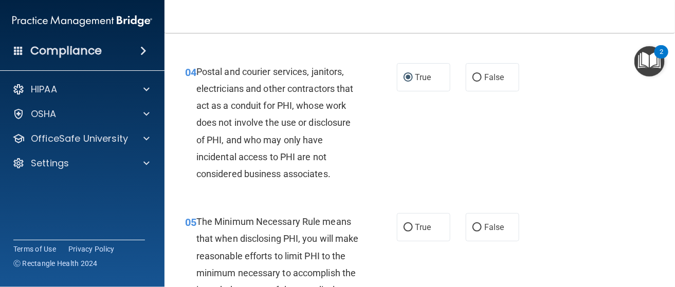
scroll to position [411, 0]
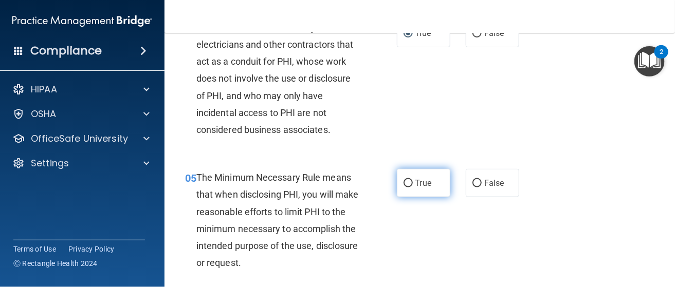
click at [403, 181] on input "True" at bounding box center [407, 184] width 9 height 8
radio input "true"
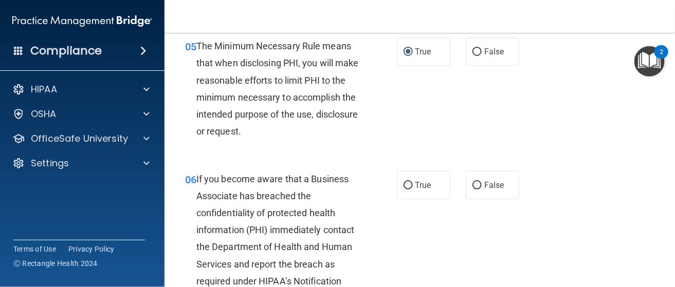
scroll to position [565, 0]
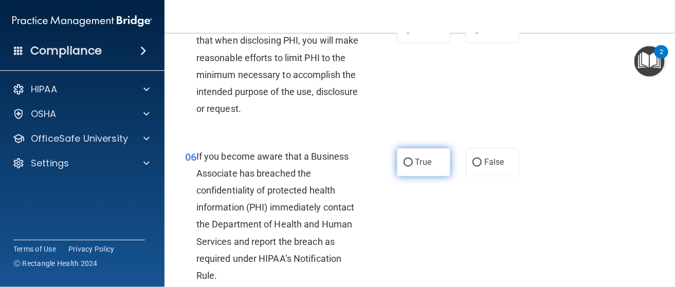
click at [404, 162] on input "True" at bounding box center [407, 163] width 9 height 8
radio input "true"
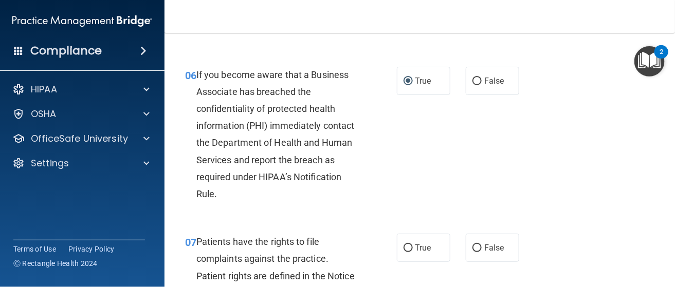
scroll to position [667, 0]
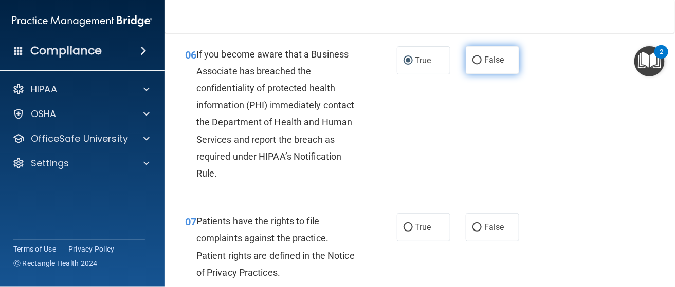
click at [472, 57] on input "False" at bounding box center [476, 61] width 9 height 8
radio input "true"
radio input "false"
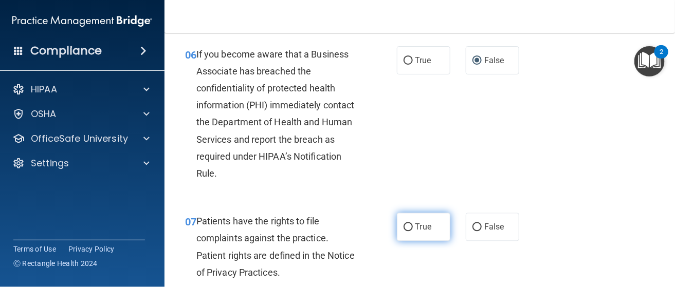
click at [405, 226] on input "True" at bounding box center [407, 228] width 9 height 8
radio input "true"
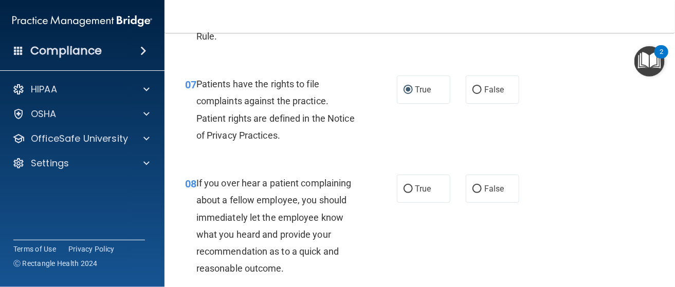
scroll to position [822, 0]
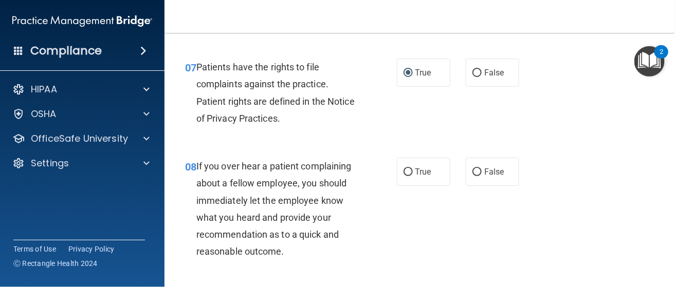
drag, startPoint x: 472, startPoint y: 171, endPoint x: 437, endPoint y: 203, distance: 47.3
click at [472, 171] on input "False" at bounding box center [476, 173] width 9 height 8
radio input "true"
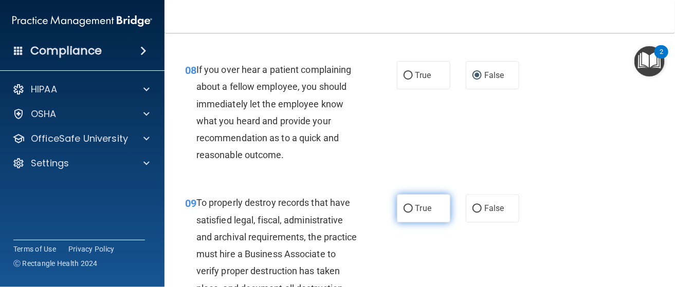
scroll to position [925, 0]
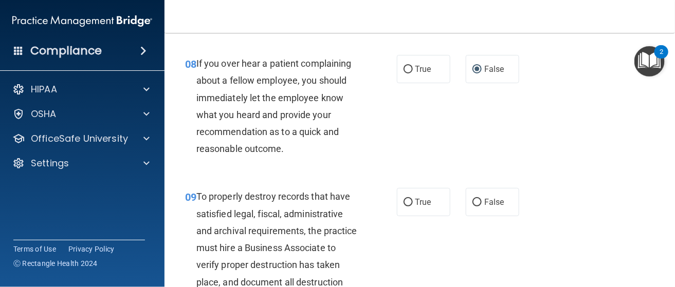
drag, startPoint x: 469, startPoint y: 201, endPoint x: 451, endPoint y: 206, distance: 18.7
click at [472, 201] on input "False" at bounding box center [476, 203] width 9 height 8
radio input "true"
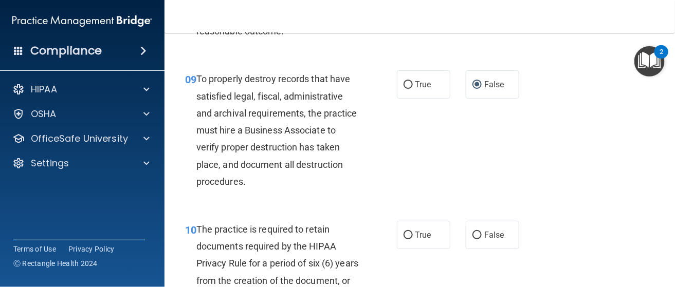
scroll to position [1079, 0]
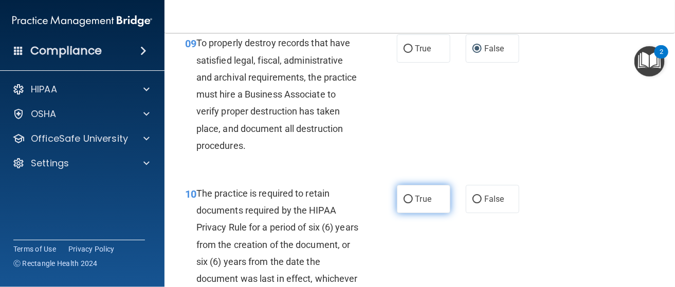
click at [404, 196] on input "True" at bounding box center [407, 200] width 9 height 8
radio input "true"
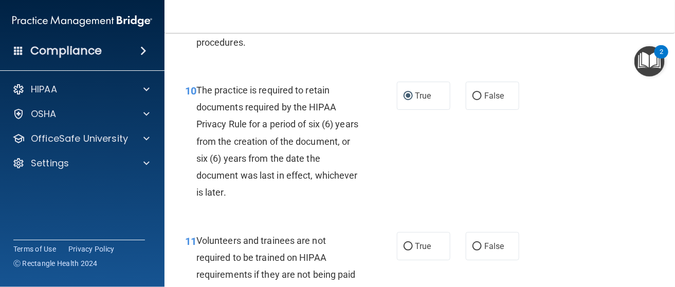
scroll to position [1233, 0]
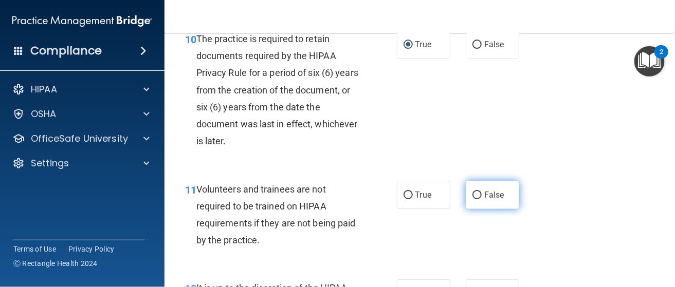
click at [472, 194] on input "False" at bounding box center [476, 196] width 9 height 8
radio input "true"
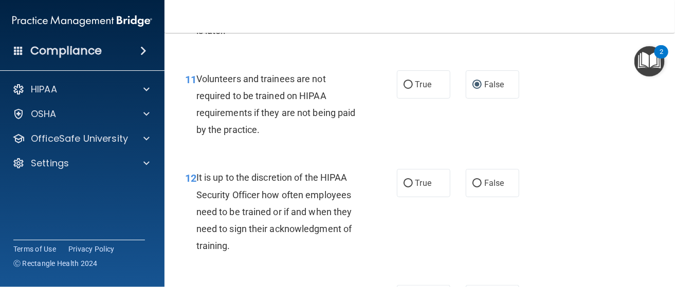
scroll to position [1387, 0]
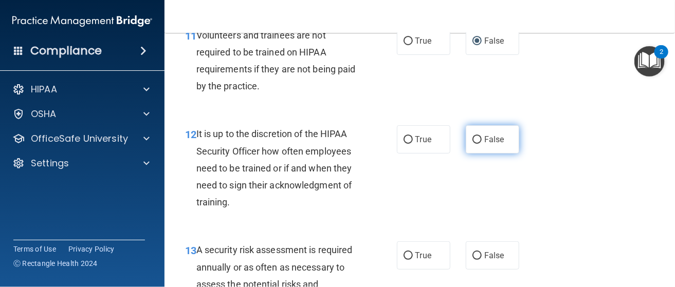
click at [474, 141] on input "False" at bounding box center [476, 140] width 9 height 8
radio input "true"
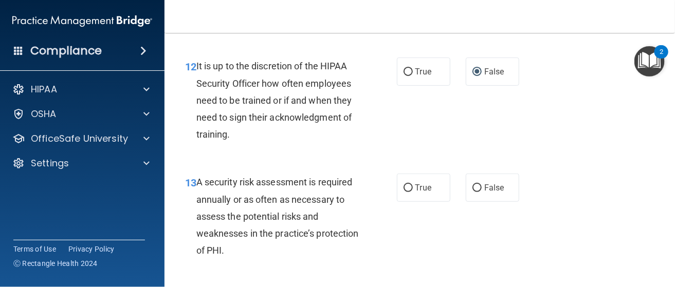
scroll to position [1490, 0]
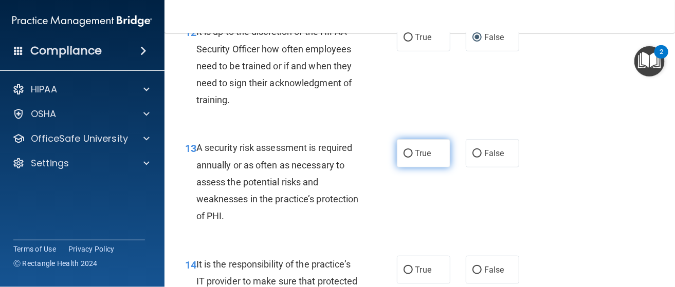
drag, startPoint x: 407, startPoint y: 153, endPoint x: 398, endPoint y: 158, distance: 10.4
click at [406, 153] on input "True" at bounding box center [407, 154] width 9 height 8
radio input "true"
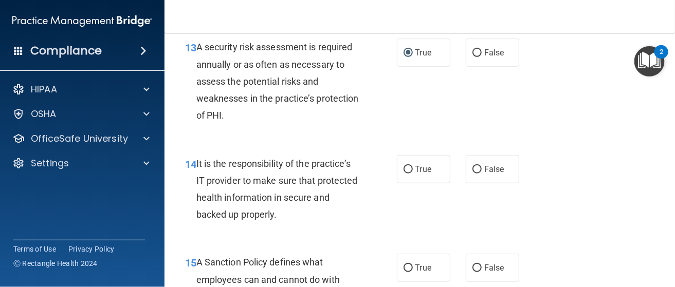
scroll to position [1593, 0]
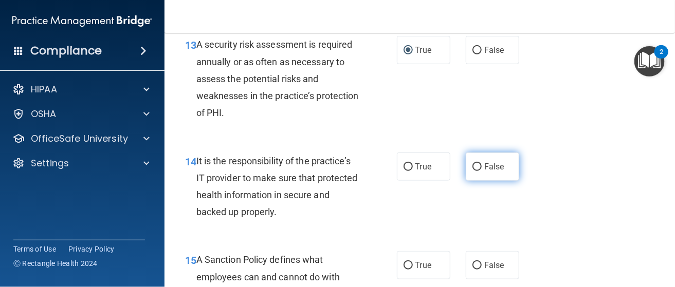
click at [473, 170] on input "False" at bounding box center [476, 167] width 9 height 8
radio input "true"
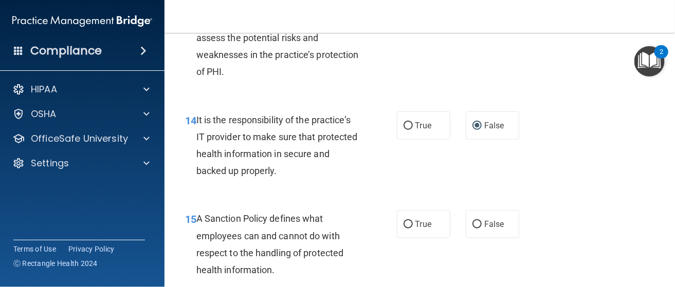
scroll to position [1695, 0]
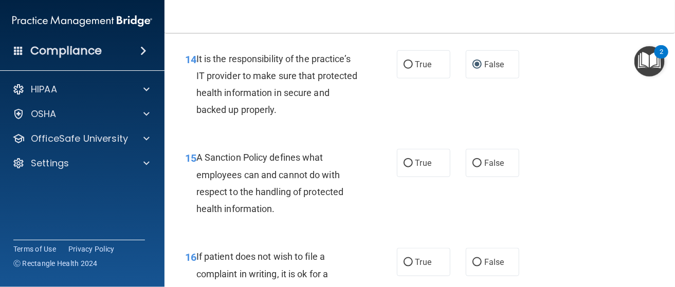
drag, startPoint x: 467, startPoint y: 161, endPoint x: 460, endPoint y: 164, distance: 7.2
click at [467, 161] on label "False" at bounding box center [492, 163] width 53 height 28
click at [472, 161] on input "False" at bounding box center [476, 164] width 9 height 8
radio input "true"
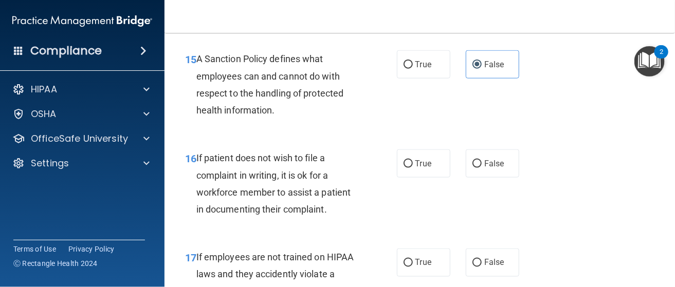
scroll to position [1798, 0]
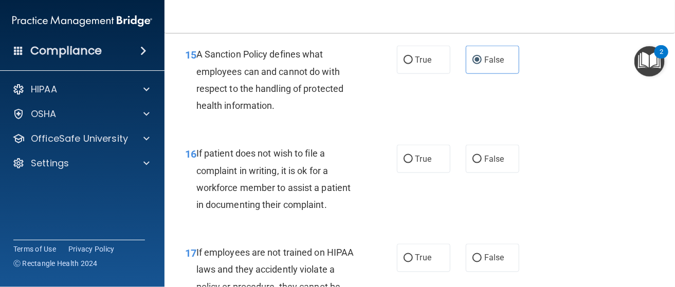
drag, startPoint x: 402, startPoint y: 159, endPoint x: 377, endPoint y: 171, distance: 27.6
click at [403, 159] on input "True" at bounding box center [407, 160] width 9 height 8
radio input "true"
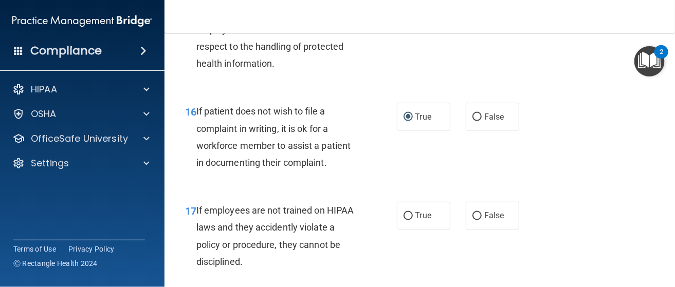
scroll to position [1901, 0]
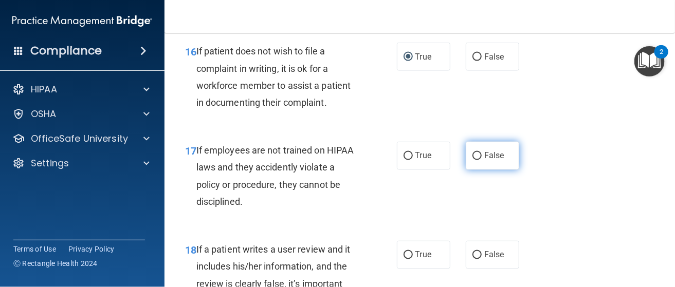
click at [472, 158] on input "False" at bounding box center [476, 157] width 9 height 8
radio input "true"
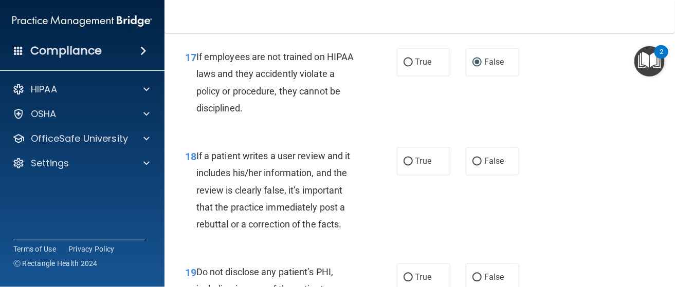
scroll to position [2004, 0]
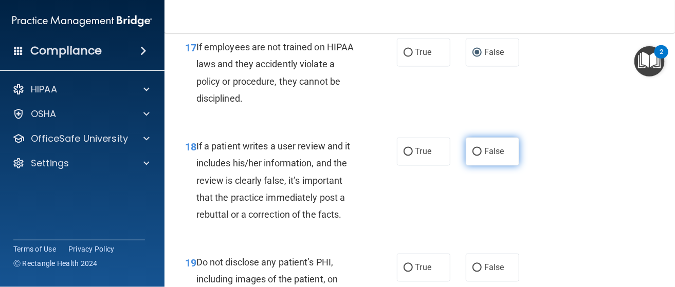
click at [472, 155] on input "False" at bounding box center [476, 152] width 9 height 8
radio input "true"
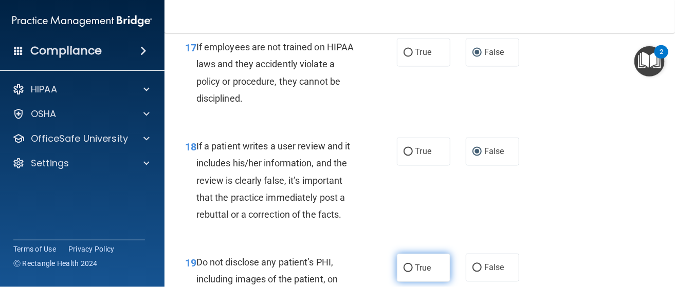
scroll to position [2106, 0]
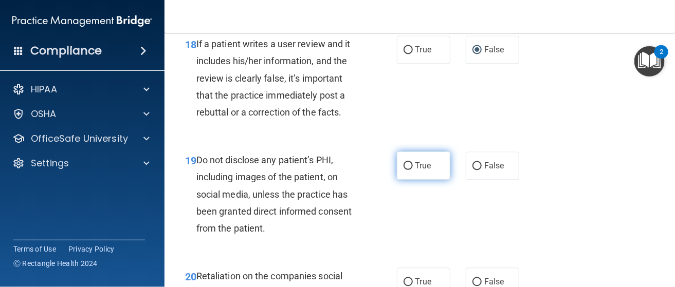
click at [404, 164] on input "True" at bounding box center [407, 166] width 9 height 8
radio input "true"
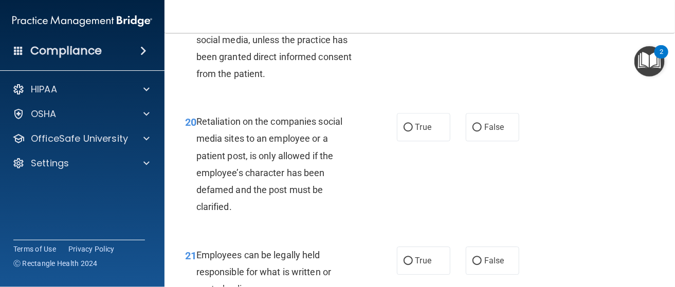
scroll to position [2312, 0]
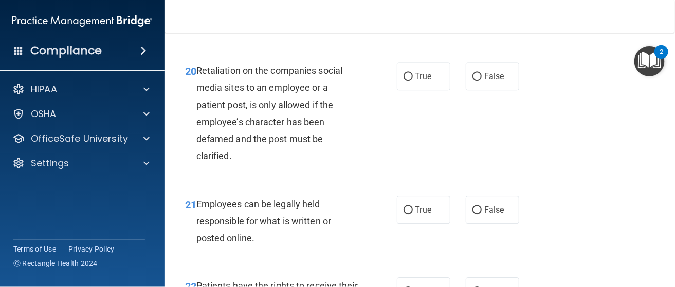
drag, startPoint x: 472, startPoint y: 80, endPoint x: 456, endPoint y: 109, distance: 33.6
click at [472, 81] on label "False" at bounding box center [492, 76] width 53 height 28
click at [472, 81] on input "False" at bounding box center [476, 77] width 9 height 8
radio input "true"
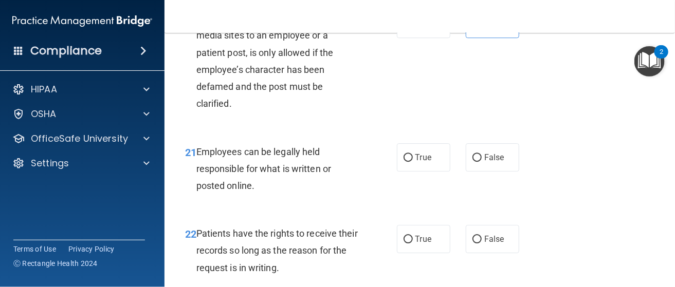
scroll to position [2415, 0]
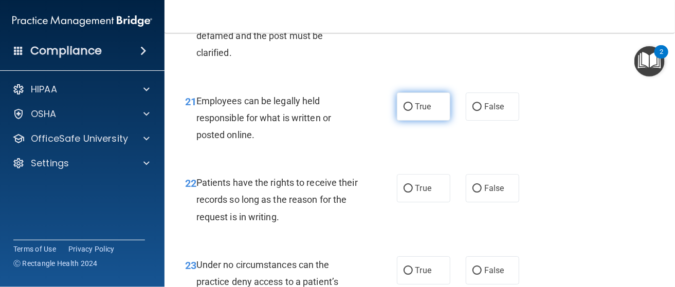
click at [403, 105] on input "True" at bounding box center [407, 107] width 9 height 8
radio input "true"
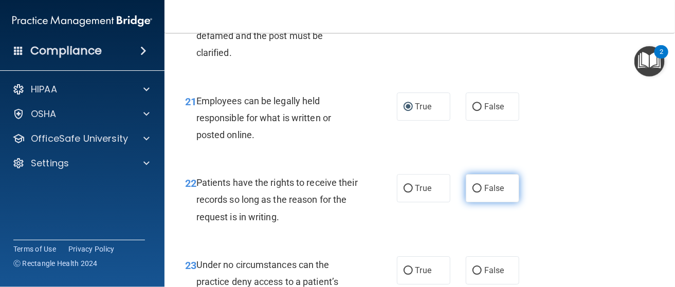
click at [484, 190] on span "False" at bounding box center [494, 188] width 20 height 10
click at [479, 190] on input "False" at bounding box center [476, 189] width 9 height 8
radio input "true"
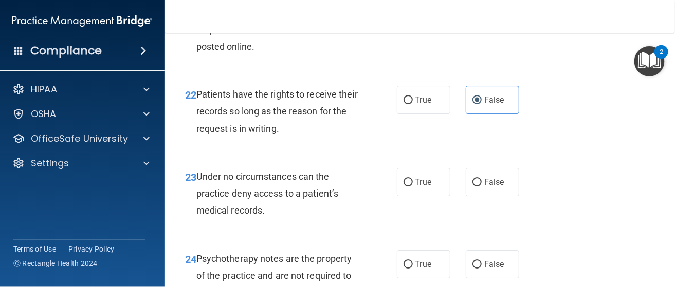
scroll to position [2517, 0]
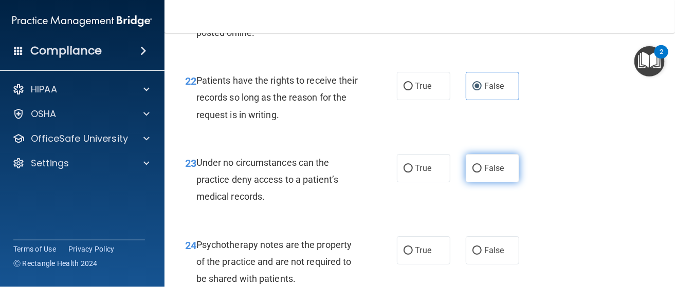
click at [474, 172] on input "False" at bounding box center [476, 169] width 9 height 8
radio input "true"
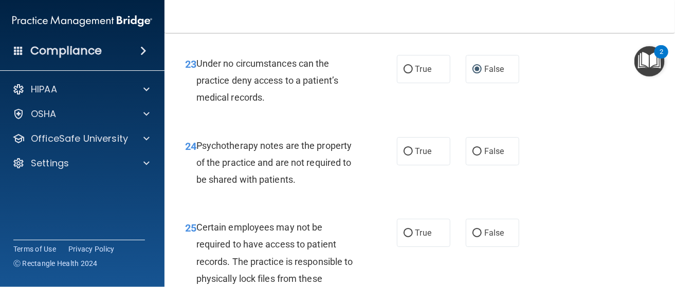
scroll to position [2621, 0]
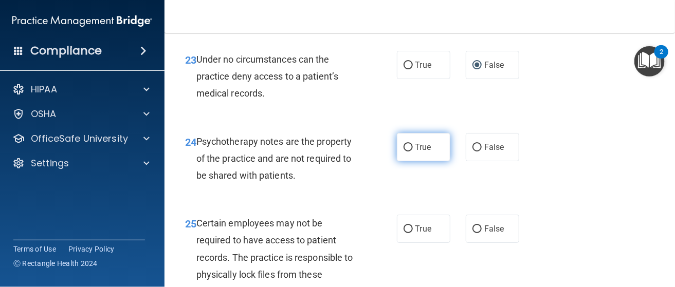
click at [406, 147] on input "True" at bounding box center [407, 148] width 9 height 8
radio input "true"
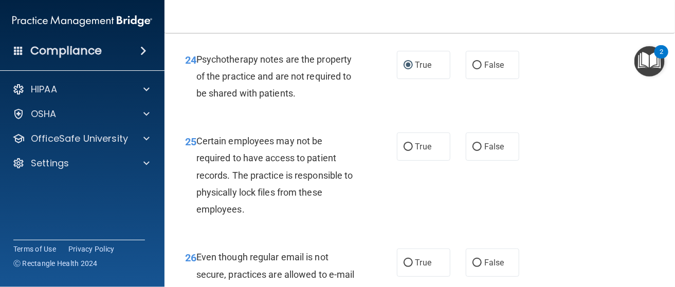
scroll to position [2723, 0]
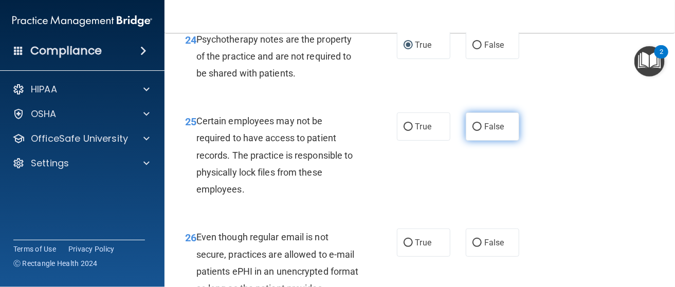
click at [474, 125] on input "False" at bounding box center [476, 127] width 9 height 8
radio input "true"
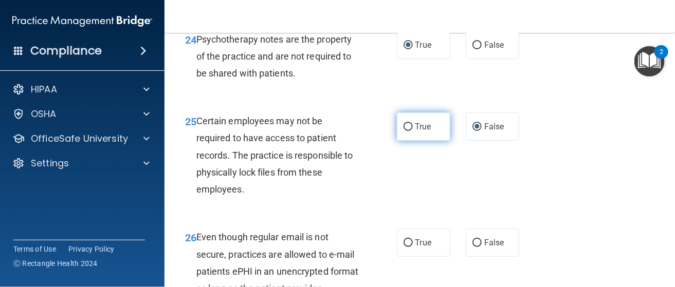
click at [404, 124] on input "True" at bounding box center [407, 127] width 9 height 8
radio input "true"
radio input "false"
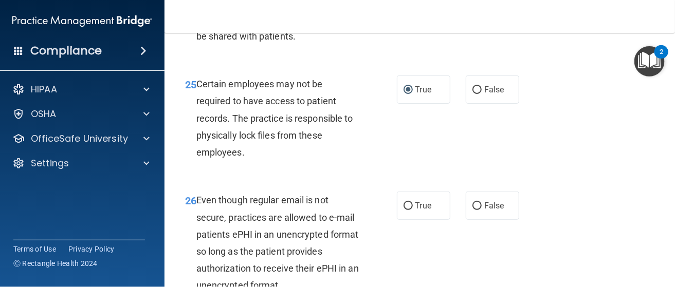
scroll to position [2826, 0]
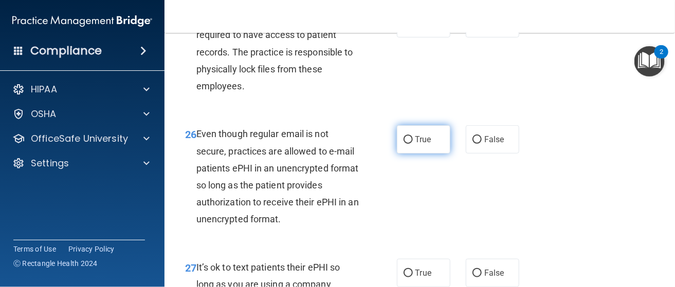
click at [405, 138] on input "True" at bounding box center [407, 140] width 9 height 8
radio input "true"
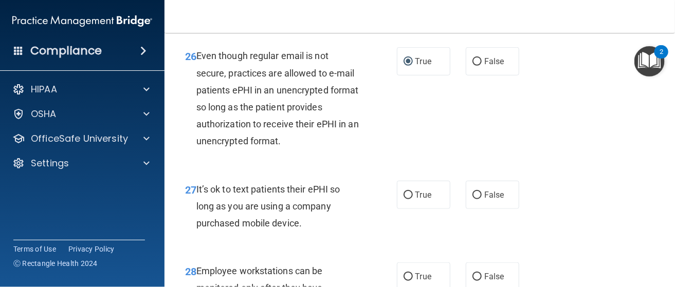
scroll to position [2928, 0]
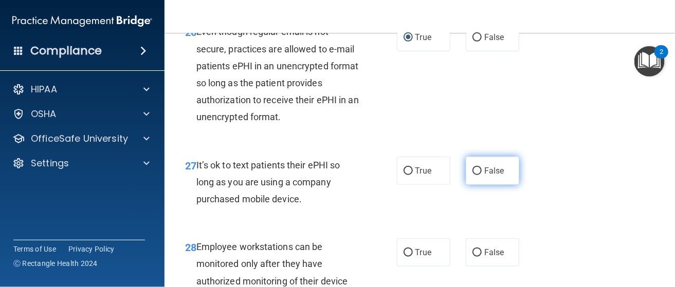
click at [474, 171] on input "False" at bounding box center [476, 172] width 9 height 8
radio input "true"
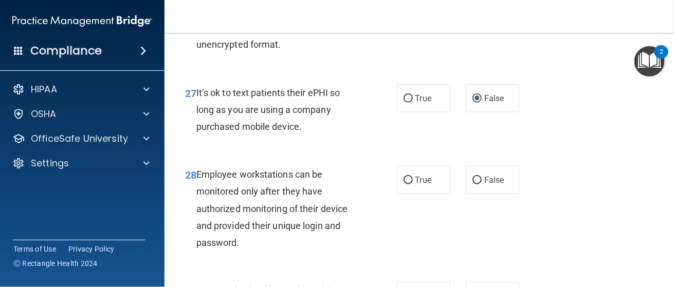
scroll to position [3032, 0]
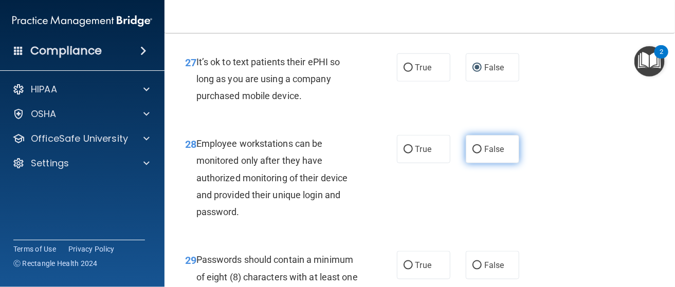
click at [475, 144] on label "False" at bounding box center [492, 149] width 53 height 28
click at [475, 146] on input "False" at bounding box center [476, 150] width 9 height 8
radio input "true"
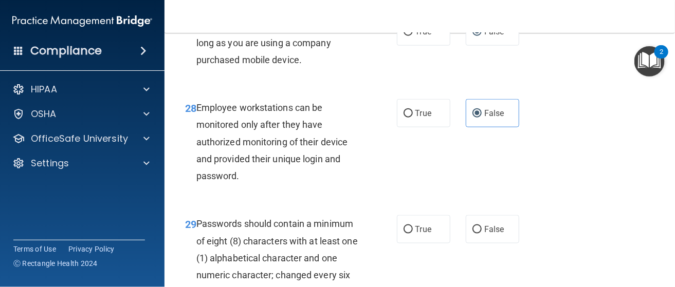
scroll to position [3083, 0]
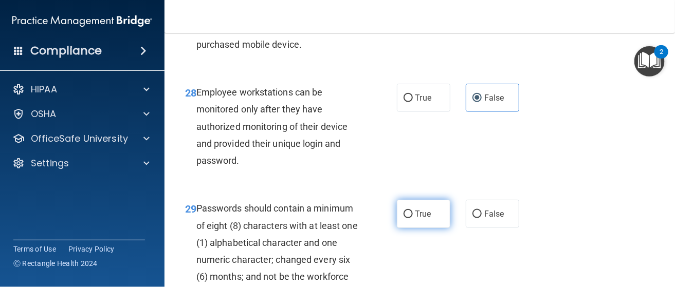
click at [404, 213] on input "True" at bounding box center [407, 215] width 9 height 8
radio input "true"
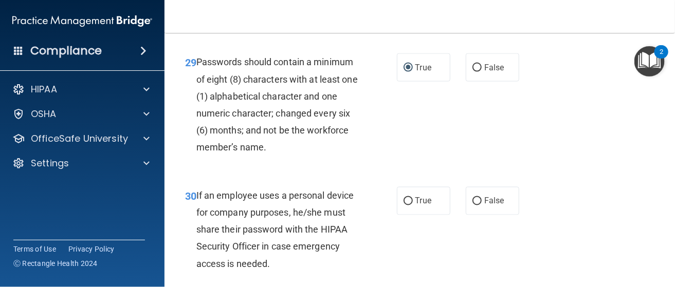
scroll to position [3237, 0]
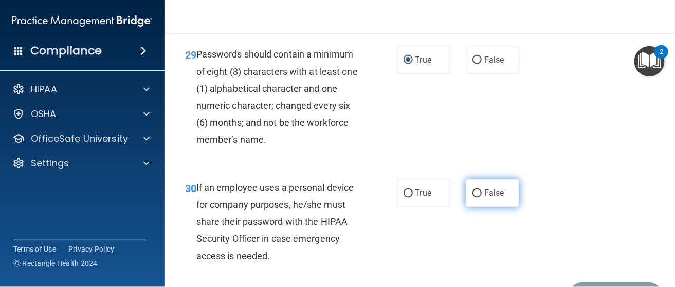
click at [472, 195] on input "False" at bounding box center [476, 194] width 9 height 8
radio input "true"
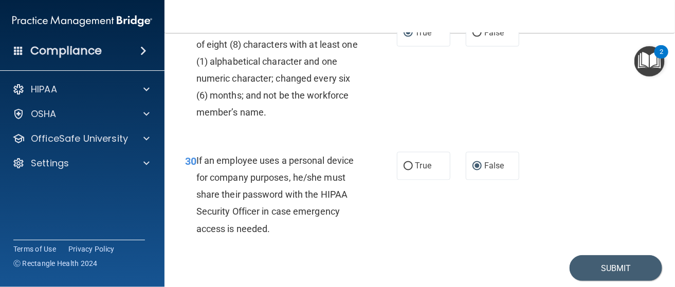
scroll to position [3299, 0]
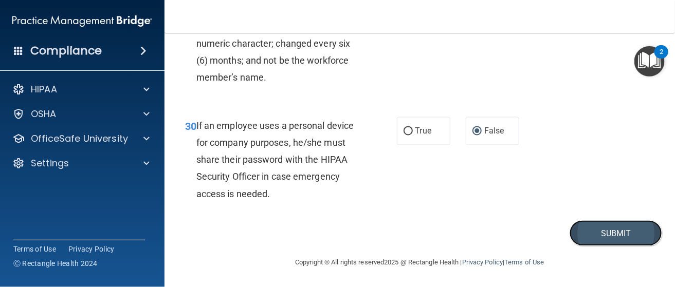
click at [594, 232] on button "Submit" at bounding box center [615, 233] width 92 height 26
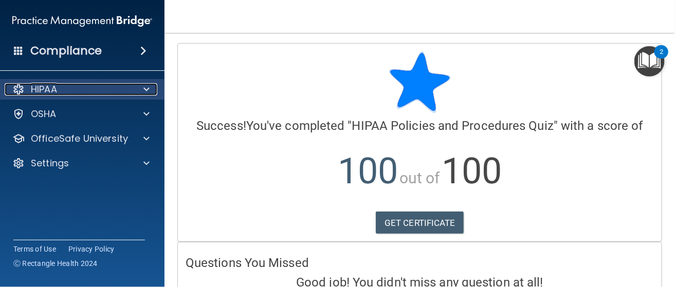
click at [18, 89] on div at bounding box center [18, 89] width 12 height 12
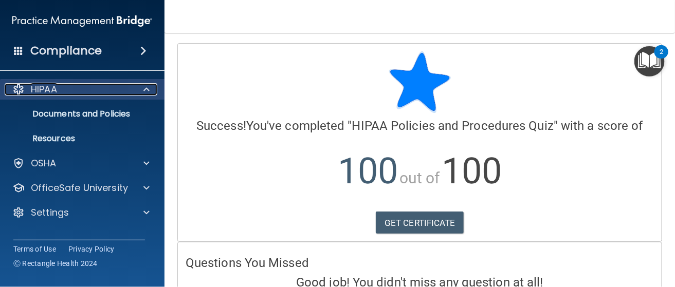
click at [46, 89] on p "HIPAA" at bounding box center [44, 89] width 26 height 12
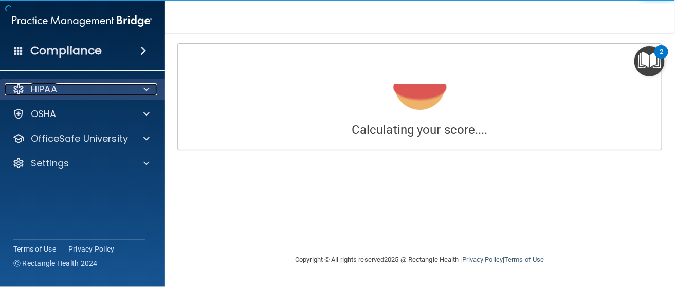
click at [17, 89] on div at bounding box center [18, 89] width 12 height 12
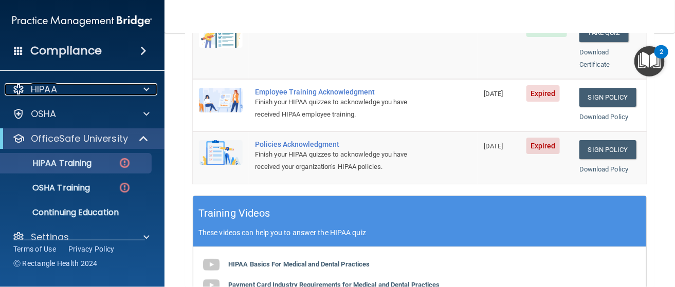
scroll to position [206, 0]
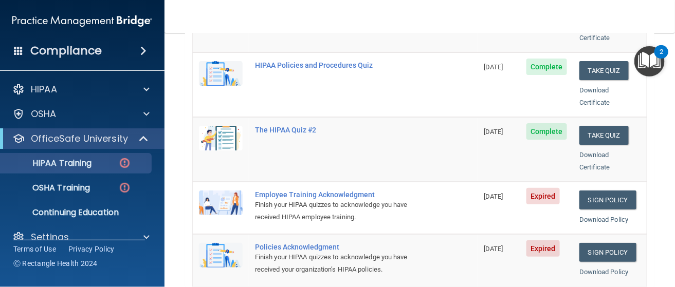
click at [432, 234] on td "Policies Acknowledgment Finish your HIPAA quizzes to acknowledge you have recei…" at bounding box center [363, 260] width 229 height 52
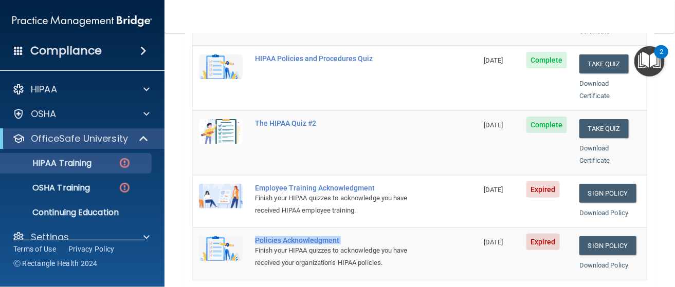
scroll to position [211, 0]
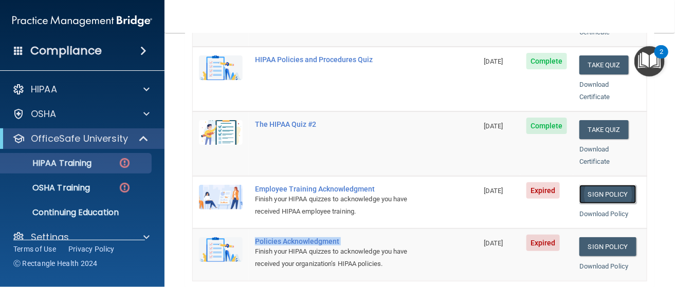
click at [593, 185] on link "Sign Policy" at bounding box center [607, 194] width 57 height 19
click at [595, 185] on link "Sign Policy" at bounding box center [607, 194] width 57 height 19
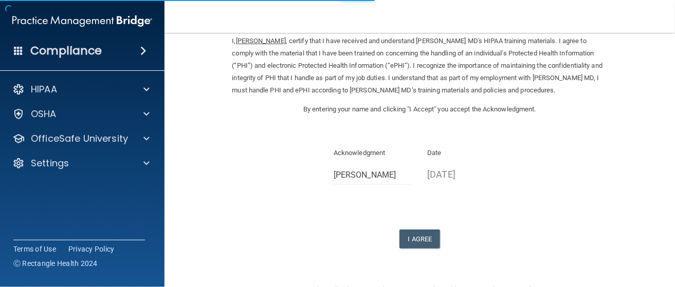
scroll to position [72, 0]
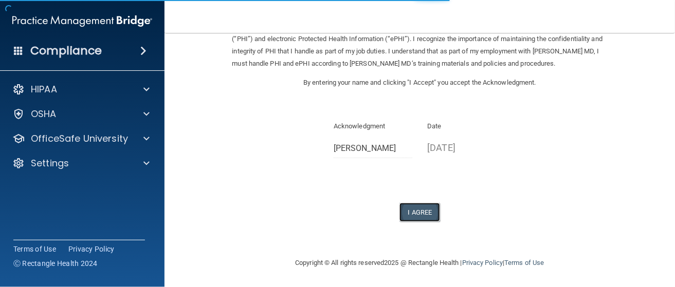
click at [405, 212] on button "I Agree" at bounding box center [419, 212] width 41 height 19
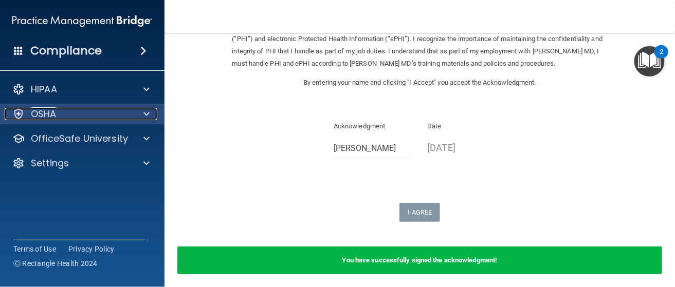
click at [19, 114] on div at bounding box center [18, 114] width 12 height 12
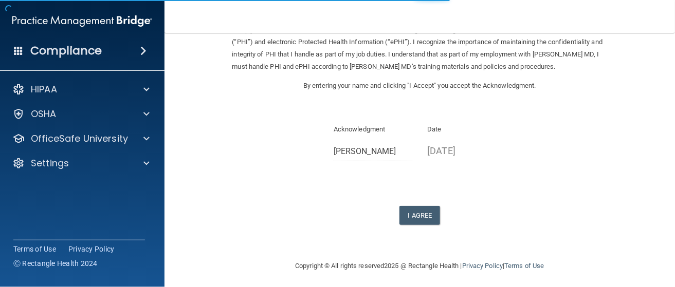
scroll to position [72, 0]
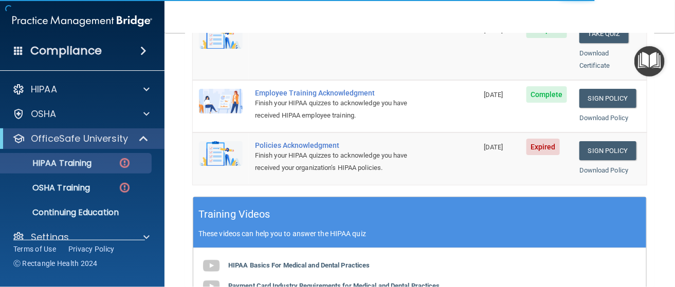
scroll to position [308, 0]
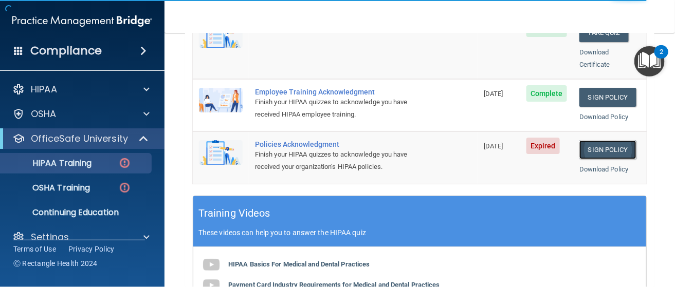
click at [592, 140] on link "Sign Policy" at bounding box center [607, 149] width 57 height 19
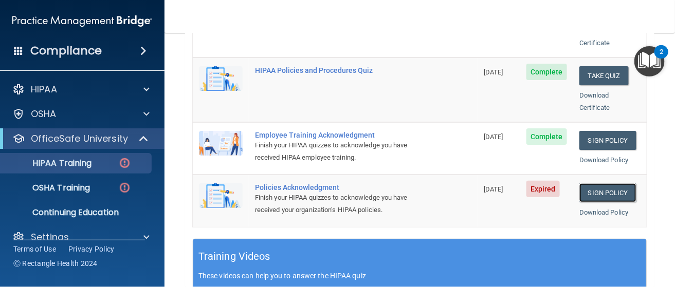
scroll to position [256, 0]
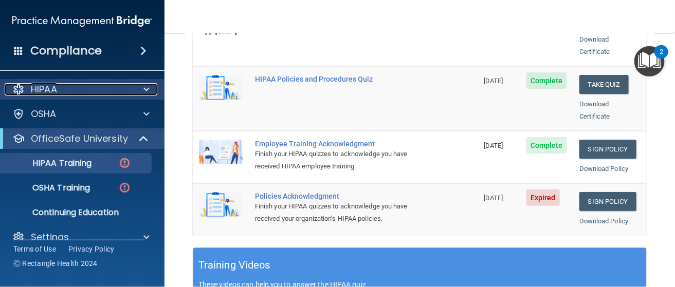
click at [21, 89] on div at bounding box center [18, 89] width 12 height 12
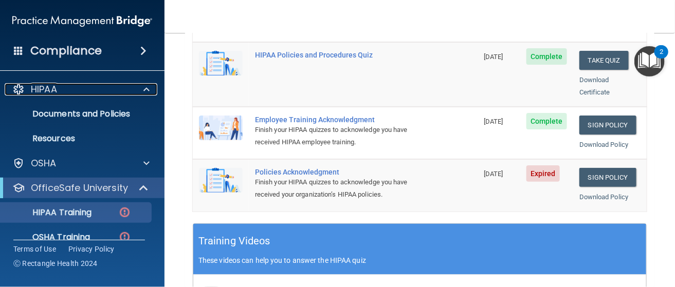
scroll to position [308, 0]
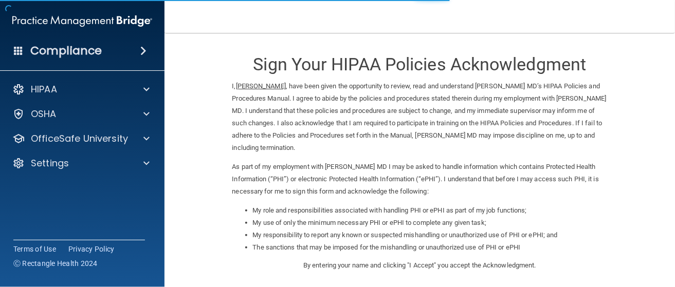
scroll to position [154, 0]
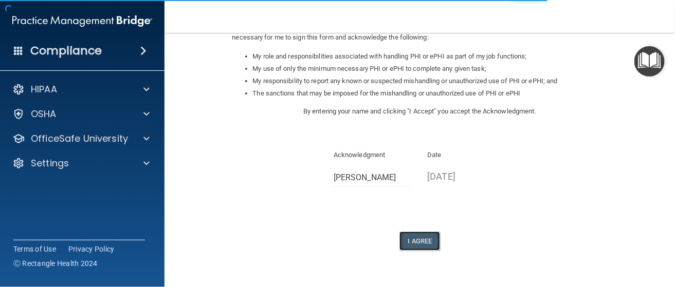
drag, startPoint x: 413, startPoint y: 242, endPoint x: 409, endPoint y: 233, distance: 9.9
click at [413, 242] on button "I Agree" at bounding box center [419, 241] width 41 height 19
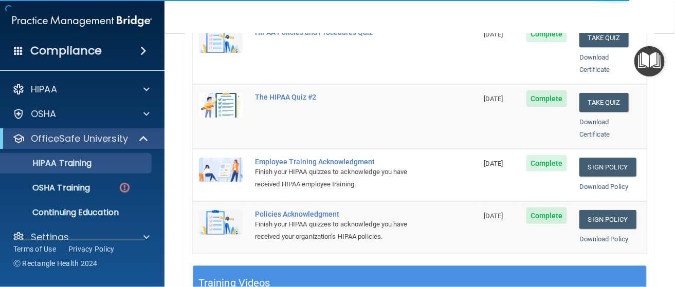
scroll to position [206, 0]
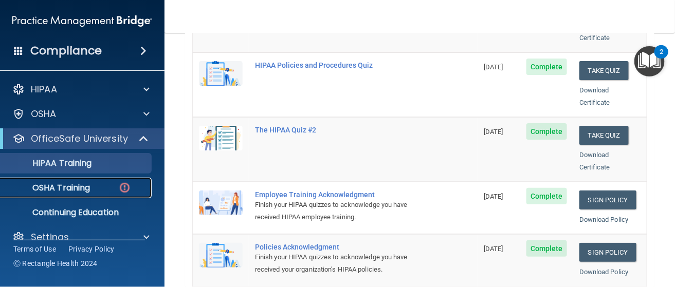
drag, startPoint x: 48, startPoint y: 187, endPoint x: 97, endPoint y: 195, distance: 49.5
click at [49, 186] on p "OSHA Training" at bounding box center [48, 188] width 83 height 10
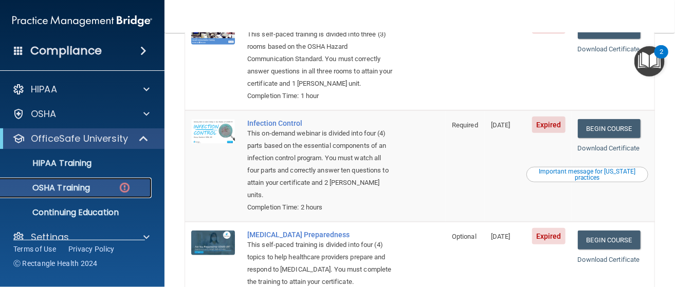
scroll to position [154, 0]
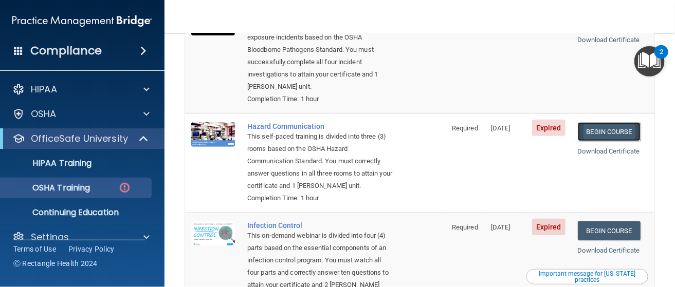
click at [589, 123] on link "Begin Course" at bounding box center [609, 131] width 63 height 19
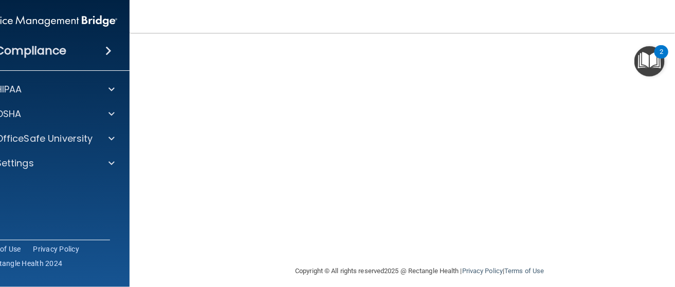
scroll to position [64, 0]
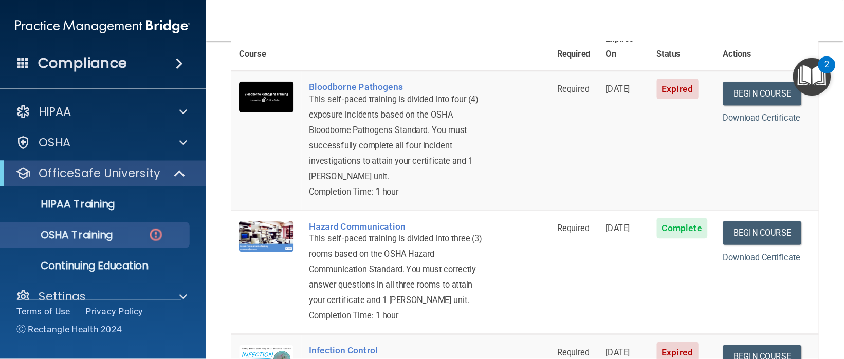
scroll to position [51, 0]
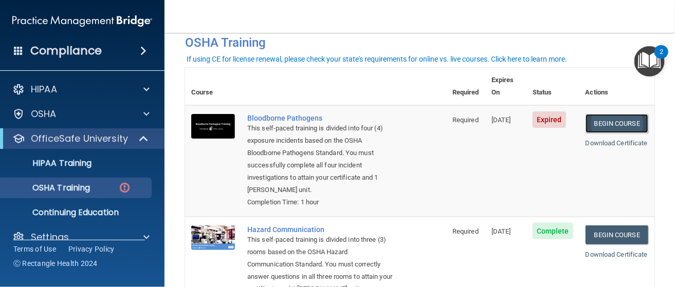
click at [588, 114] on link "Begin Course" at bounding box center [616, 123] width 63 height 19
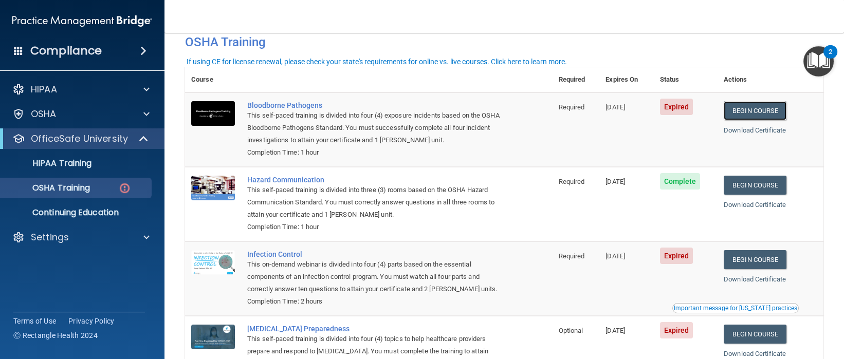
scroll to position [0, 0]
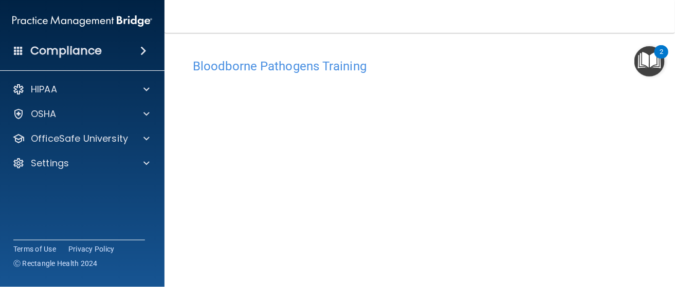
scroll to position [51, 0]
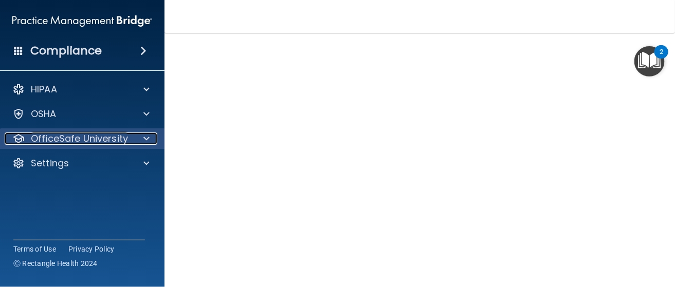
click at [114, 135] on p "OfficeSafe University" at bounding box center [79, 139] width 97 height 12
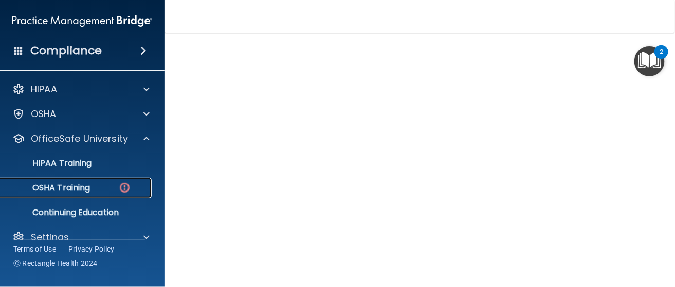
click at [88, 183] on p "OSHA Training" at bounding box center [48, 188] width 83 height 10
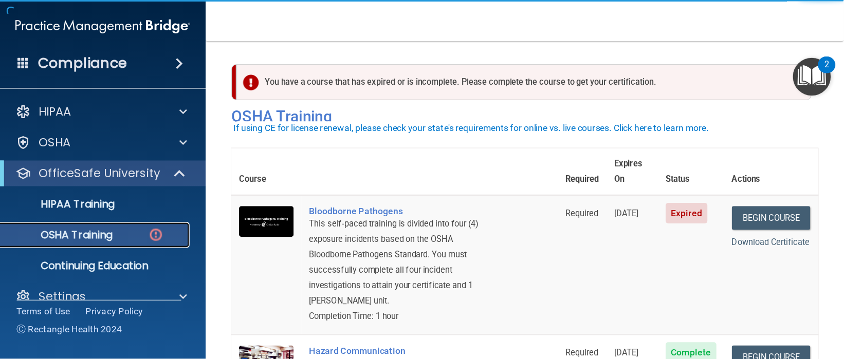
scroll to position [51, 0]
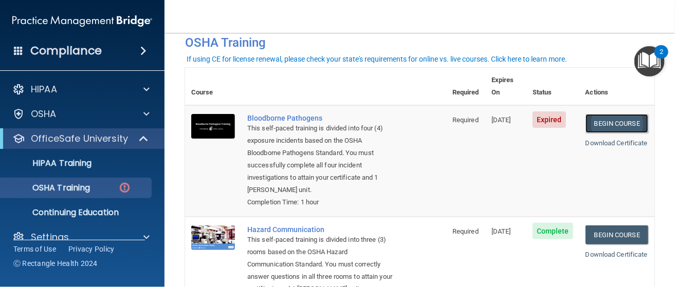
click at [611, 114] on link "Begin Course" at bounding box center [616, 123] width 63 height 19
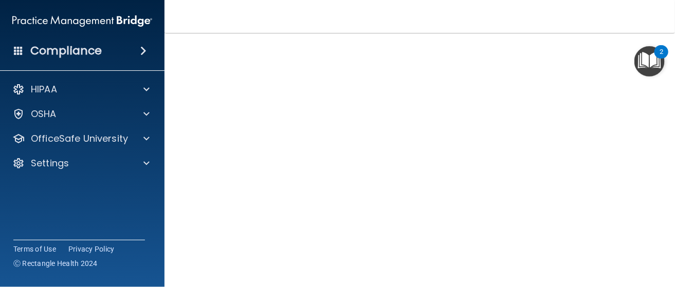
scroll to position [120, 0]
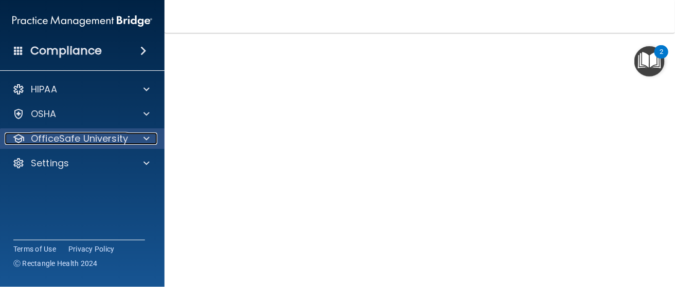
click at [129, 137] on div "OfficeSafe University" at bounding box center [68, 139] width 127 height 12
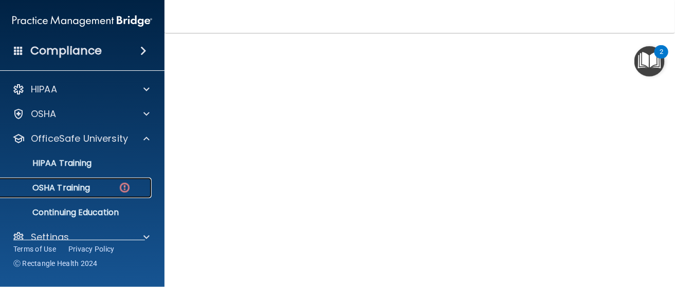
click at [80, 186] on p "OSHA Training" at bounding box center [48, 188] width 83 height 10
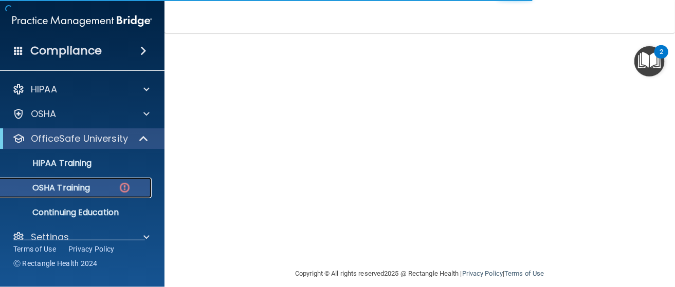
scroll to position [152, 0]
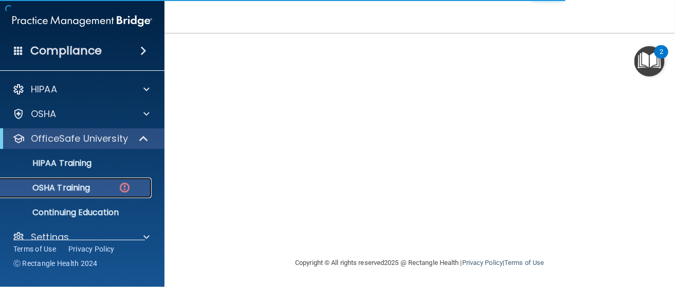
click at [63, 183] on p "OSHA Training" at bounding box center [48, 188] width 83 height 10
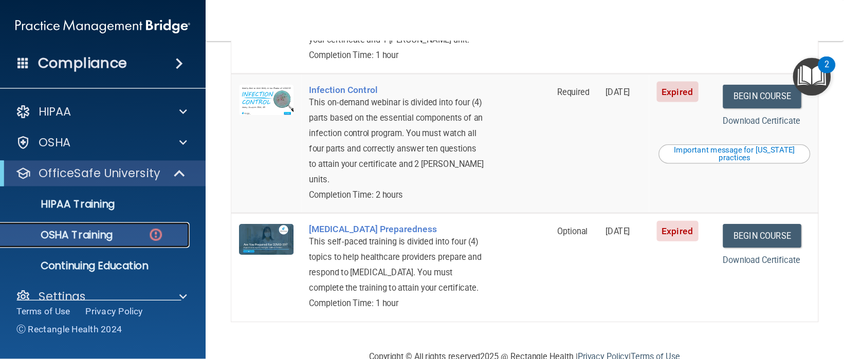
scroll to position [292, 0]
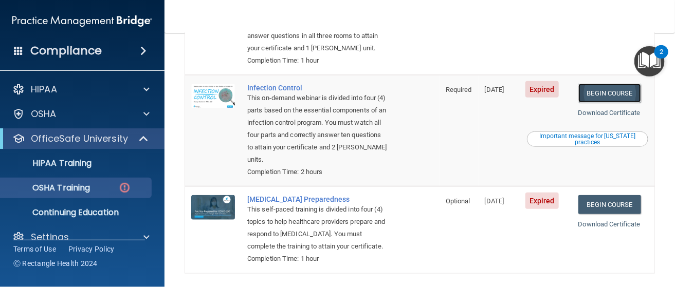
click at [601, 96] on link "Begin Course" at bounding box center [609, 93] width 63 height 19
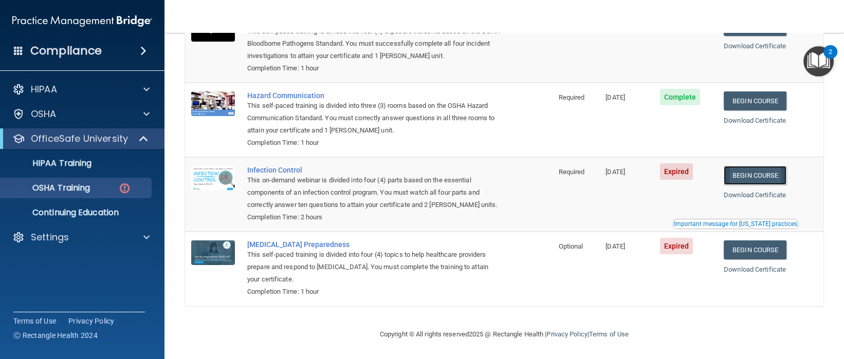
scroll to position [138, 0]
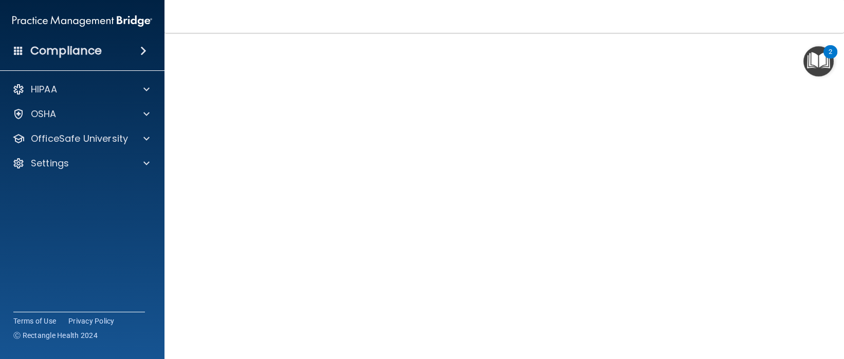
scroll to position [81, 0]
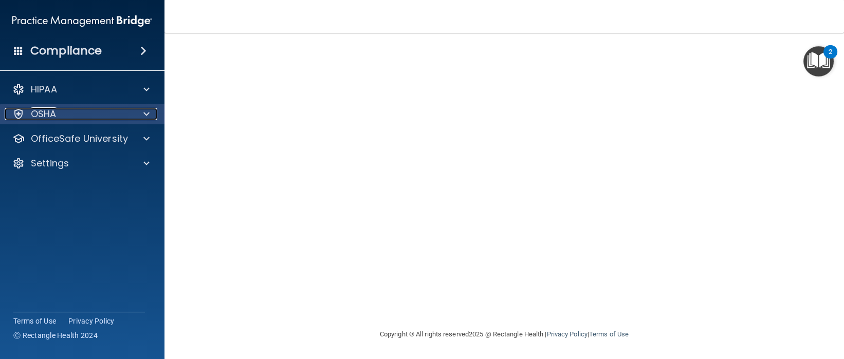
click at [91, 113] on div "OSHA" at bounding box center [68, 114] width 127 height 12
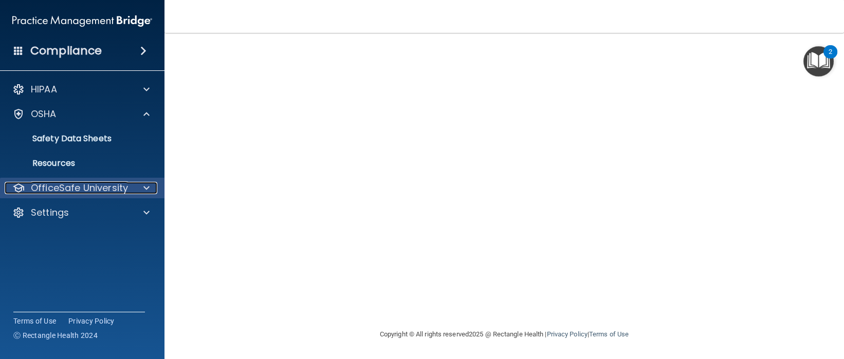
click at [85, 188] on p "OfficeSafe University" at bounding box center [79, 188] width 97 height 12
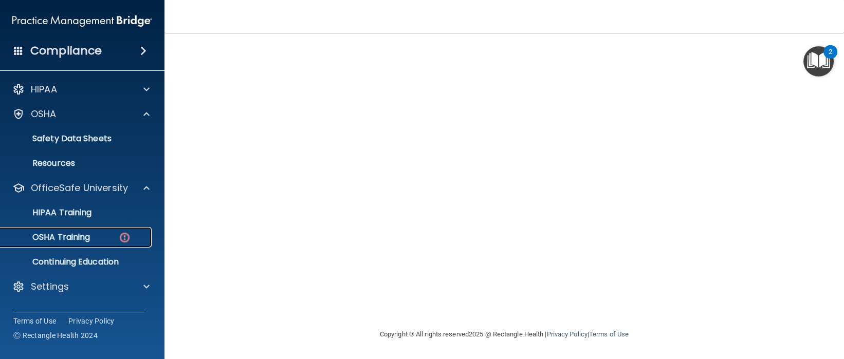
click at [78, 240] on p "OSHA Training" at bounding box center [48, 237] width 83 height 10
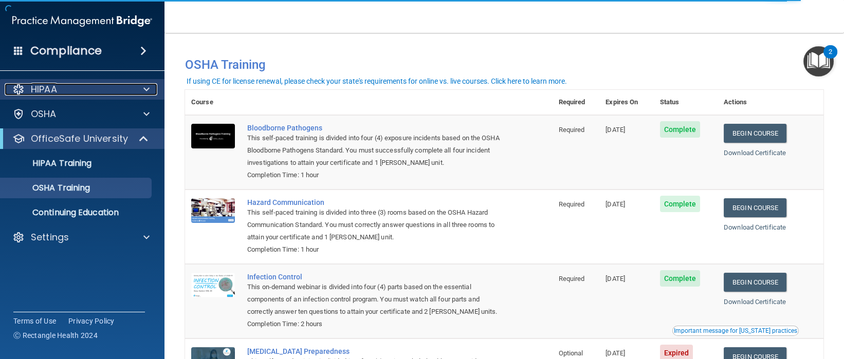
drag, startPoint x: 17, startPoint y: 92, endPoint x: 22, endPoint y: 95, distance: 5.6
click at [16, 92] on div at bounding box center [18, 89] width 12 height 12
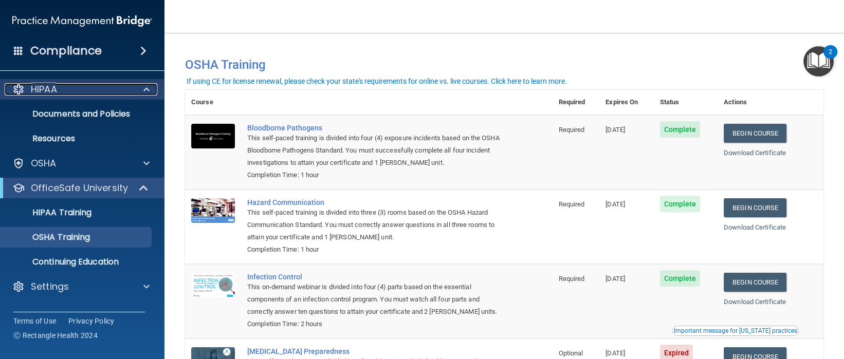
click at [20, 89] on div at bounding box center [18, 89] width 12 height 12
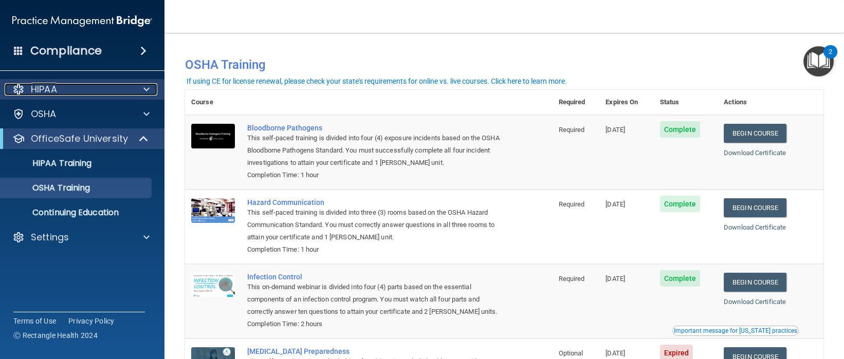
click at [20, 89] on div at bounding box center [18, 89] width 12 height 12
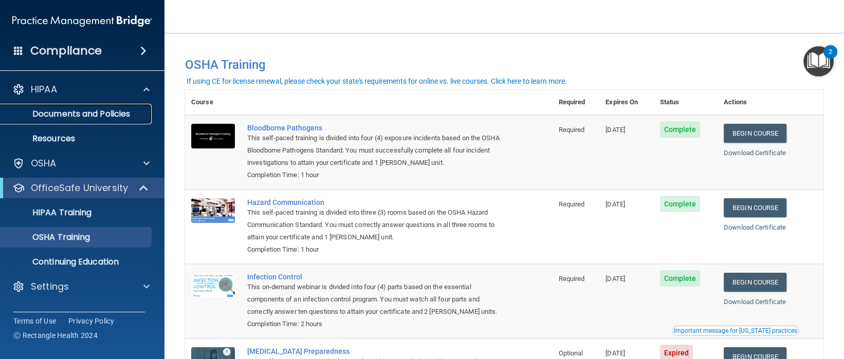
click at [62, 114] on p "Documents and Policies" at bounding box center [77, 114] width 140 height 10
